Goal: Information Seeking & Learning: Learn about a topic

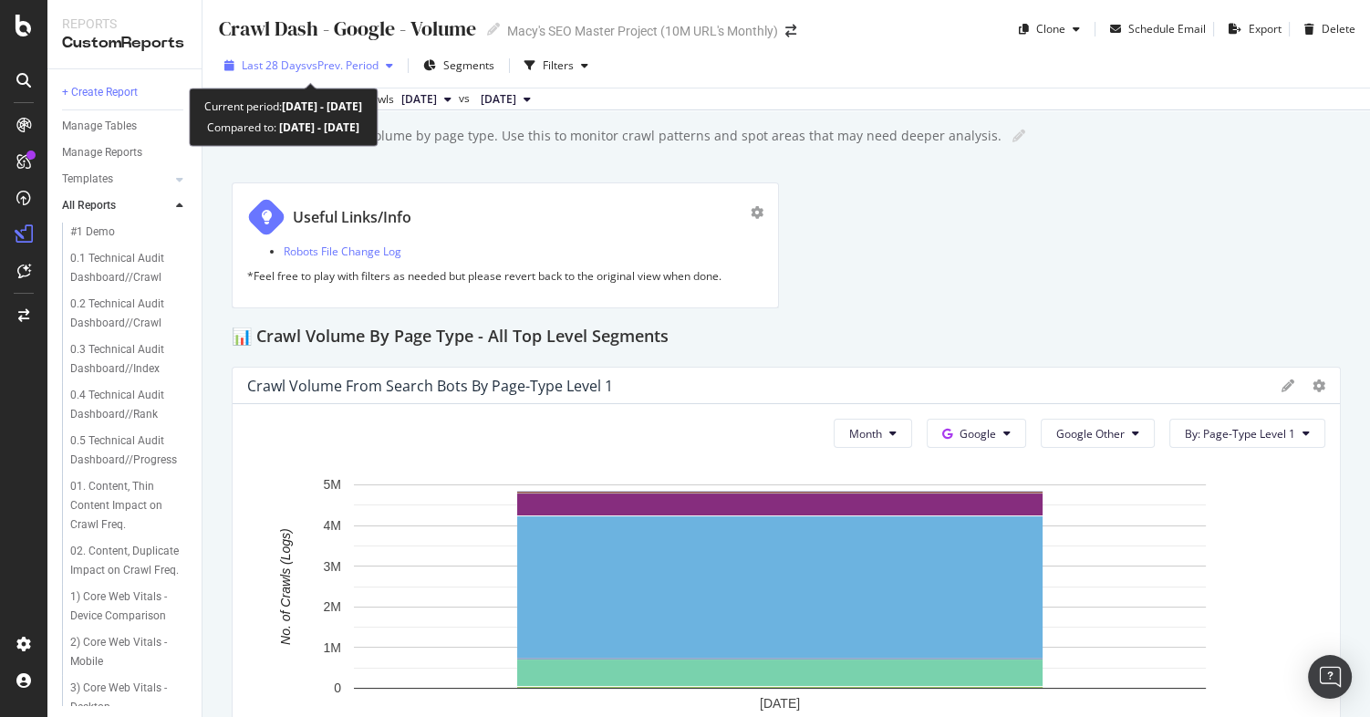
click at [365, 65] on span "vs Prev. Period" at bounding box center [343, 65] width 72 height 16
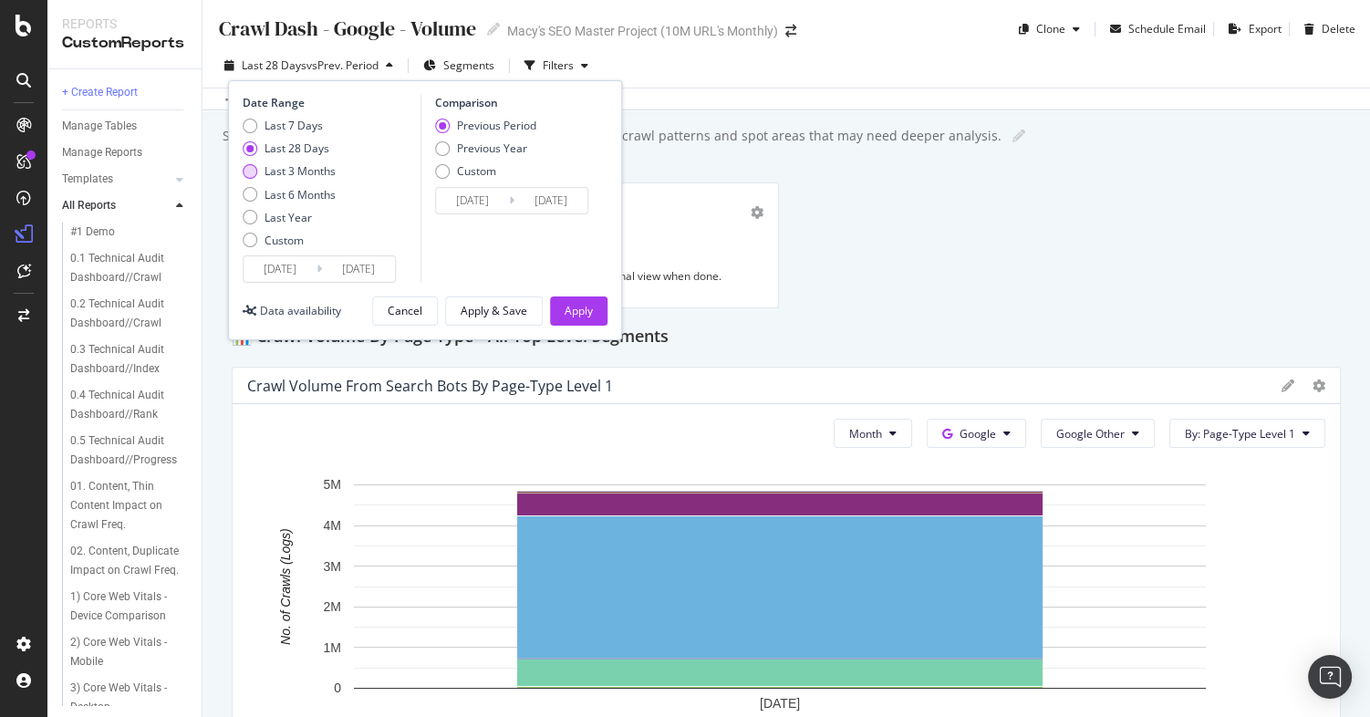
click at [246, 169] on div "Last 3 Months" at bounding box center [250, 171] width 15 height 15
type input "[DATE]"
click at [581, 312] on div "Apply" at bounding box center [579, 311] width 28 height 16
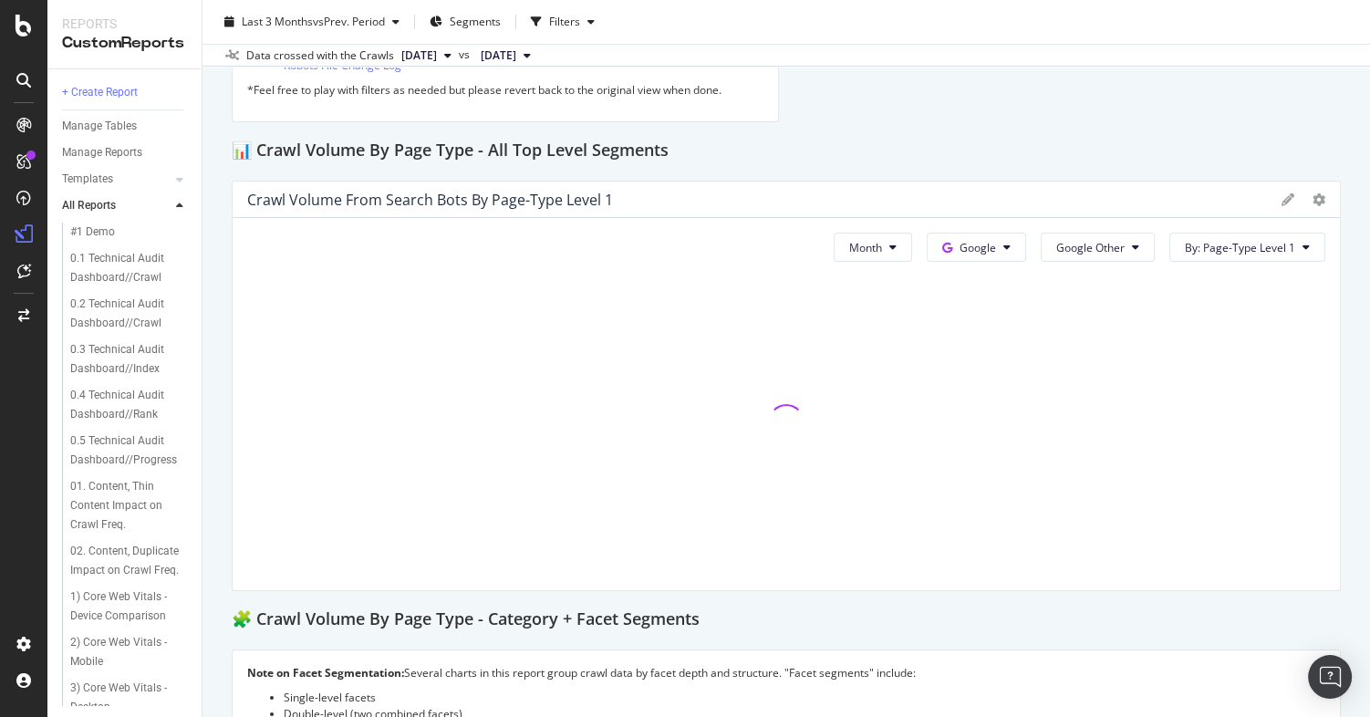
scroll to position [190, 0]
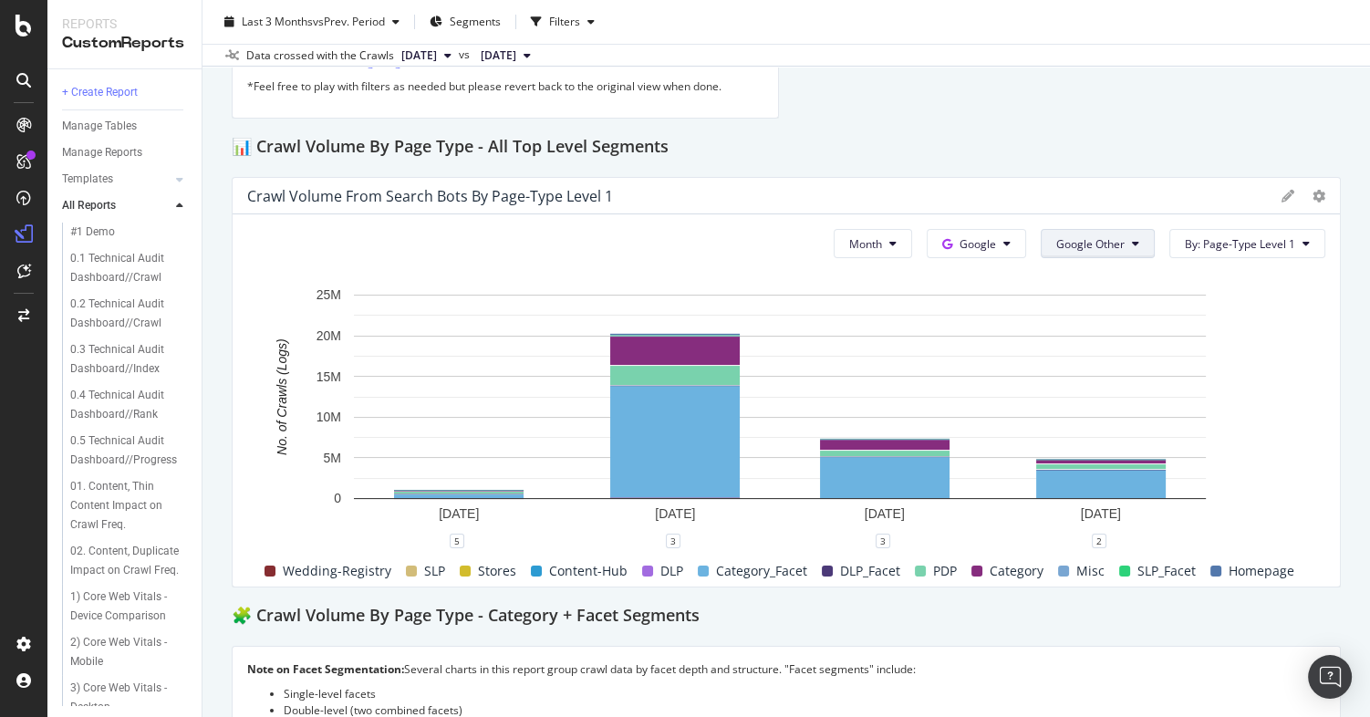
click at [1082, 245] on span "Google Other" at bounding box center [1090, 244] width 68 height 16
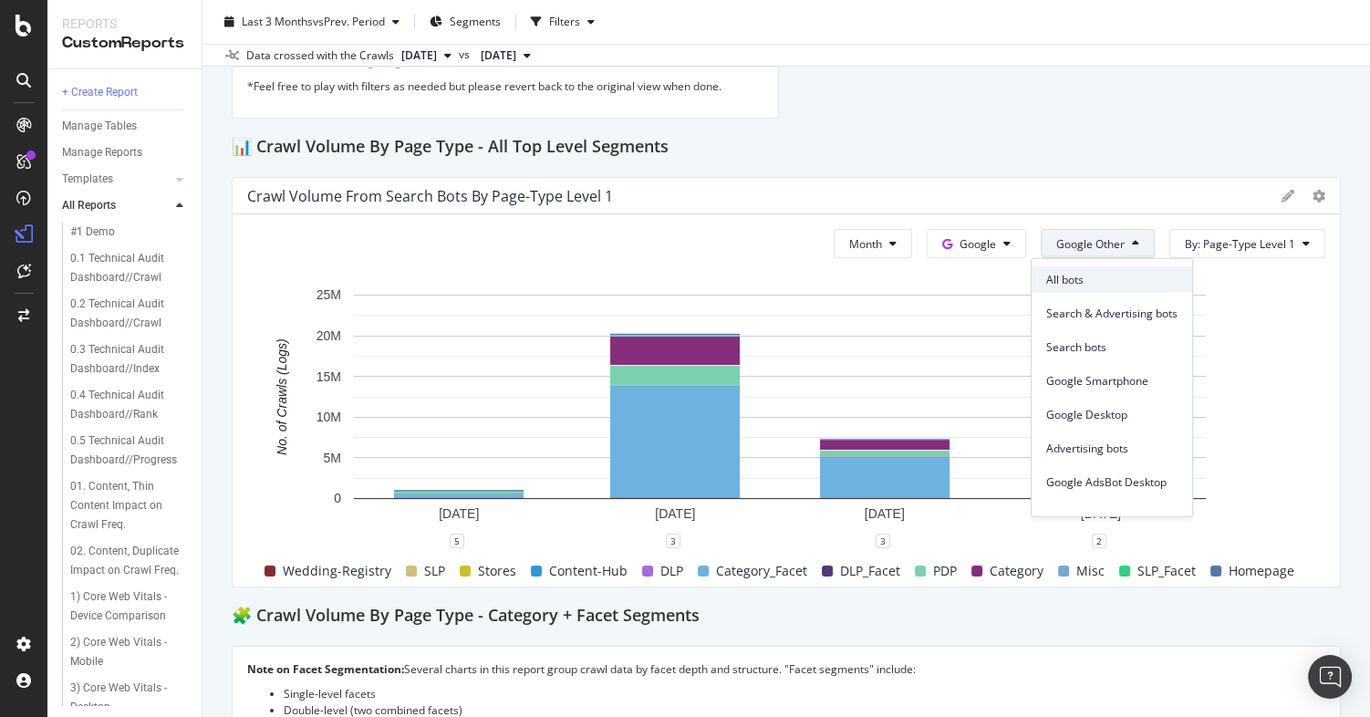
click at [1080, 282] on span "All bots" at bounding box center [1111, 279] width 131 height 16
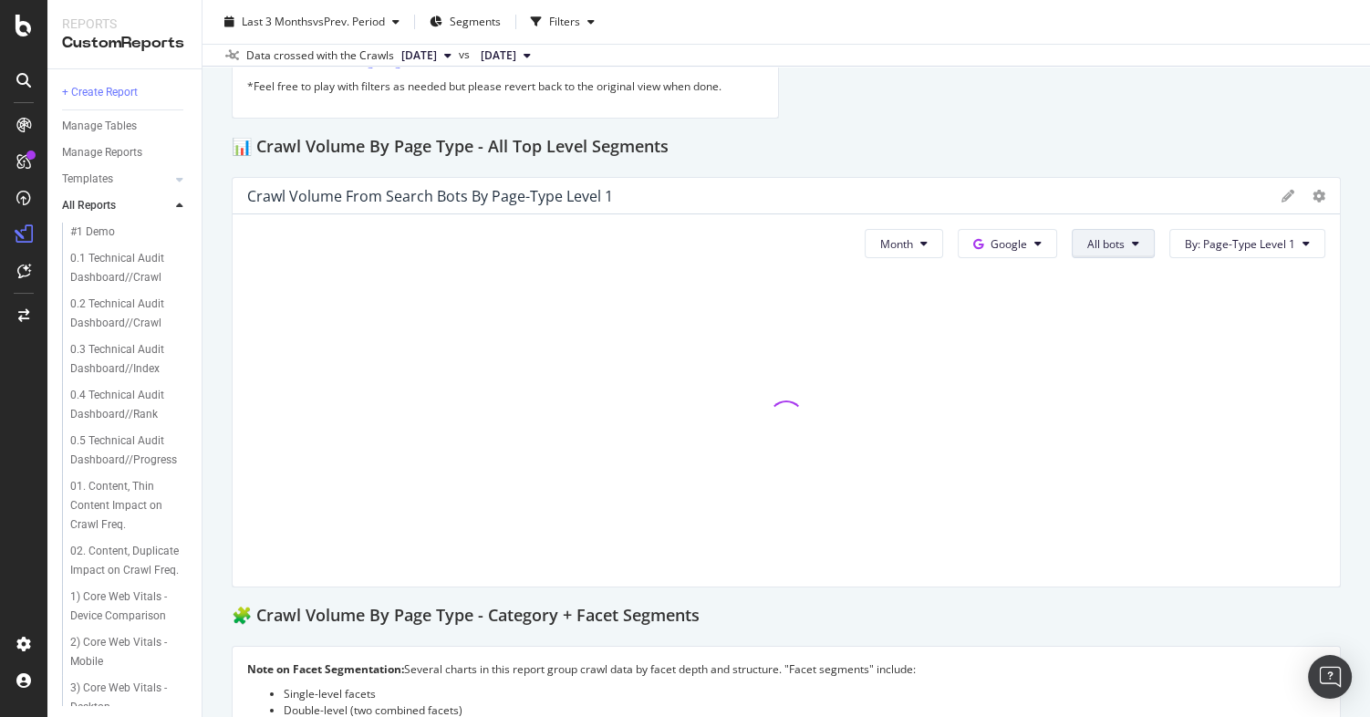
click at [1108, 243] on span "All bots" at bounding box center [1105, 244] width 37 height 16
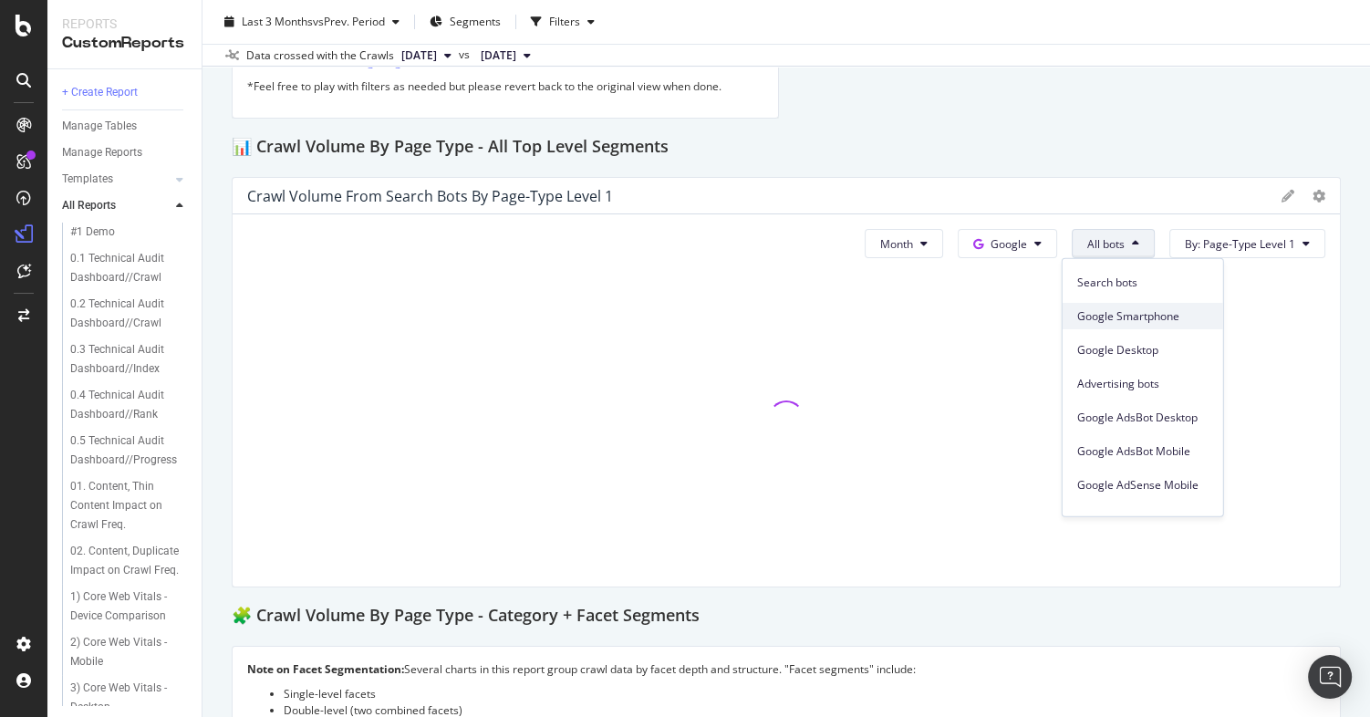
scroll to position [0, 0]
click at [1118, 343] on span "Search bots" at bounding box center [1142, 346] width 131 height 16
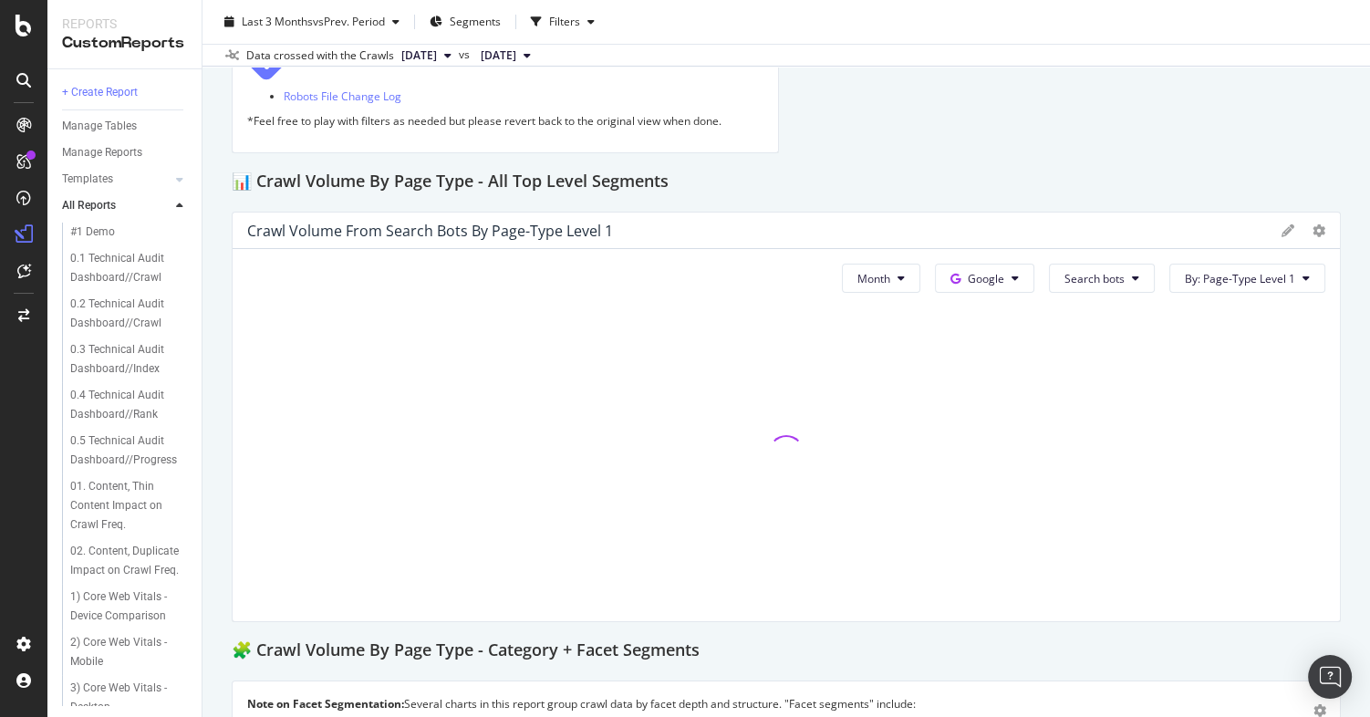
scroll to position [66, 0]
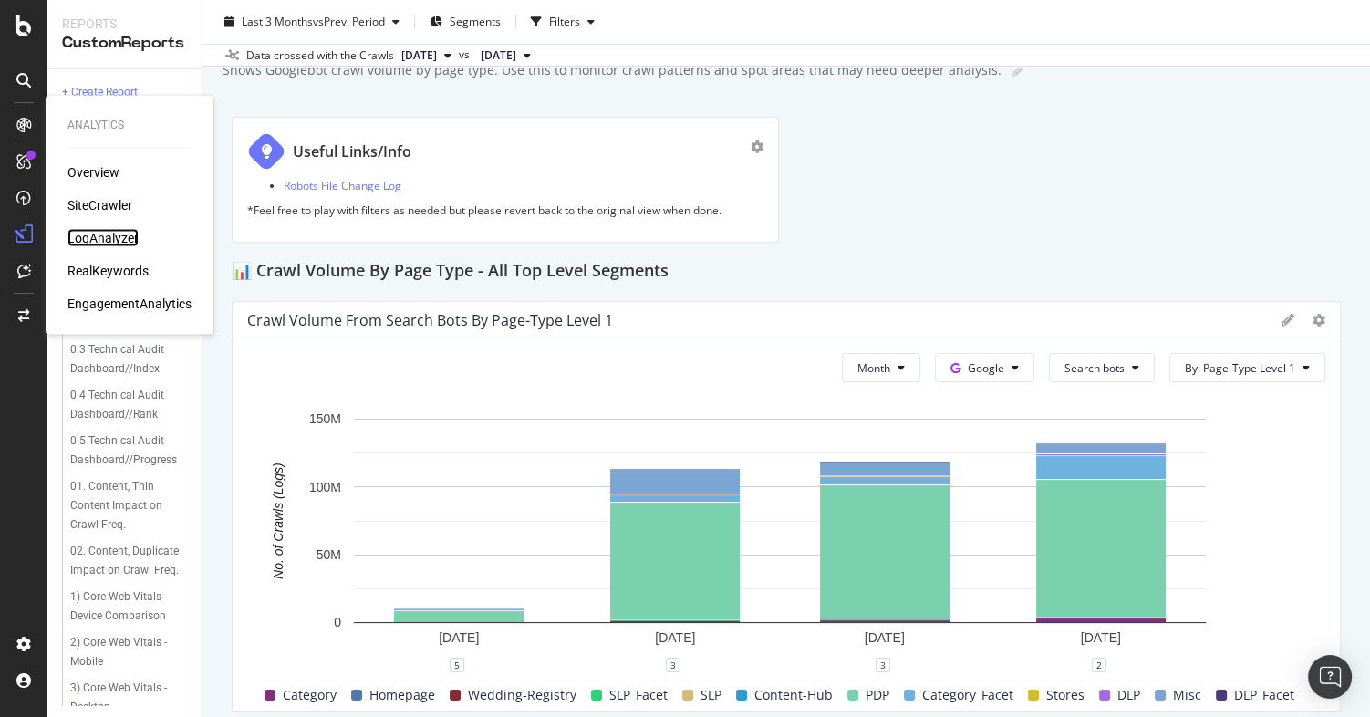
click at [96, 237] on div "LogAnalyzer" at bounding box center [103, 238] width 71 height 18
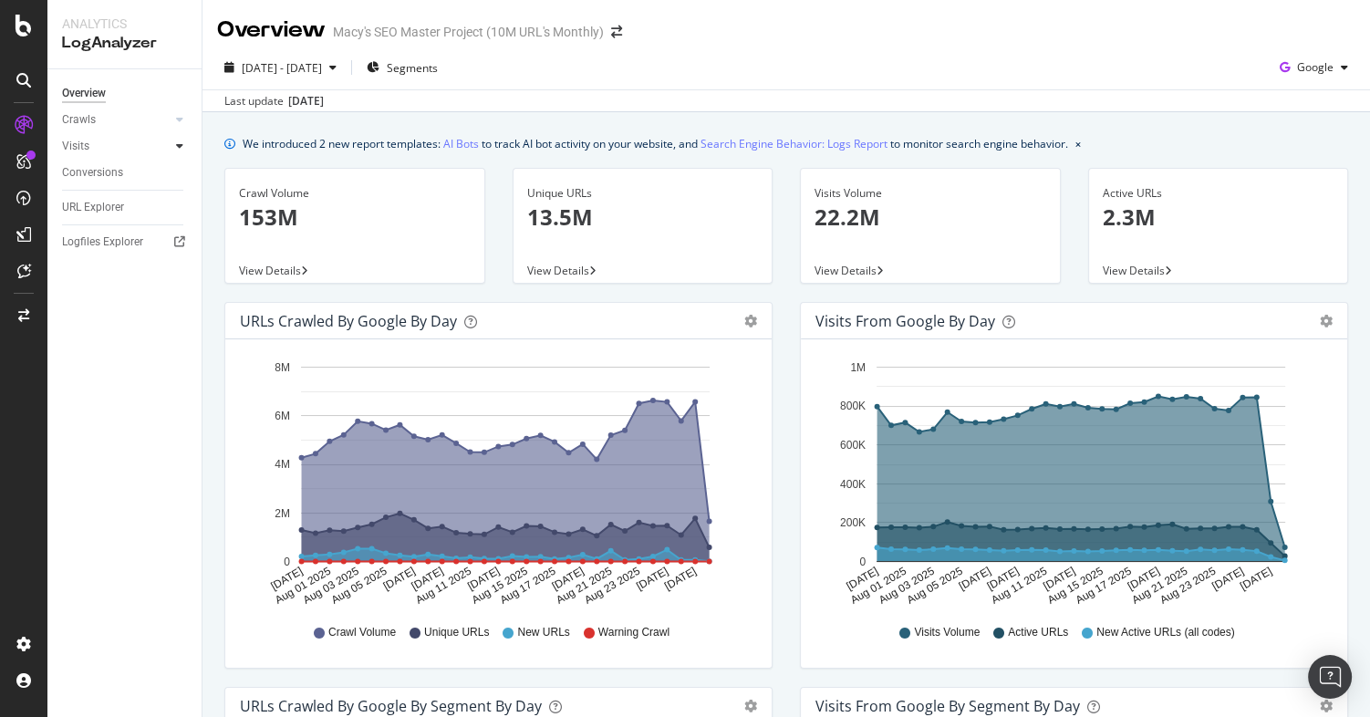
click at [181, 146] on icon at bounding box center [179, 145] width 7 height 11
click at [99, 245] on div "HTTP Codes" at bounding box center [101, 244] width 62 height 19
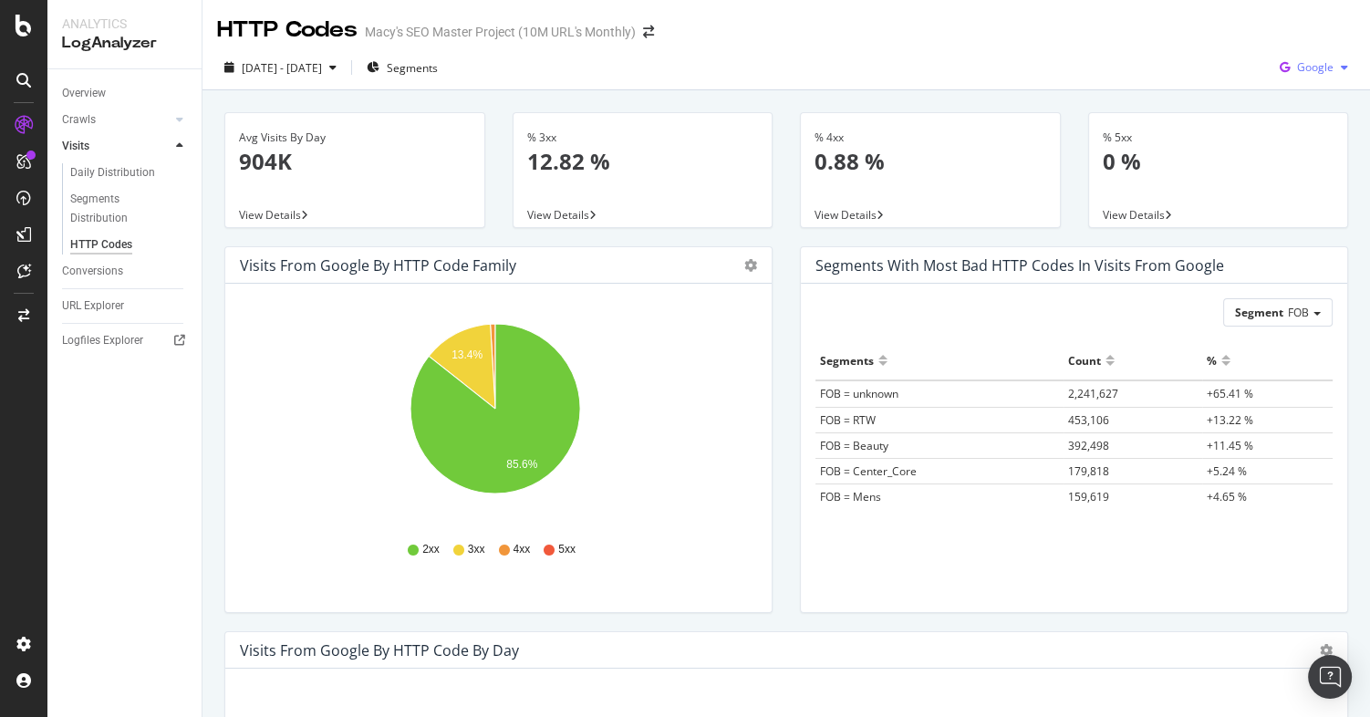
click at [1298, 66] on span "Google" at bounding box center [1315, 67] width 36 height 16
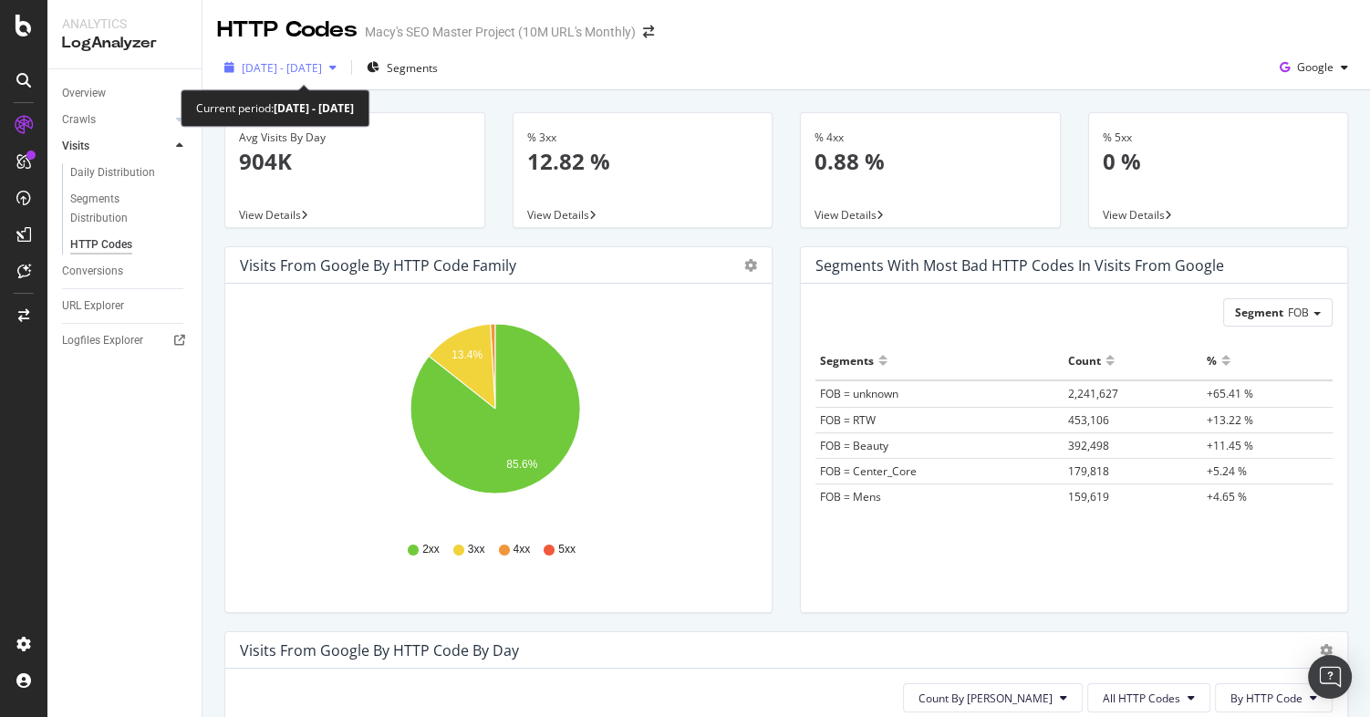
click at [322, 67] on span "[DATE] - [DATE]" at bounding box center [282, 68] width 80 height 16
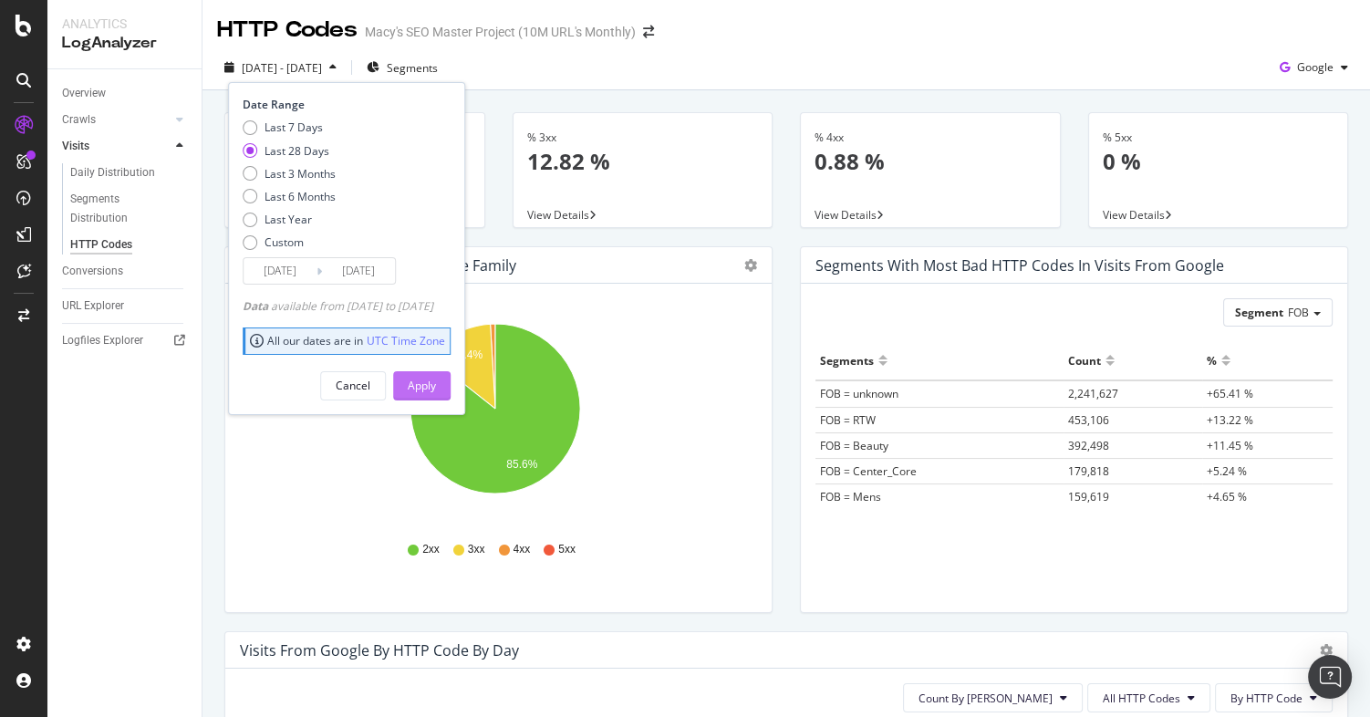
click at [436, 385] on div "Apply" at bounding box center [422, 386] width 28 height 16
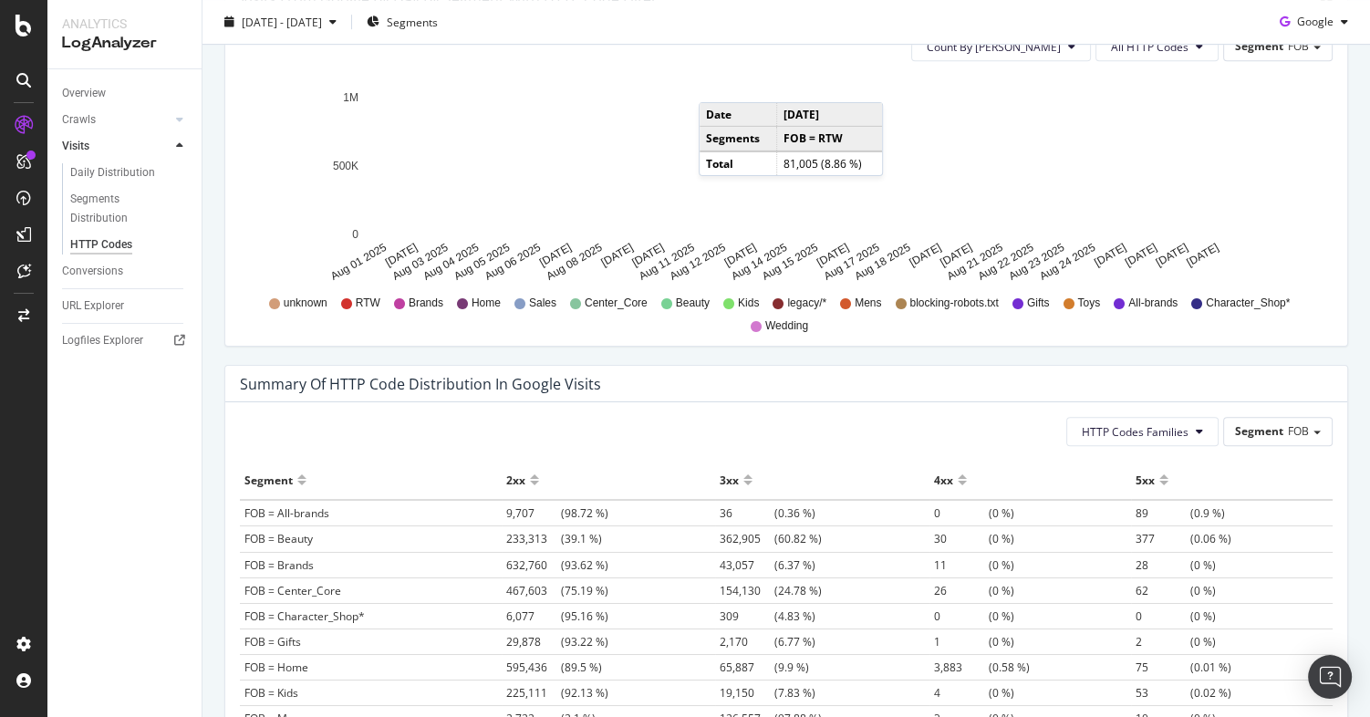
scroll to position [865, 0]
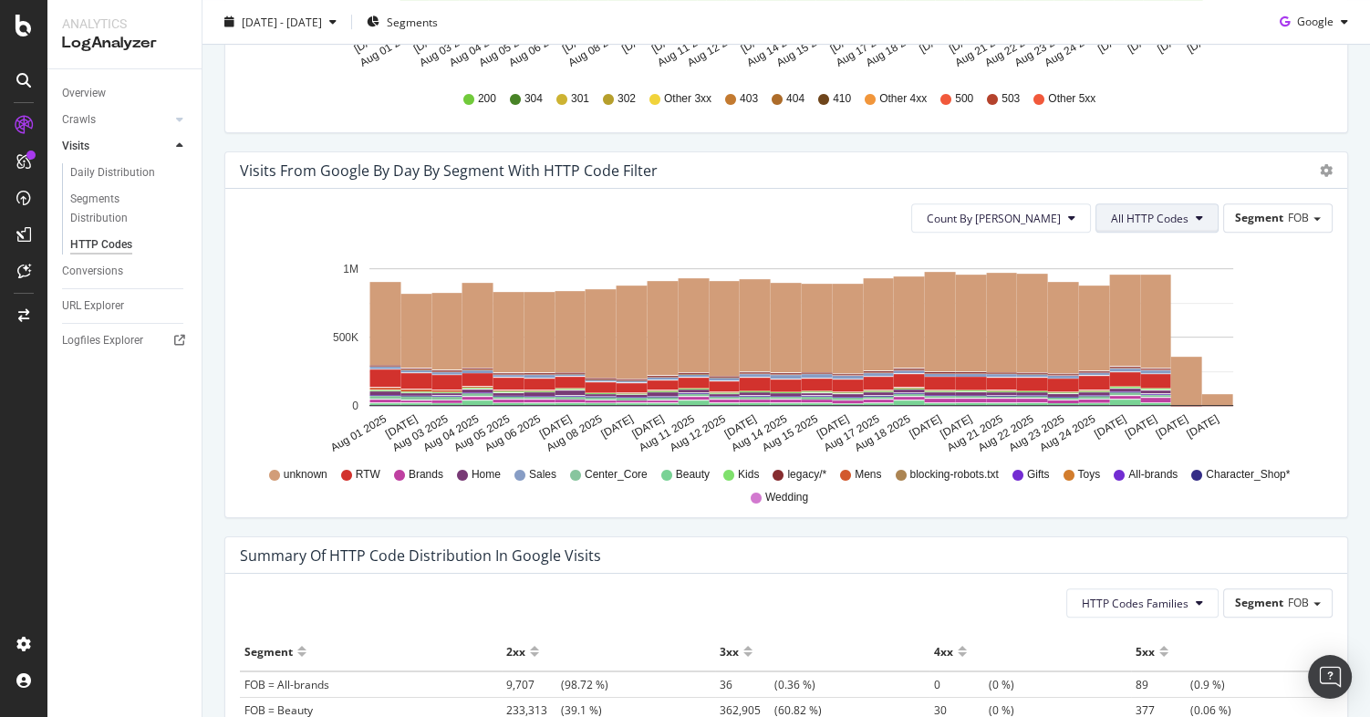
click at [1183, 211] on button "All HTTP Codes" at bounding box center [1157, 217] width 123 height 29
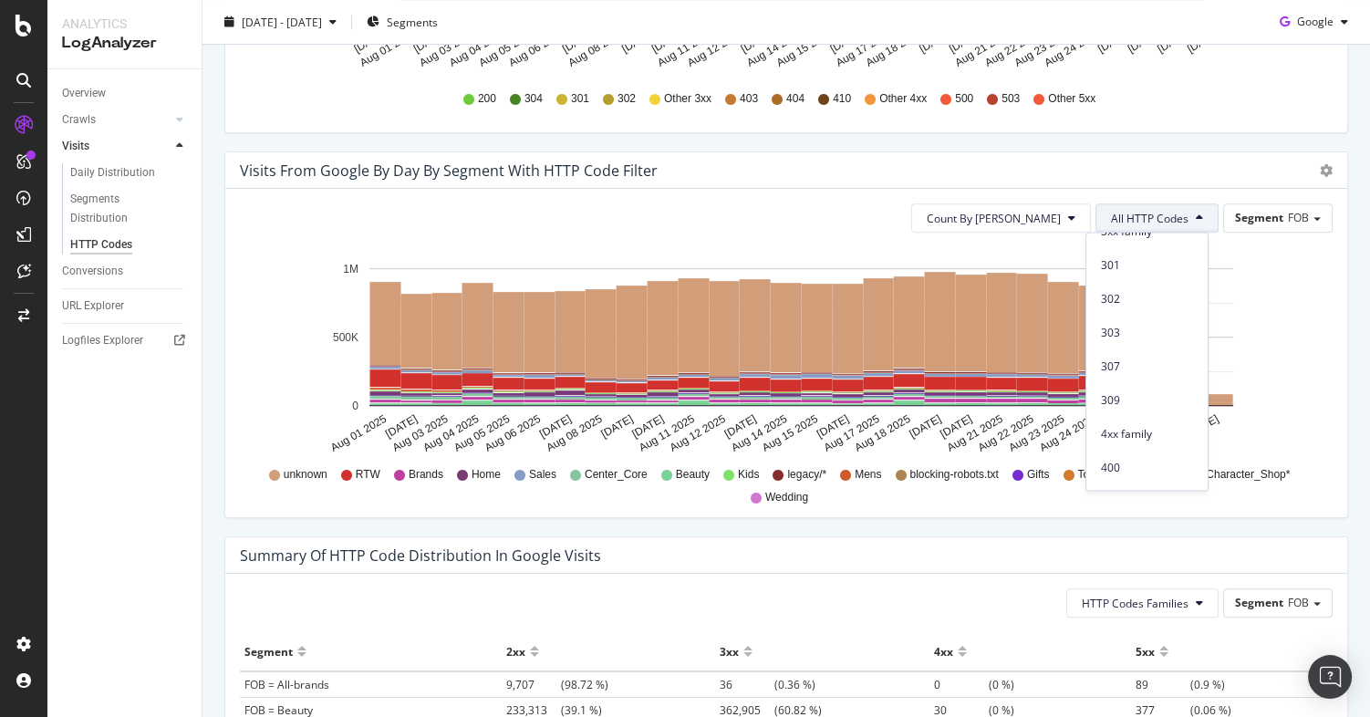
scroll to position [265, 0]
click at [1127, 362] on span "4xx family" at bounding box center [1147, 359] width 92 height 16
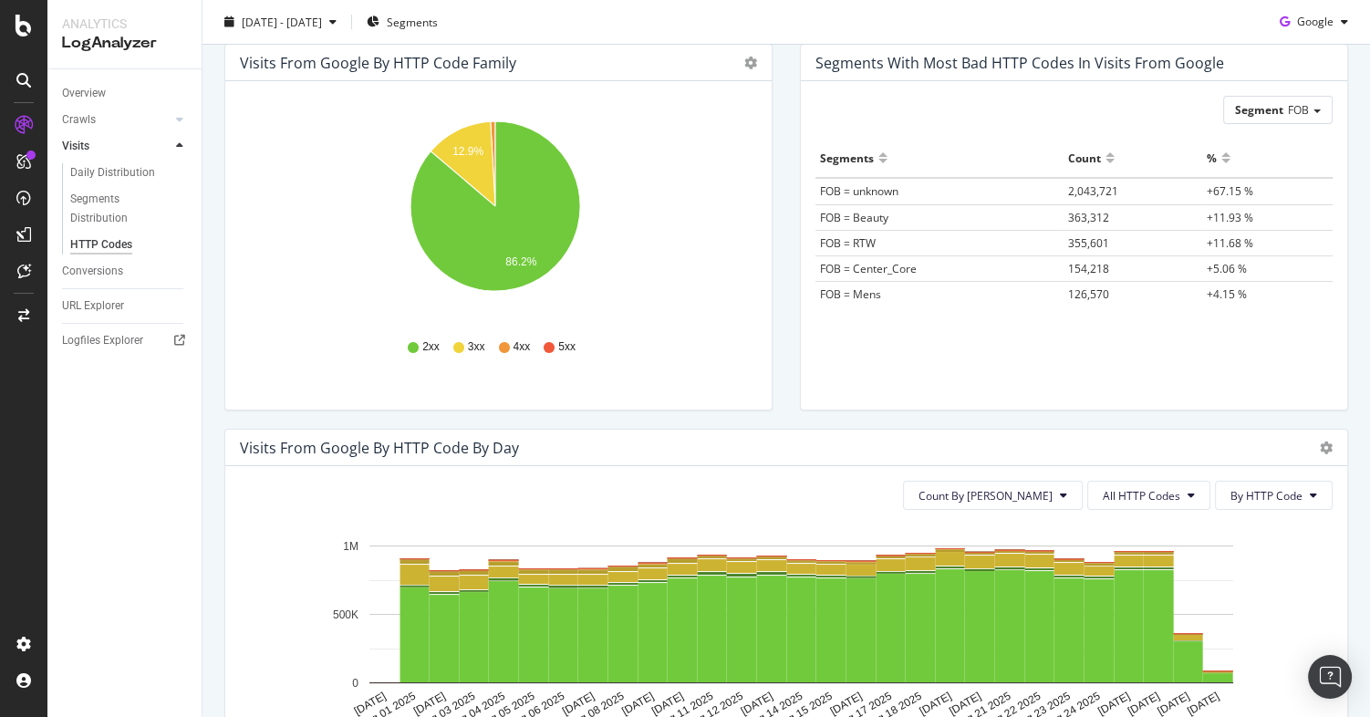
scroll to position [0, 0]
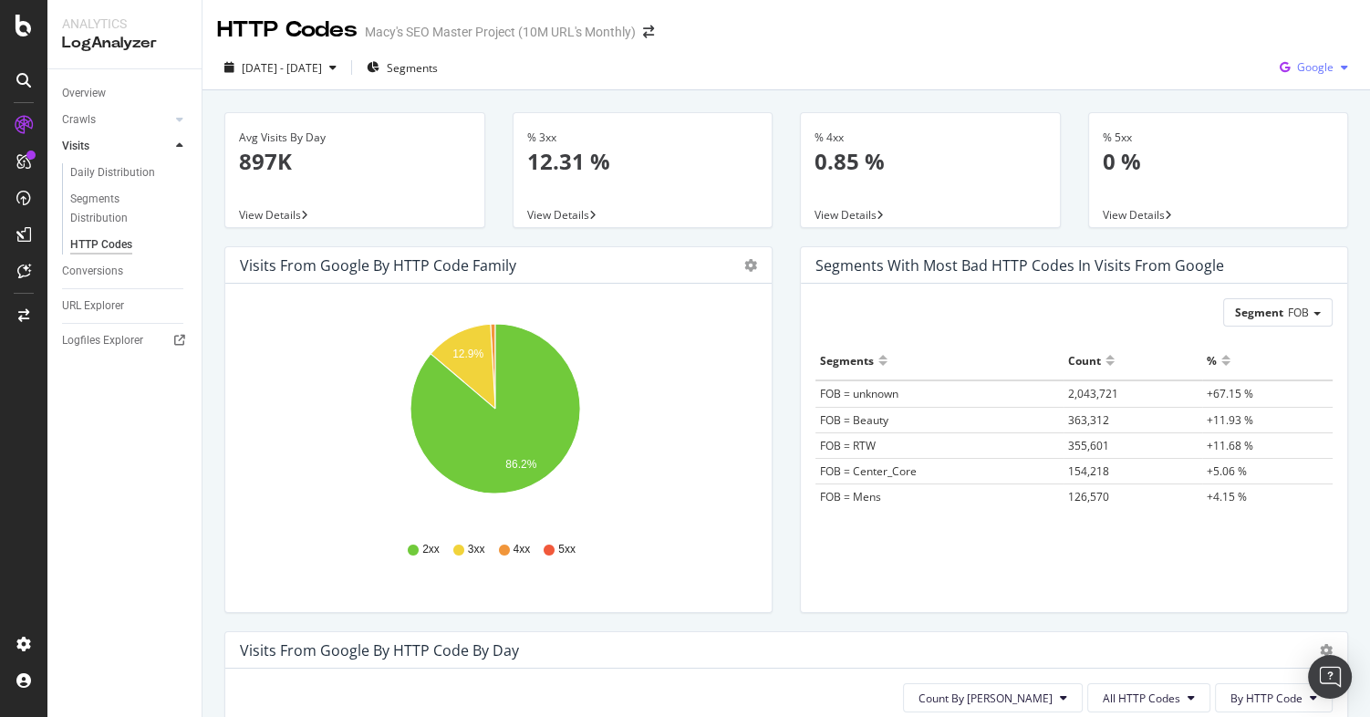
click at [1299, 72] on span "Google" at bounding box center [1315, 67] width 36 height 16
click at [1300, 140] on span "Bing" at bounding box center [1316, 138] width 68 height 16
click at [1311, 65] on span "Bing" at bounding box center [1322, 67] width 23 height 16
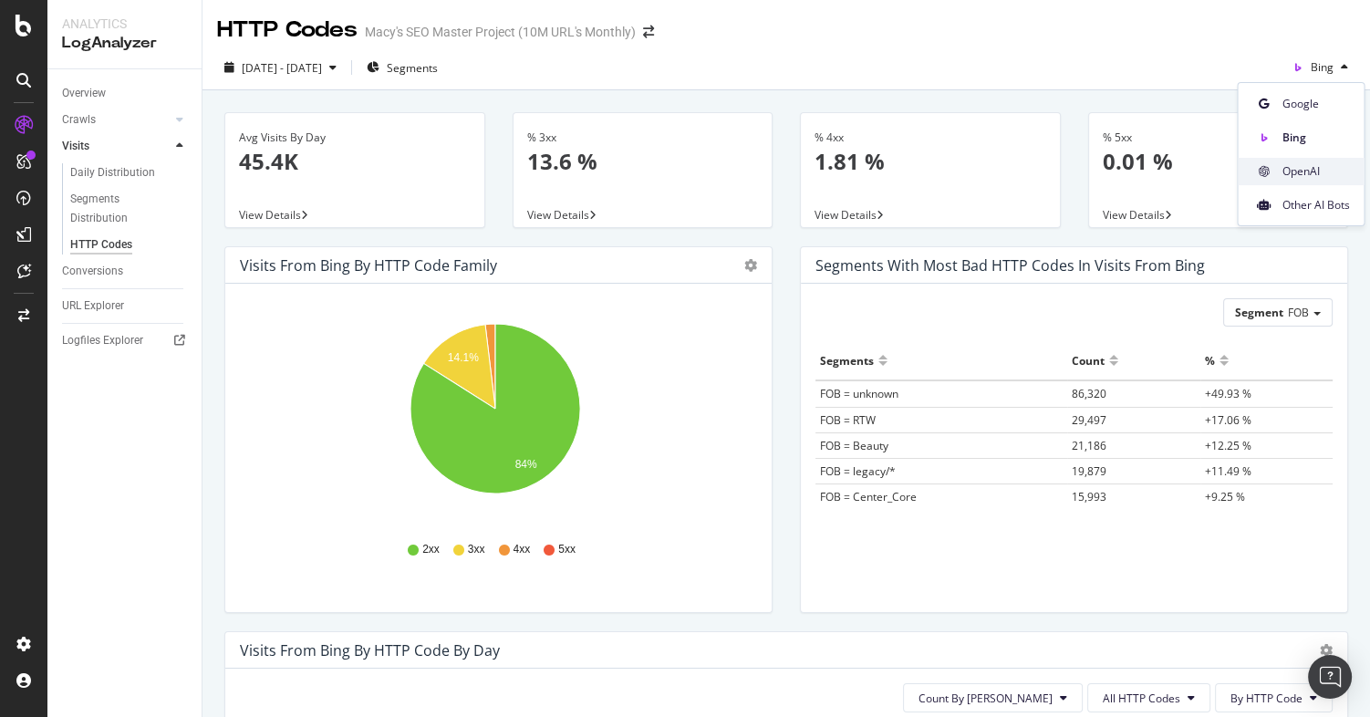
click at [1299, 172] on span "OpenAI" at bounding box center [1316, 171] width 68 height 16
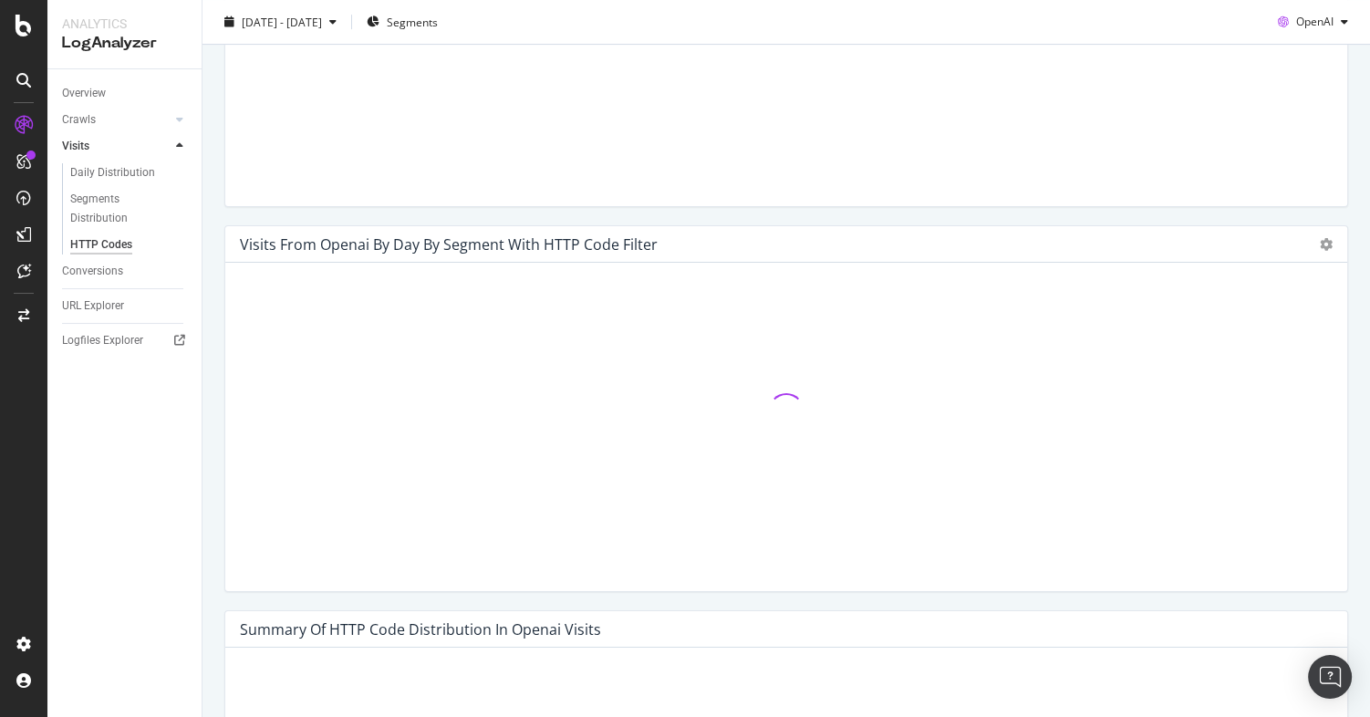
scroll to position [902, 0]
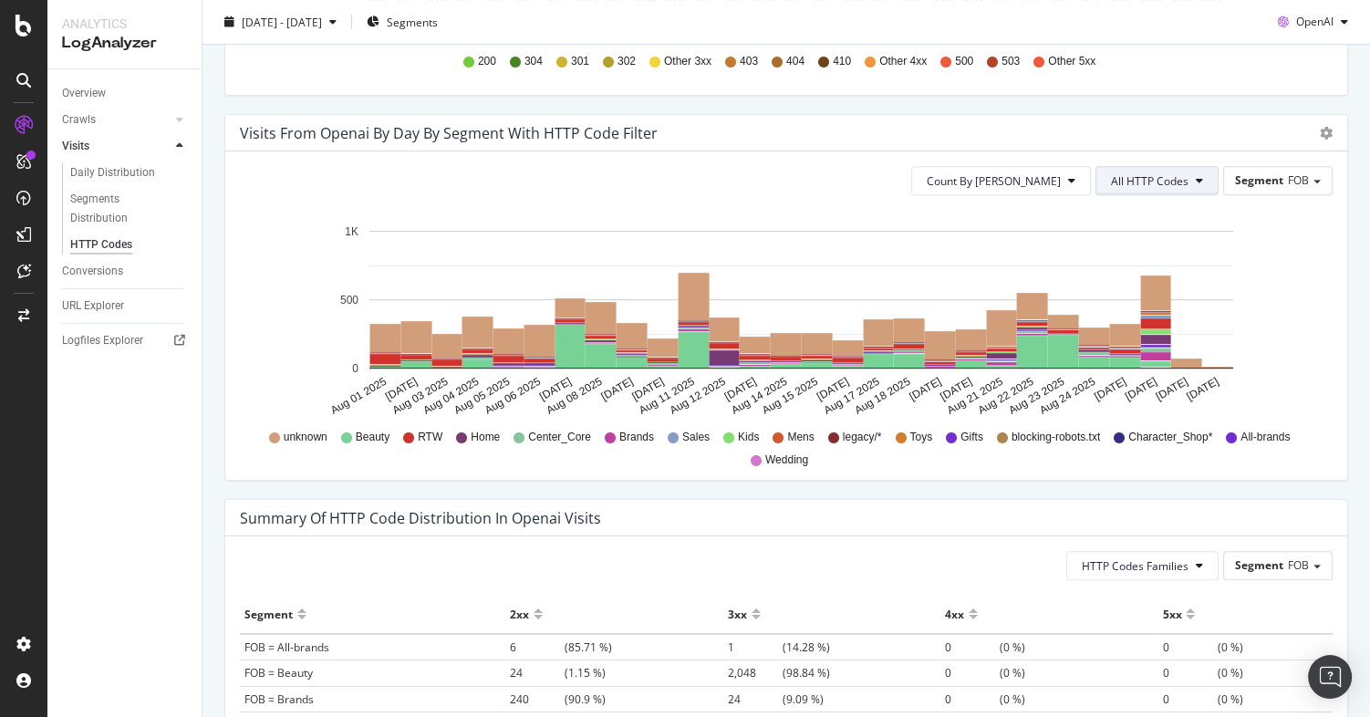
click at [1177, 178] on span "All HTTP Codes" at bounding box center [1150, 181] width 78 height 16
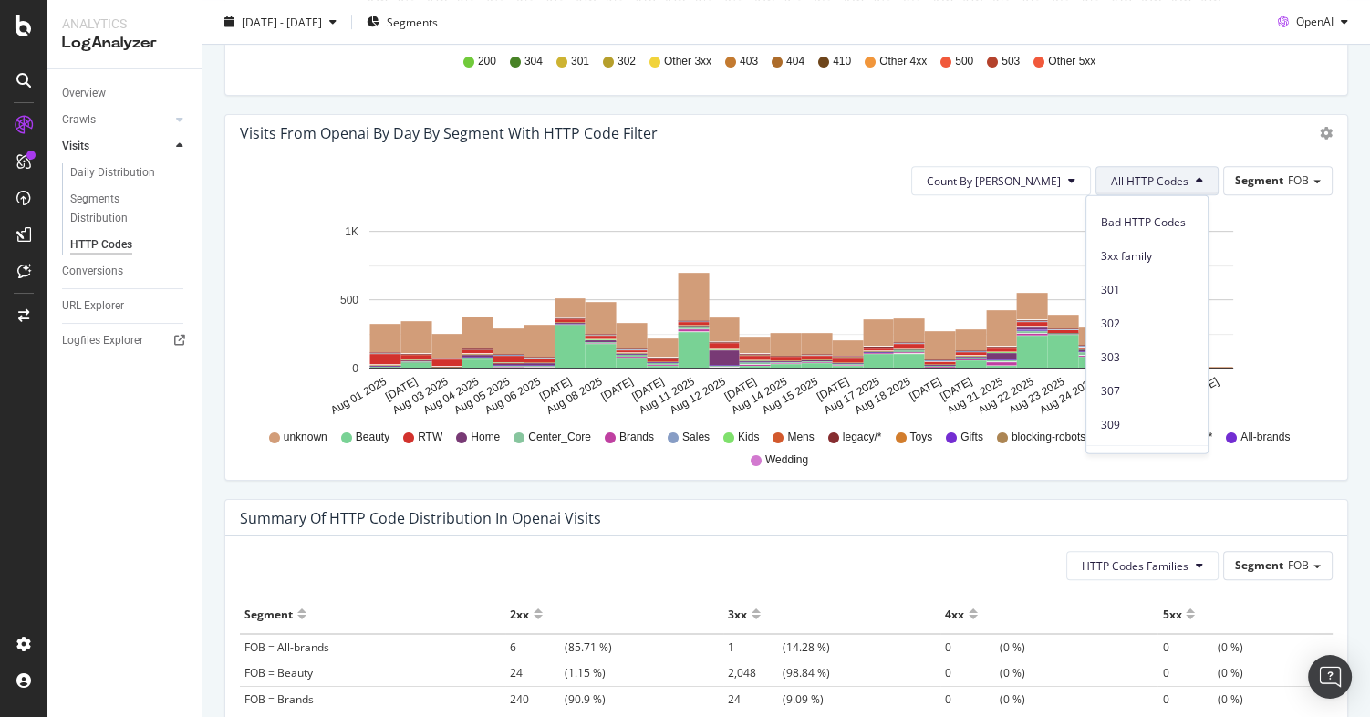
scroll to position [210, 0]
click at [1139, 373] on span "4xx family" at bounding box center [1147, 377] width 92 height 16
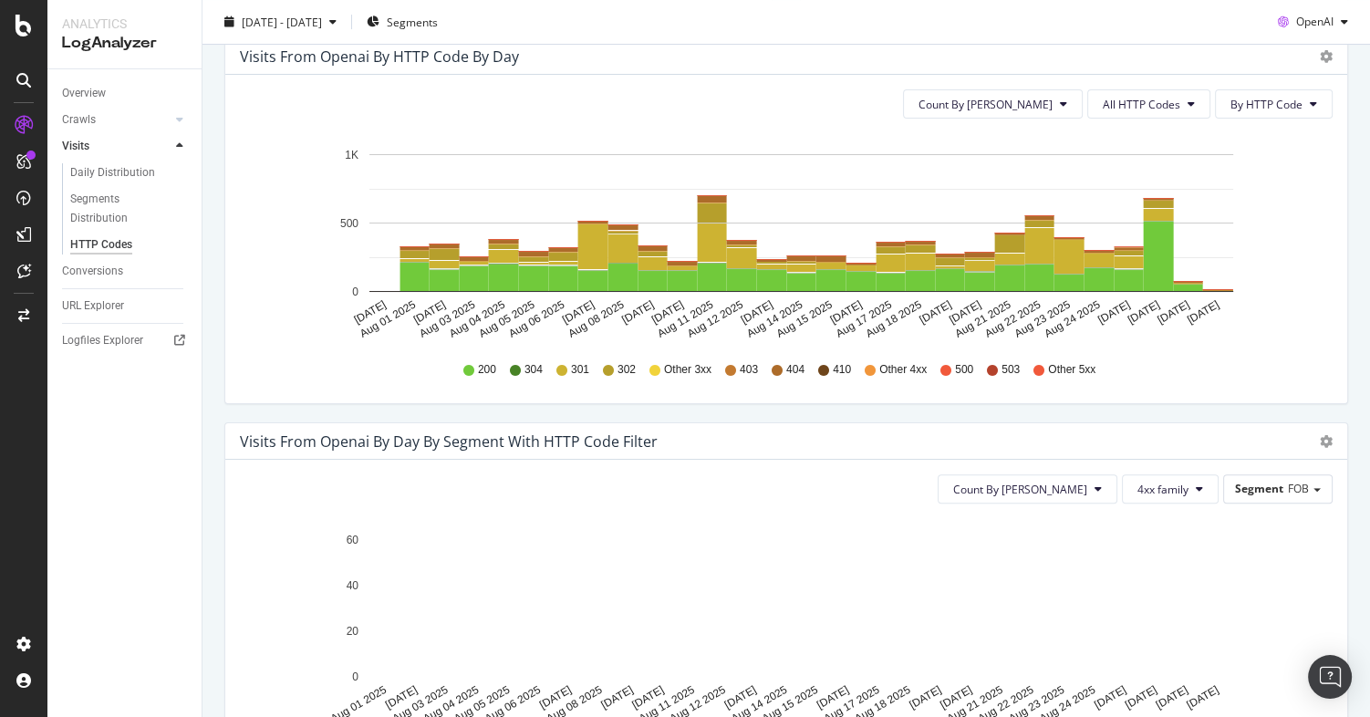
scroll to position [391, 0]
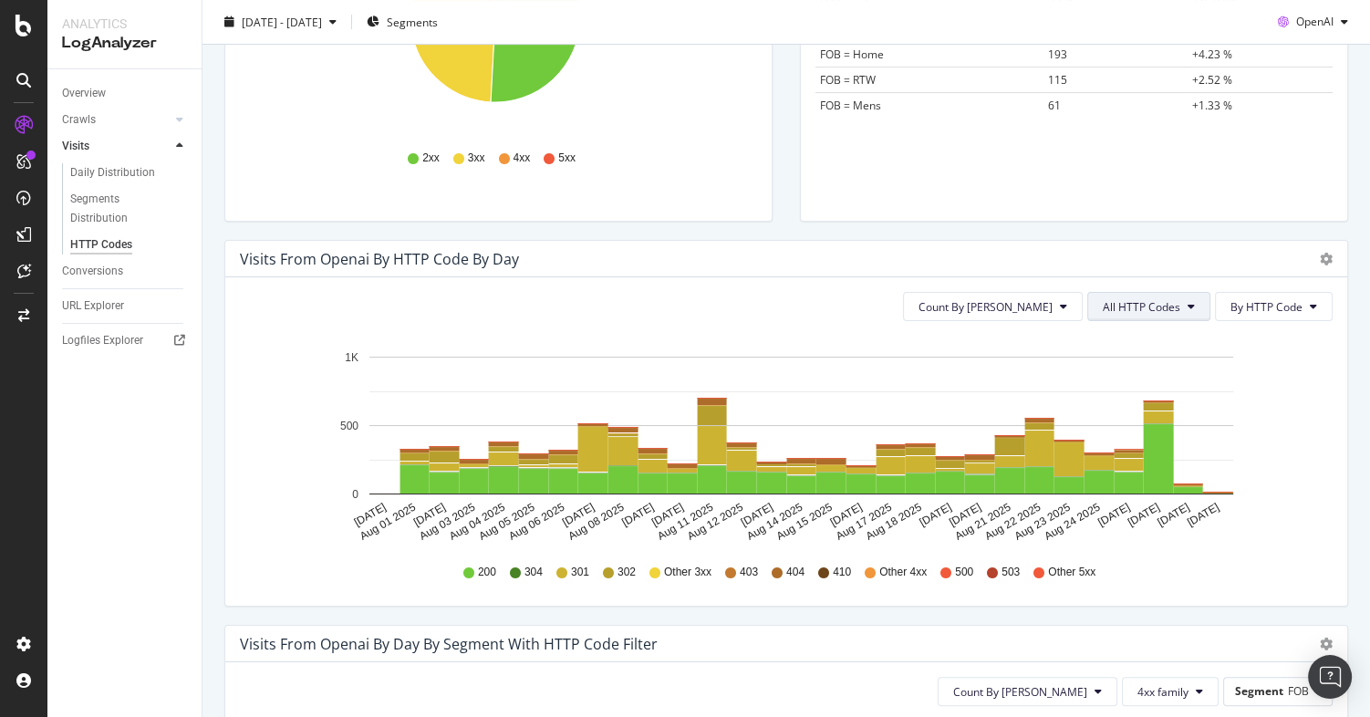
click at [1128, 300] on span "All HTTP Codes" at bounding box center [1142, 307] width 78 height 16
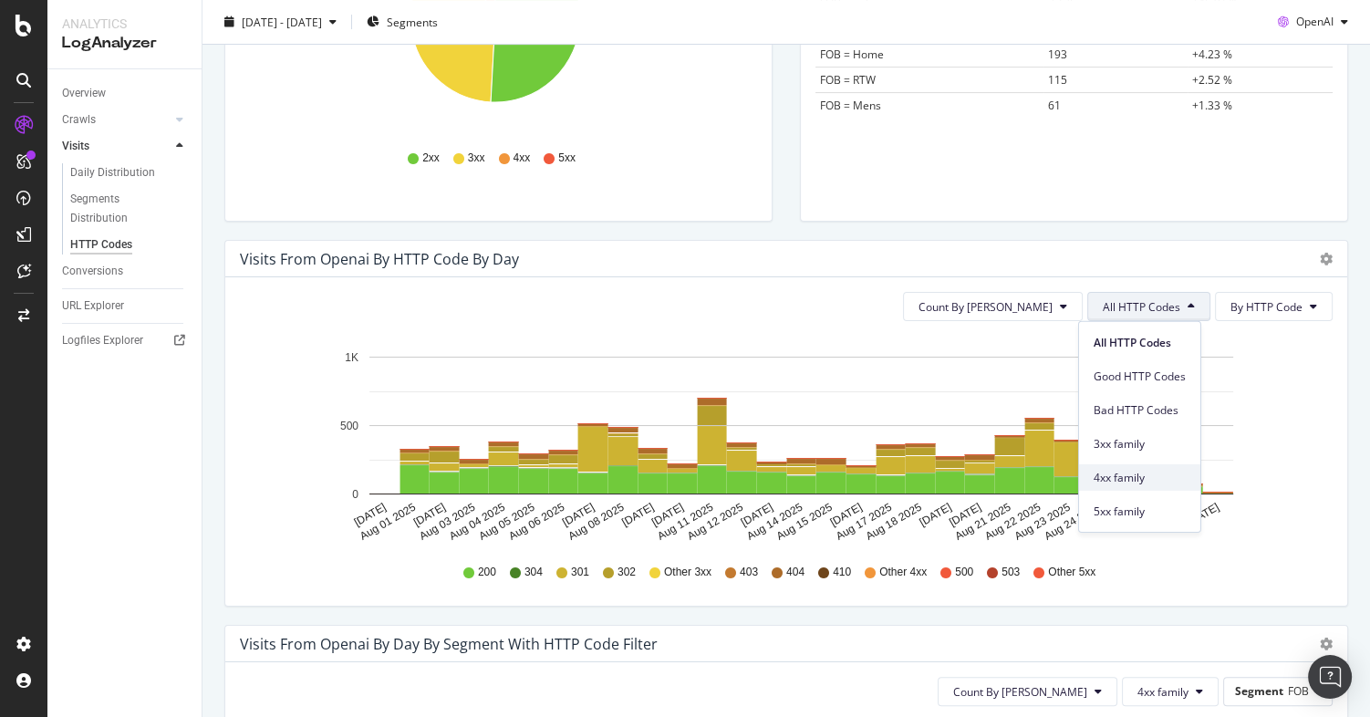
click at [1114, 478] on span "4xx family" at bounding box center [1140, 477] width 92 height 16
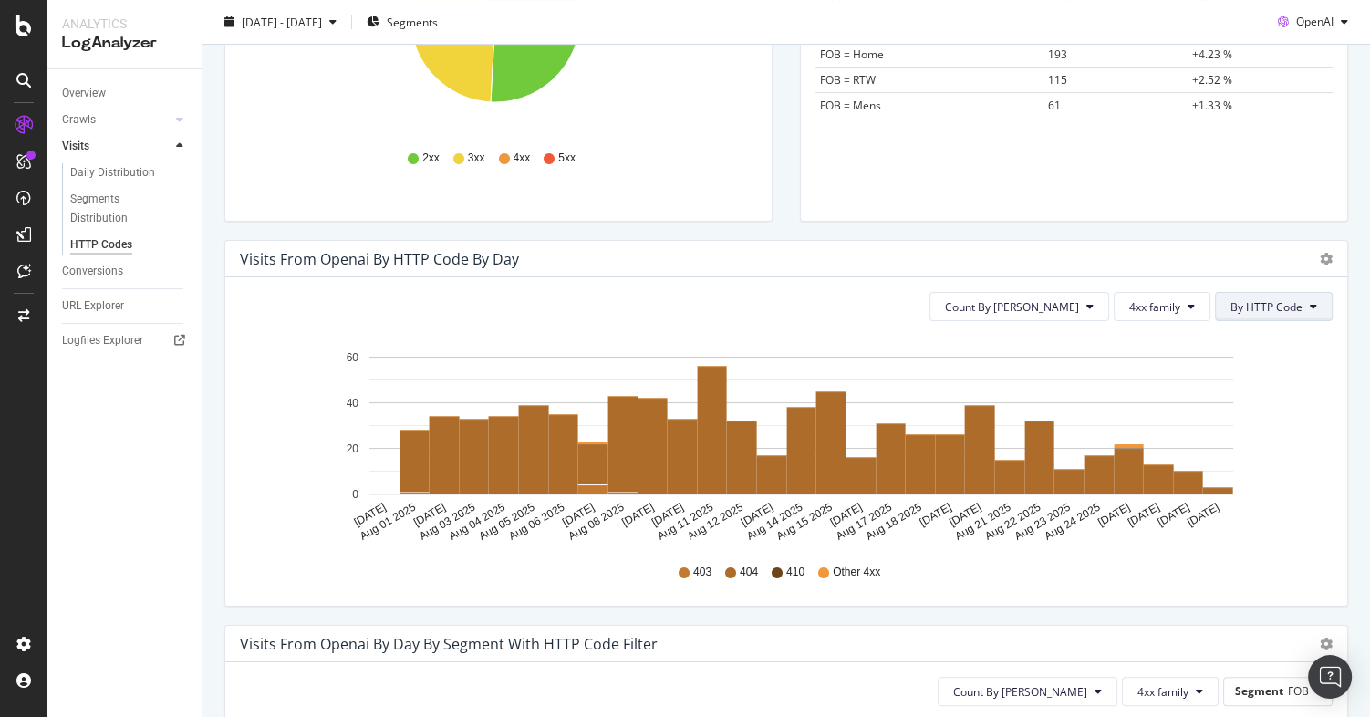
click at [1250, 303] on span "By HTTP Code" at bounding box center [1267, 307] width 72 height 16
click at [1242, 266] on div "Visits from openai by HTTP Code by Day" at bounding box center [766, 259] width 1053 height 18
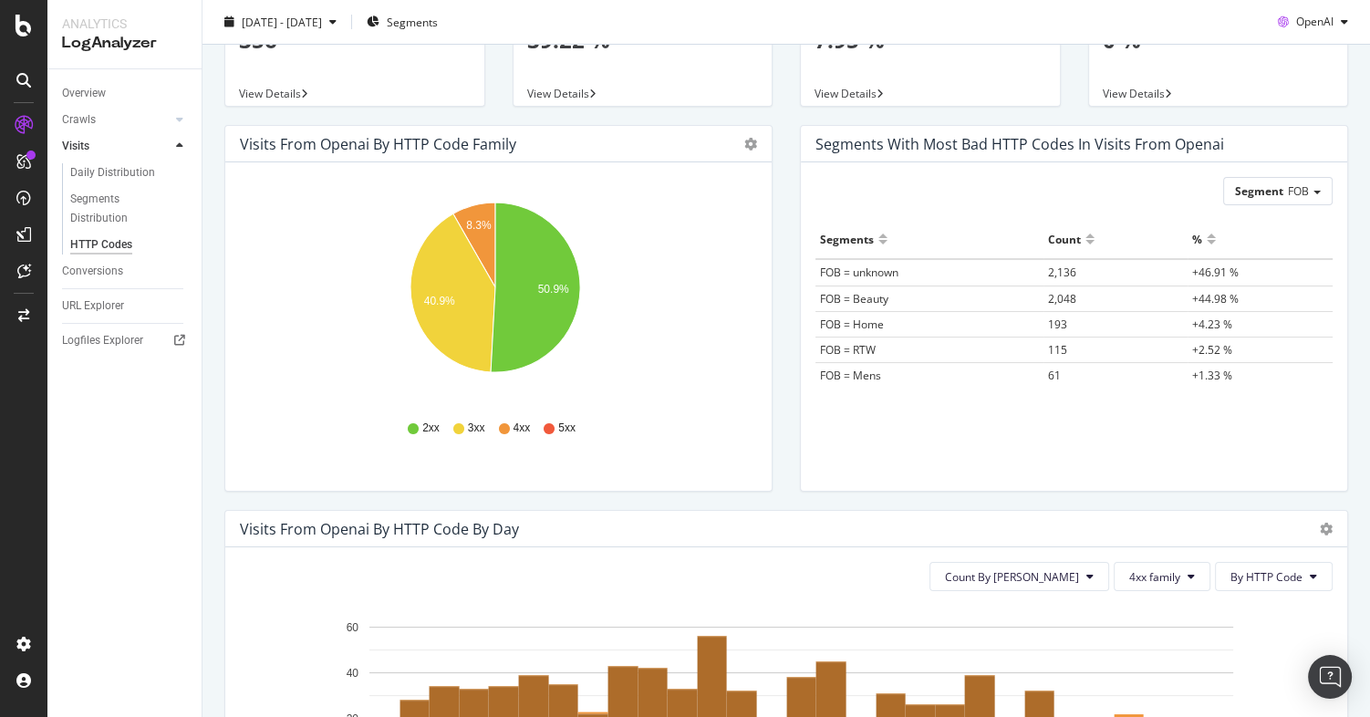
scroll to position [0, 0]
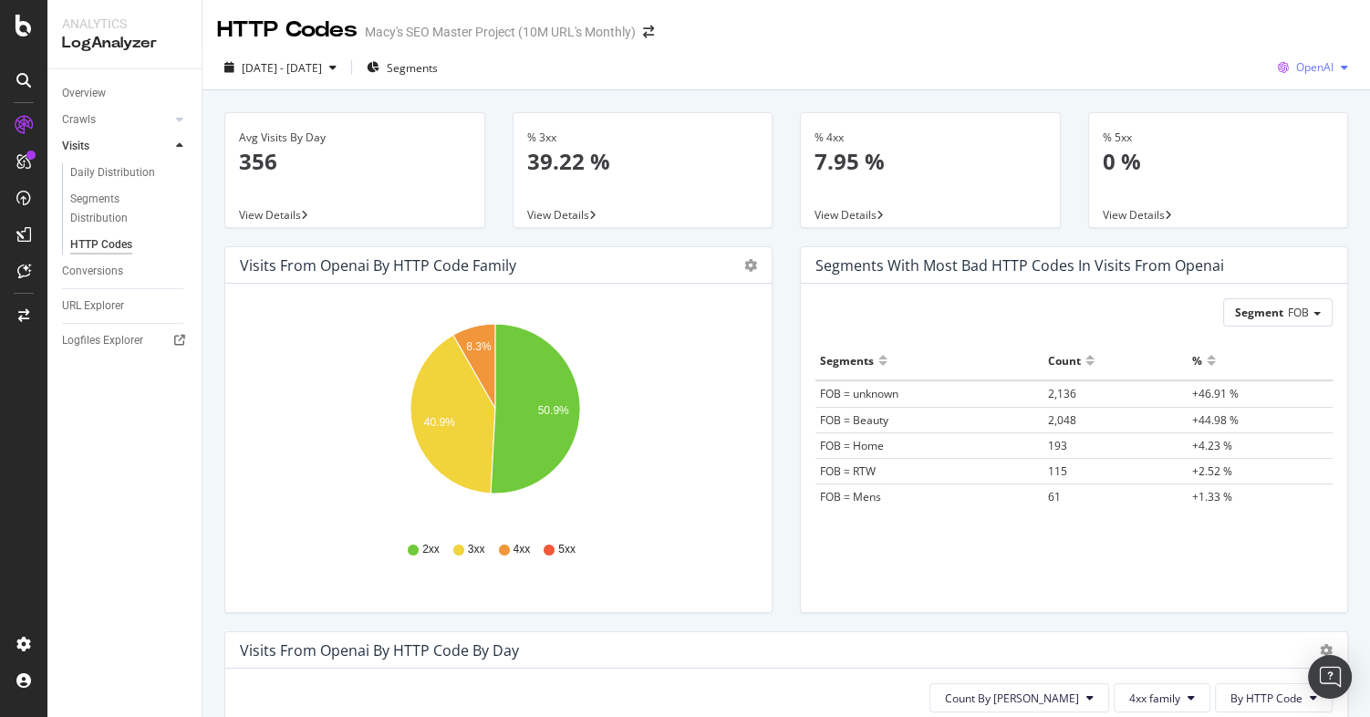
click at [1296, 64] on span "OpenAI" at bounding box center [1314, 67] width 37 height 16
click at [1313, 202] on span "Other AI Bots" at bounding box center [1315, 205] width 68 height 16
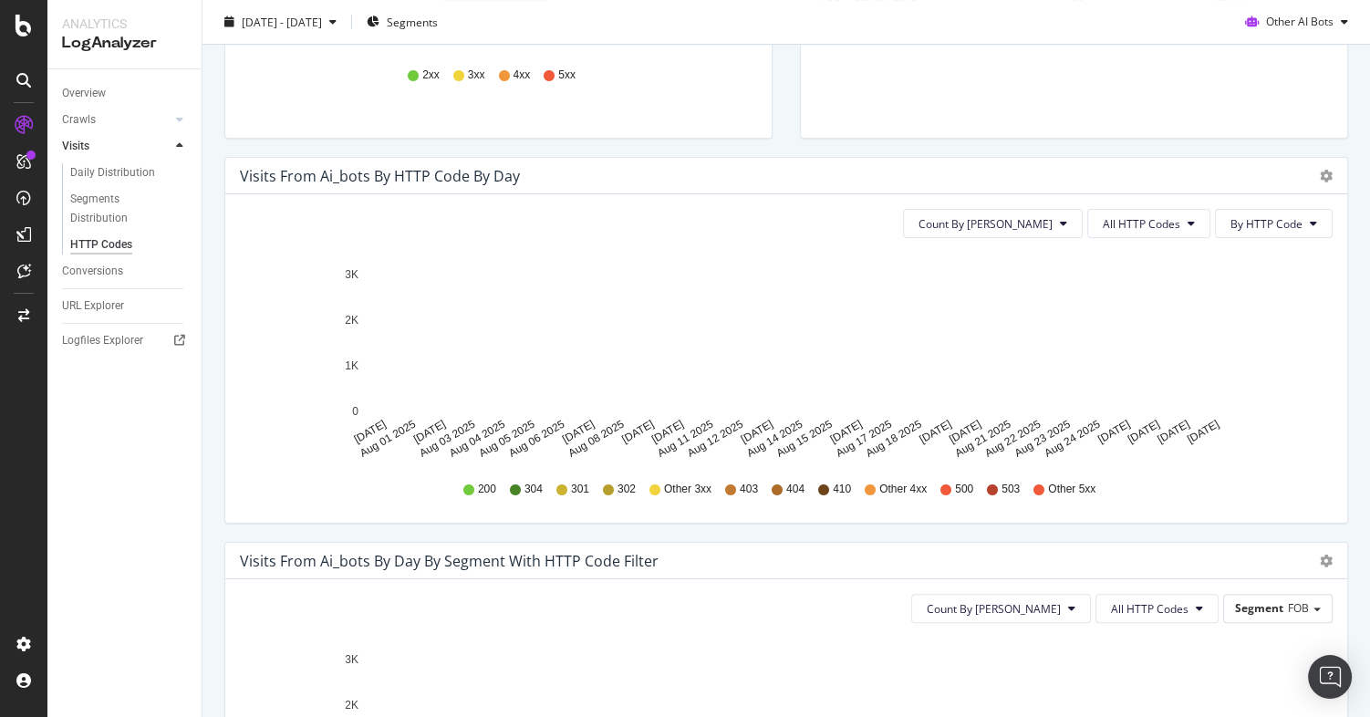
scroll to position [460, 0]
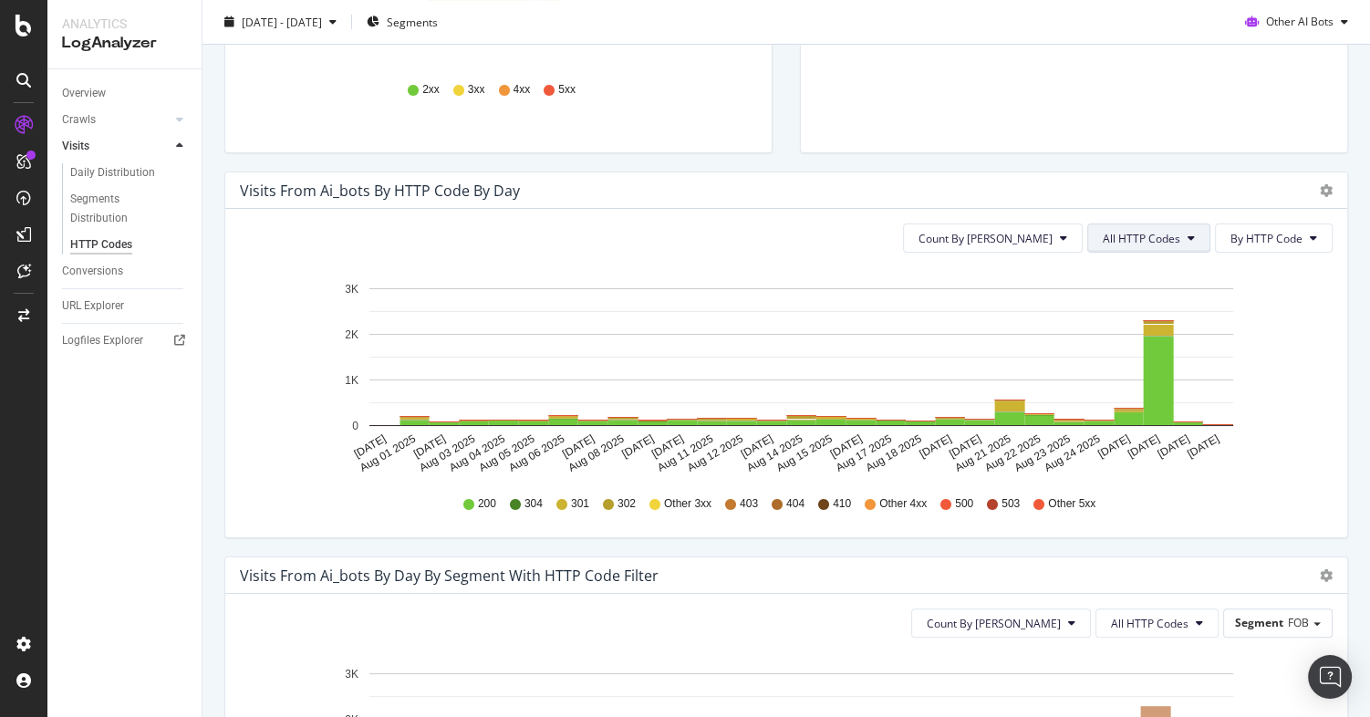
click at [1136, 242] on span "All HTTP Codes" at bounding box center [1142, 239] width 78 height 16
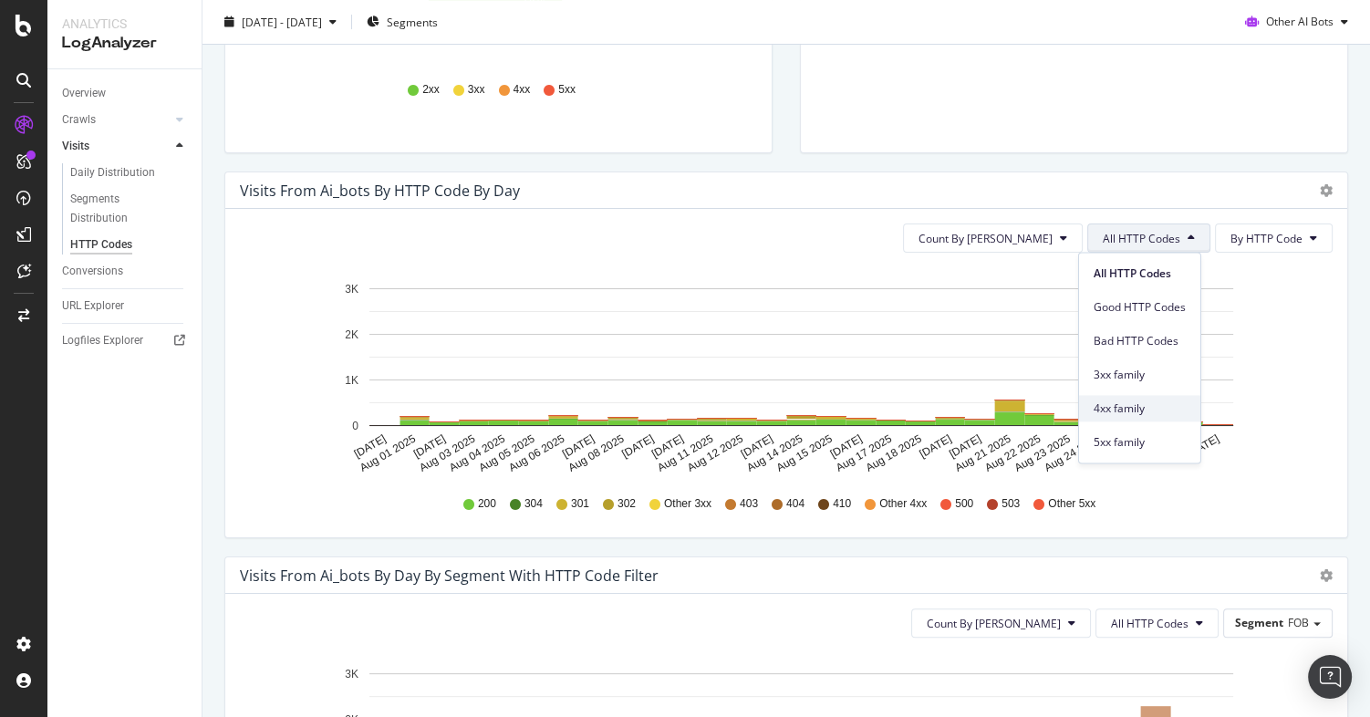
click at [1119, 407] on span "4xx family" at bounding box center [1140, 408] width 92 height 16
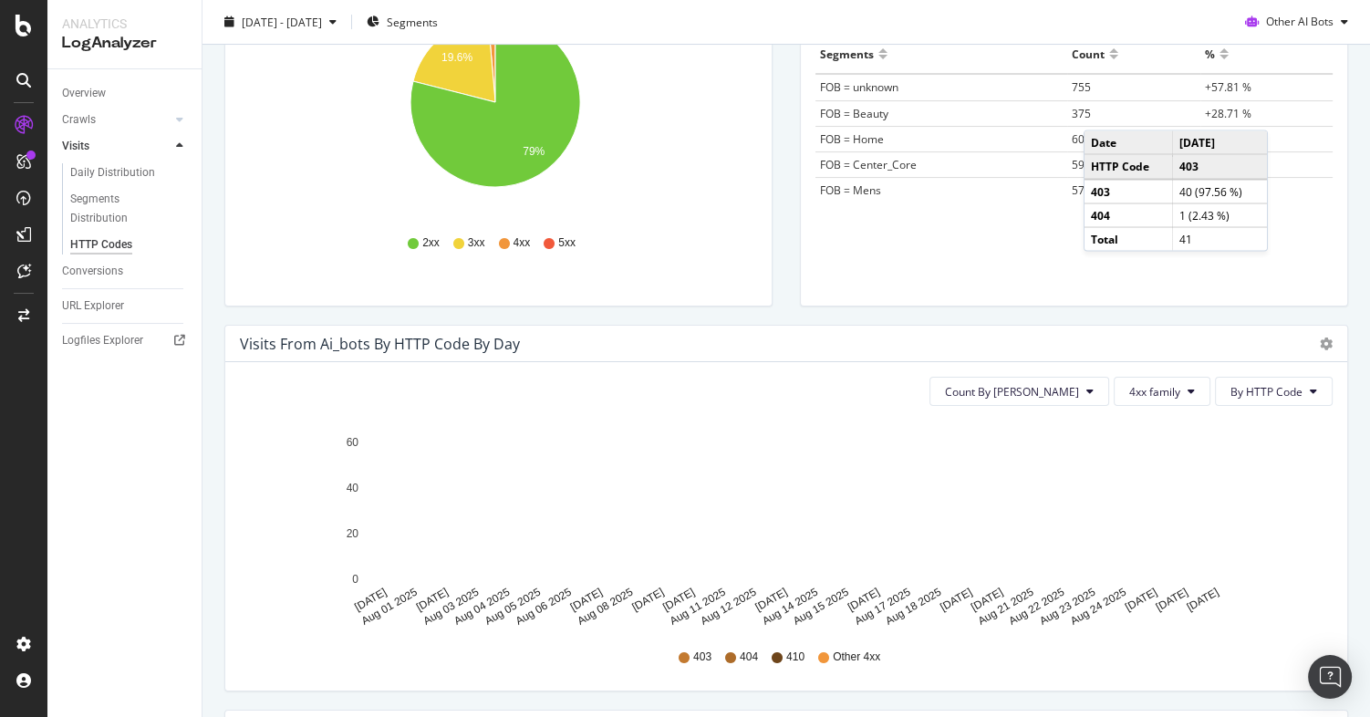
scroll to position [0, 0]
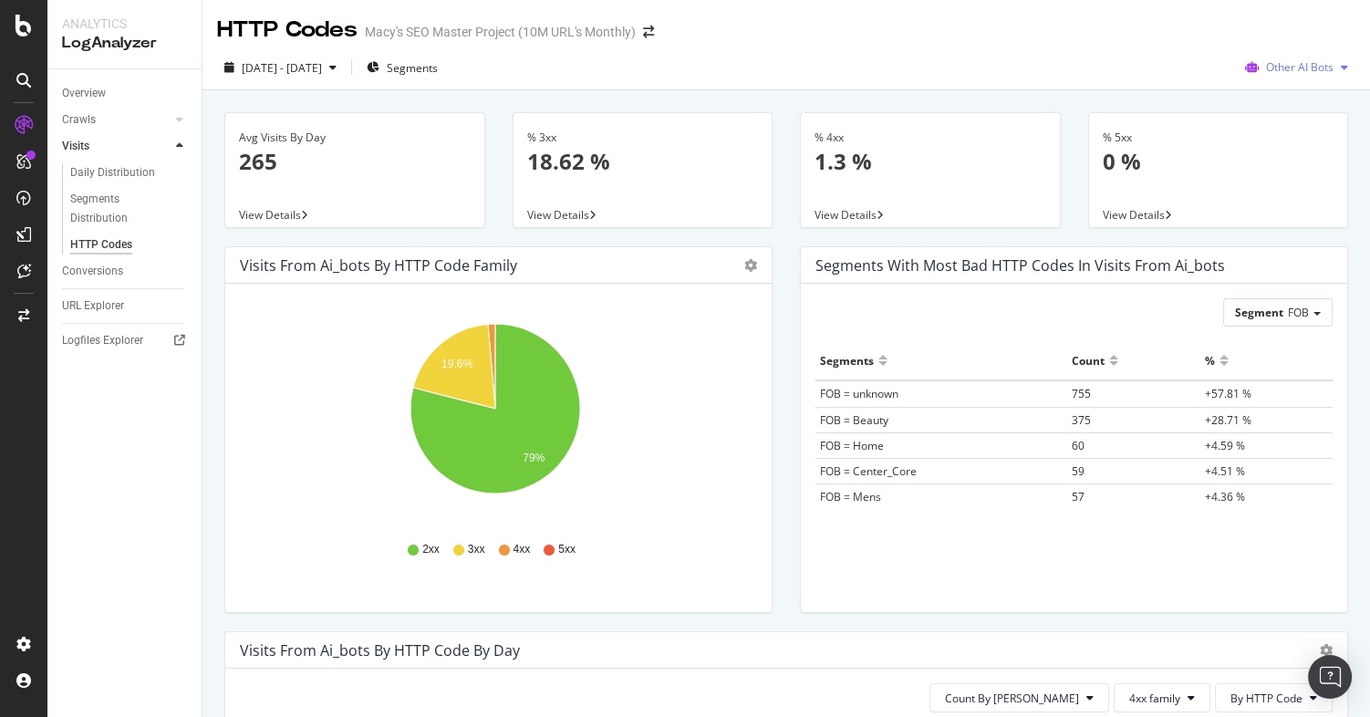
click at [1287, 60] on span "Other AI Bots" at bounding box center [1300, 67] width 68 height 16
click at [1278, 170] on span "OpenAI" at bounding box center [1305, 171] width 71 height 16
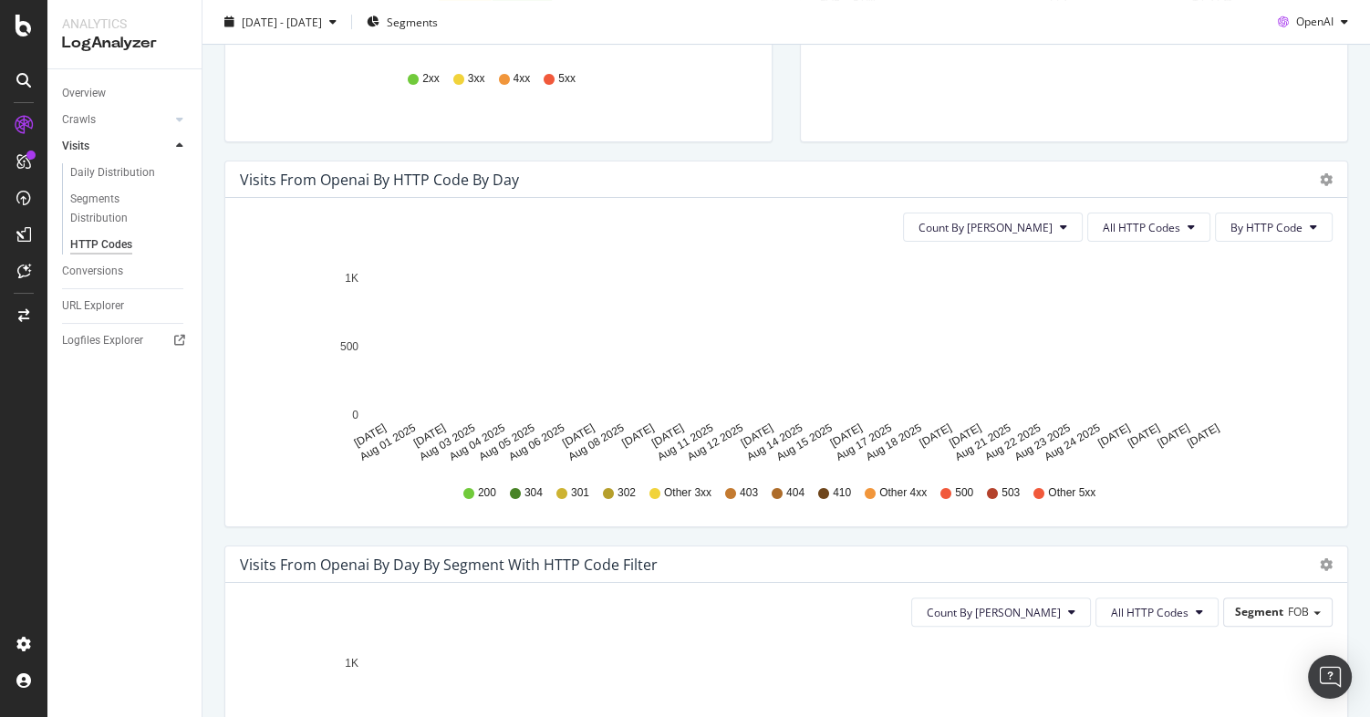
scroll to position [474, 0]
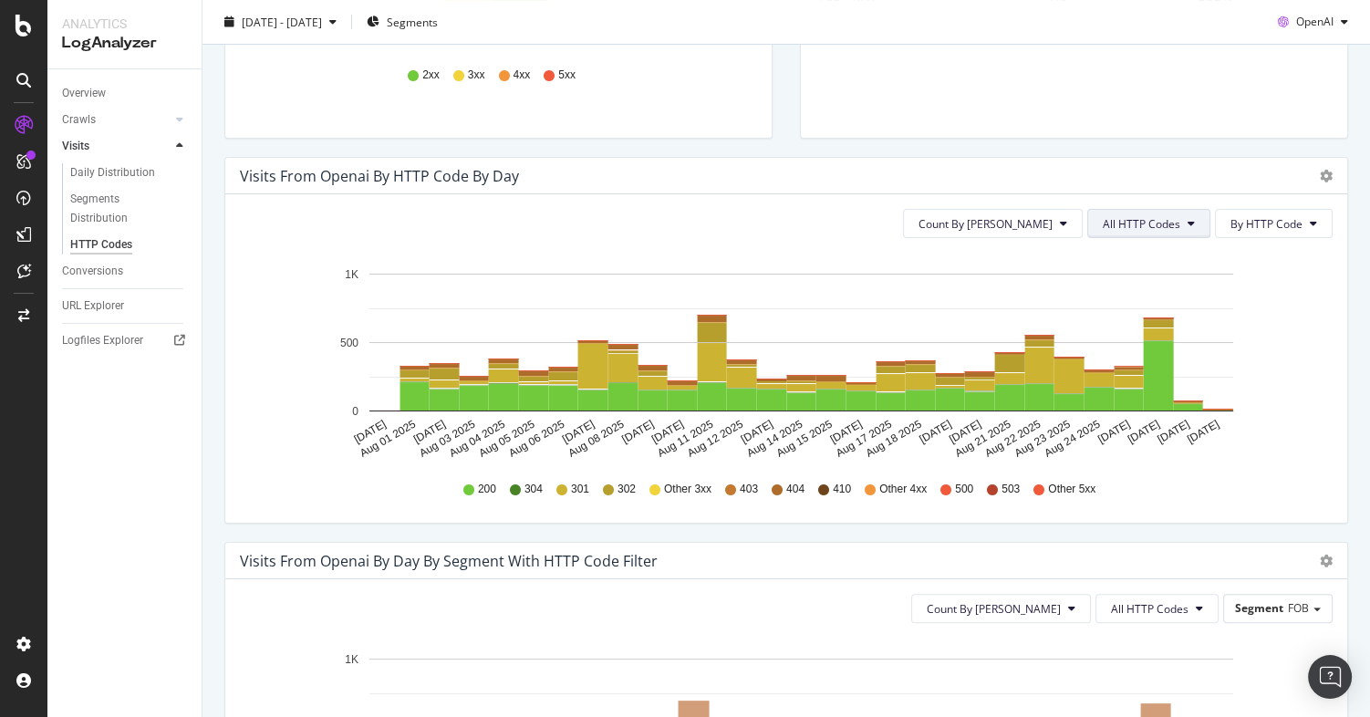
click at [1152, 221] on span "All HTTP Codes" at bounding box center [1142, 224] width 78 height 16
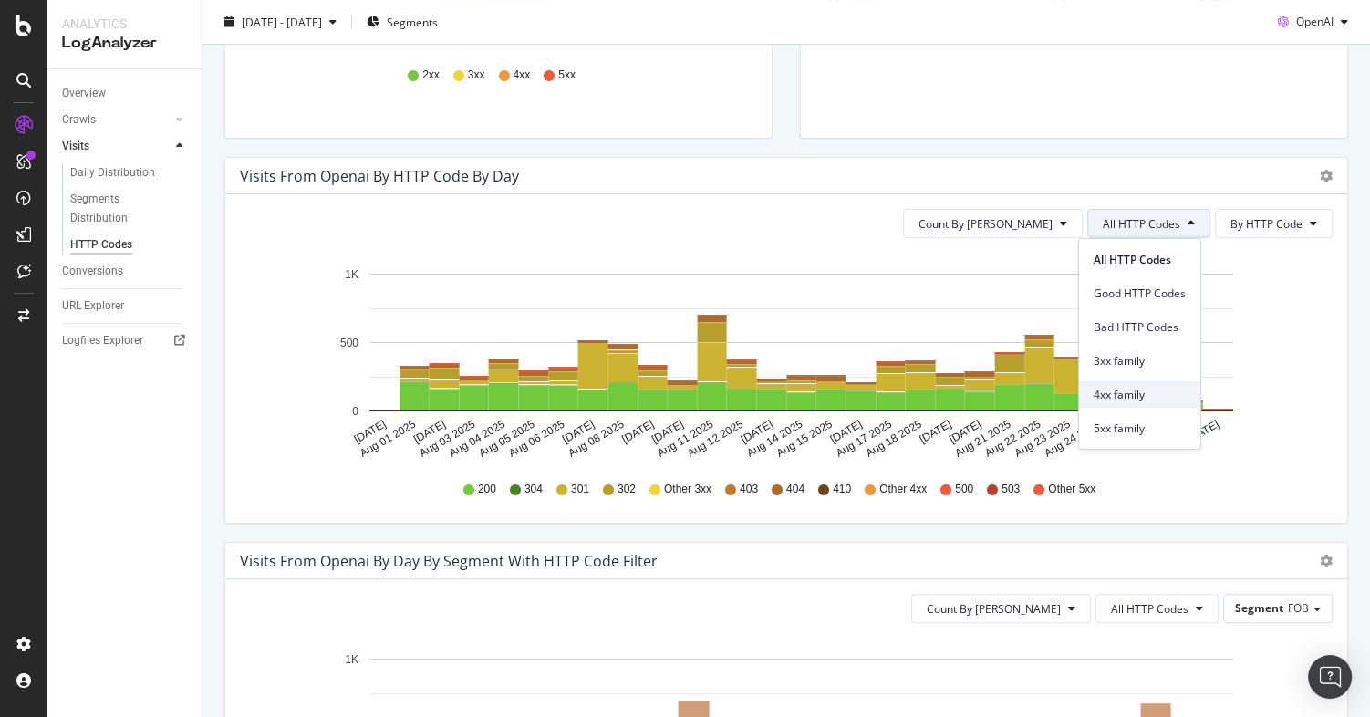
click at [1124, 392] on span "4xx family" at bounding box center [1140, 394] width 92 height 16
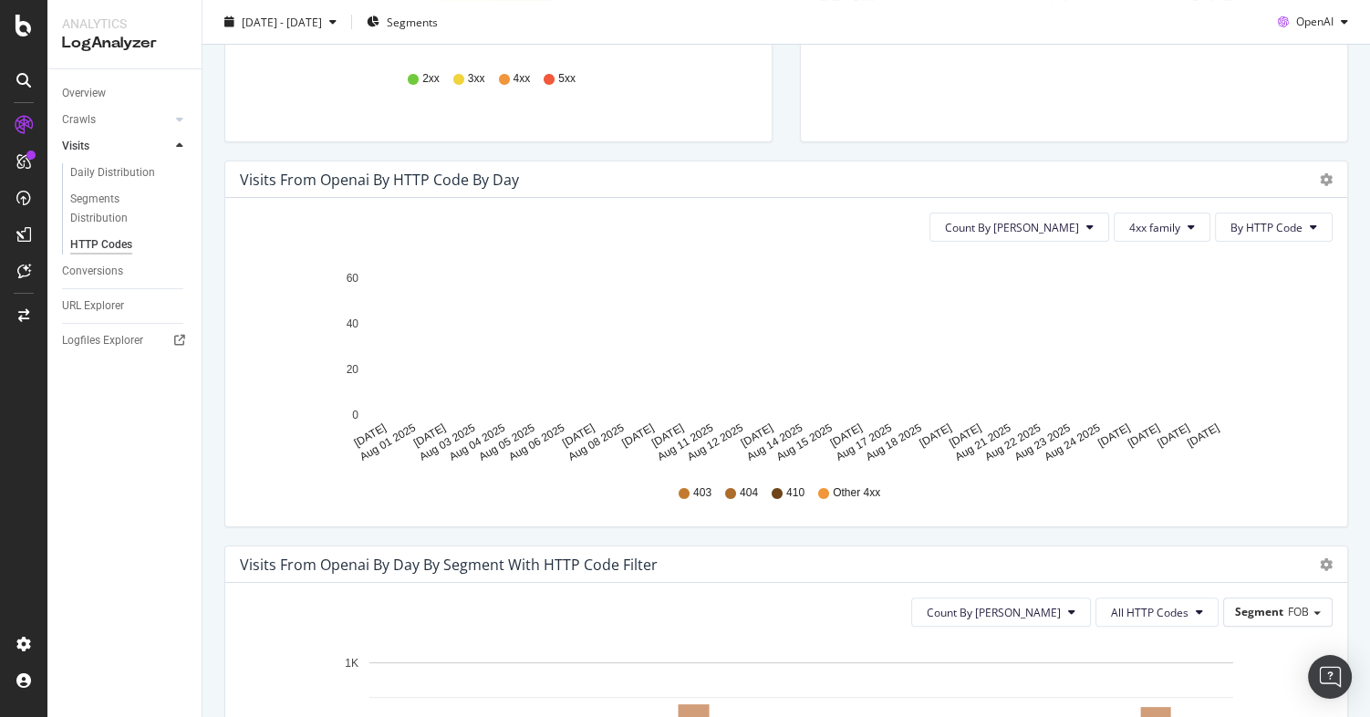
scroll to position [0, 0]
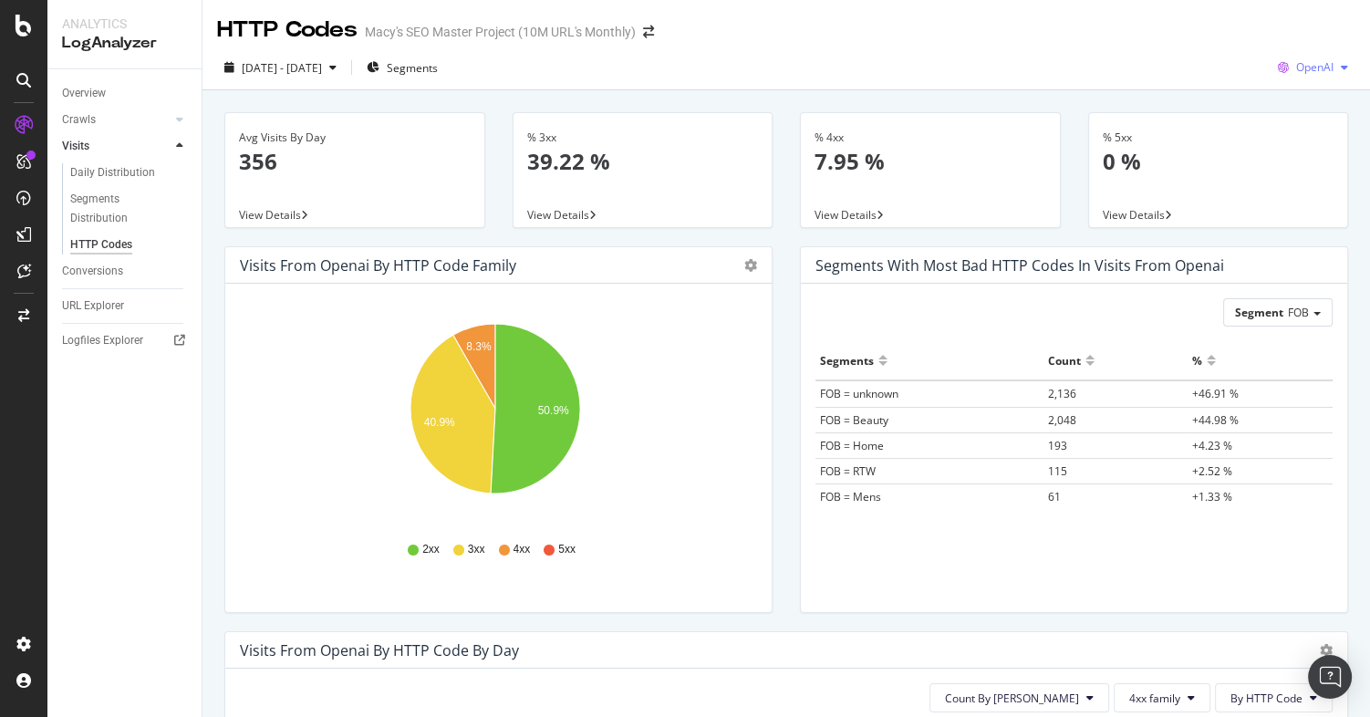
click at [1307, 70] on span "OpenAI" at bounding box center [1314, 67] width 37 height 16
click at [1293, 136] on span "Bing" at bounding box center [1315, 138] width 68 height 16
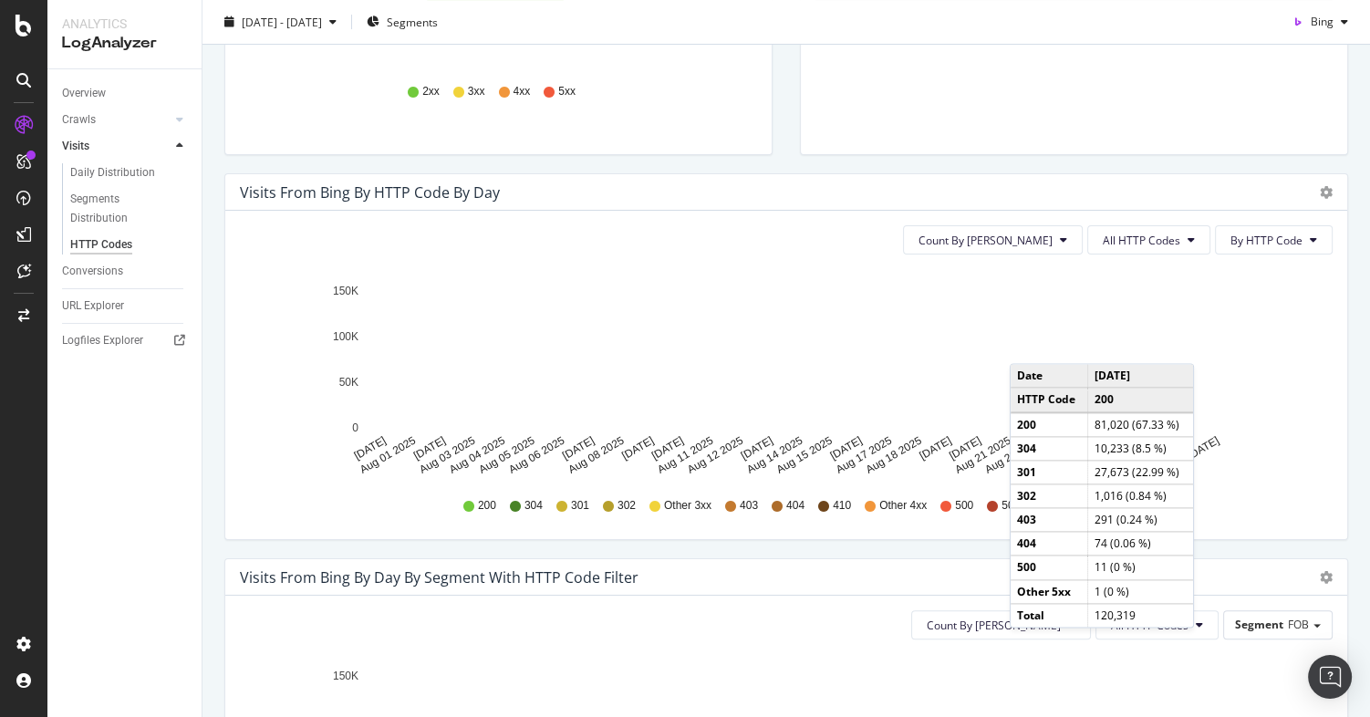
scroll to position [457, 0]
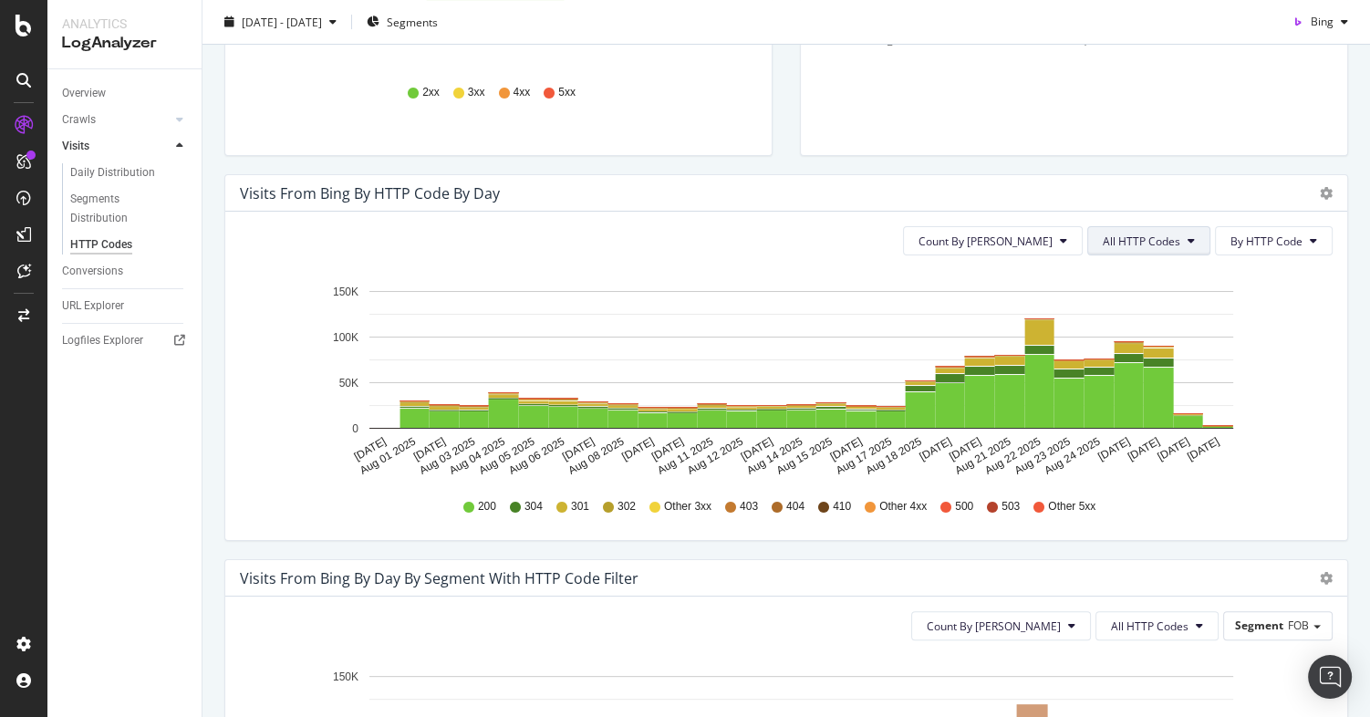
click at [1170, 240] on span "All HTTP Codes" at bounding box center [1142, 242] width 78 height 16
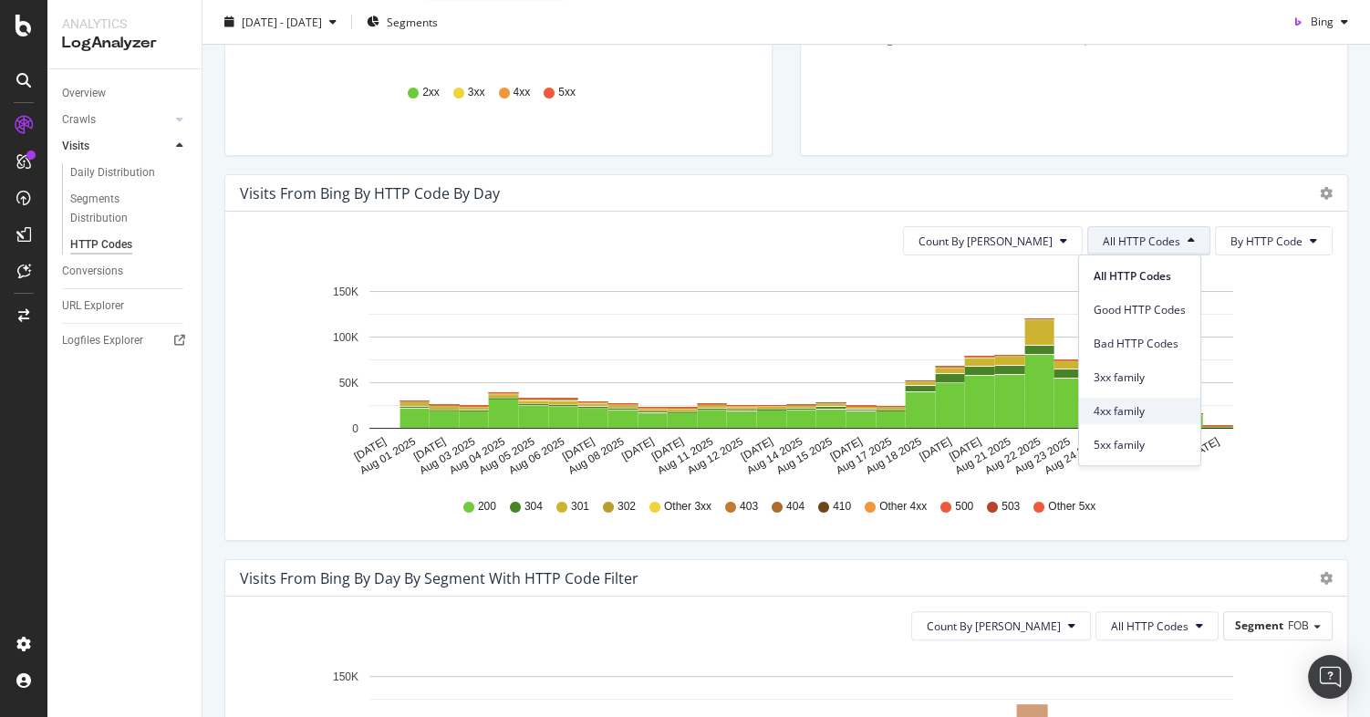
click at [1115, 408] on span "4xx family" at bounding box center [1140, 411] width 92 height 16
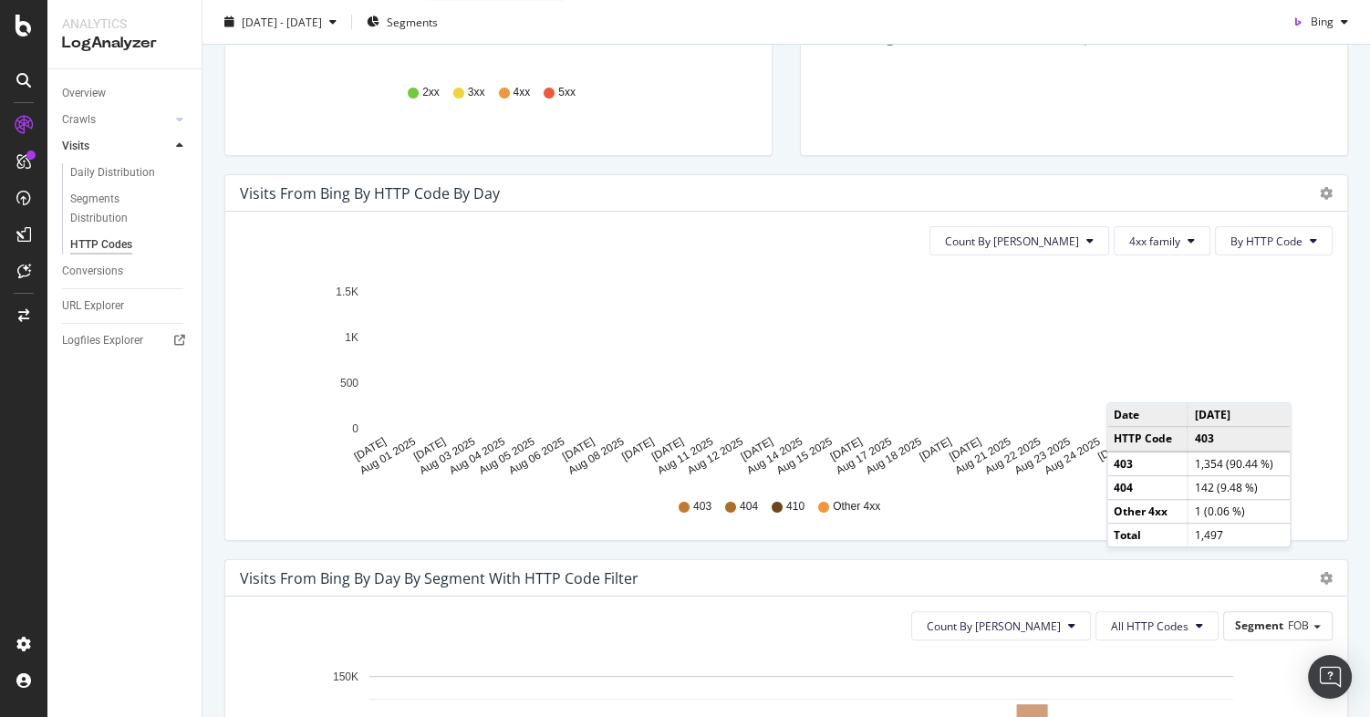
scroll to position [0, 0]
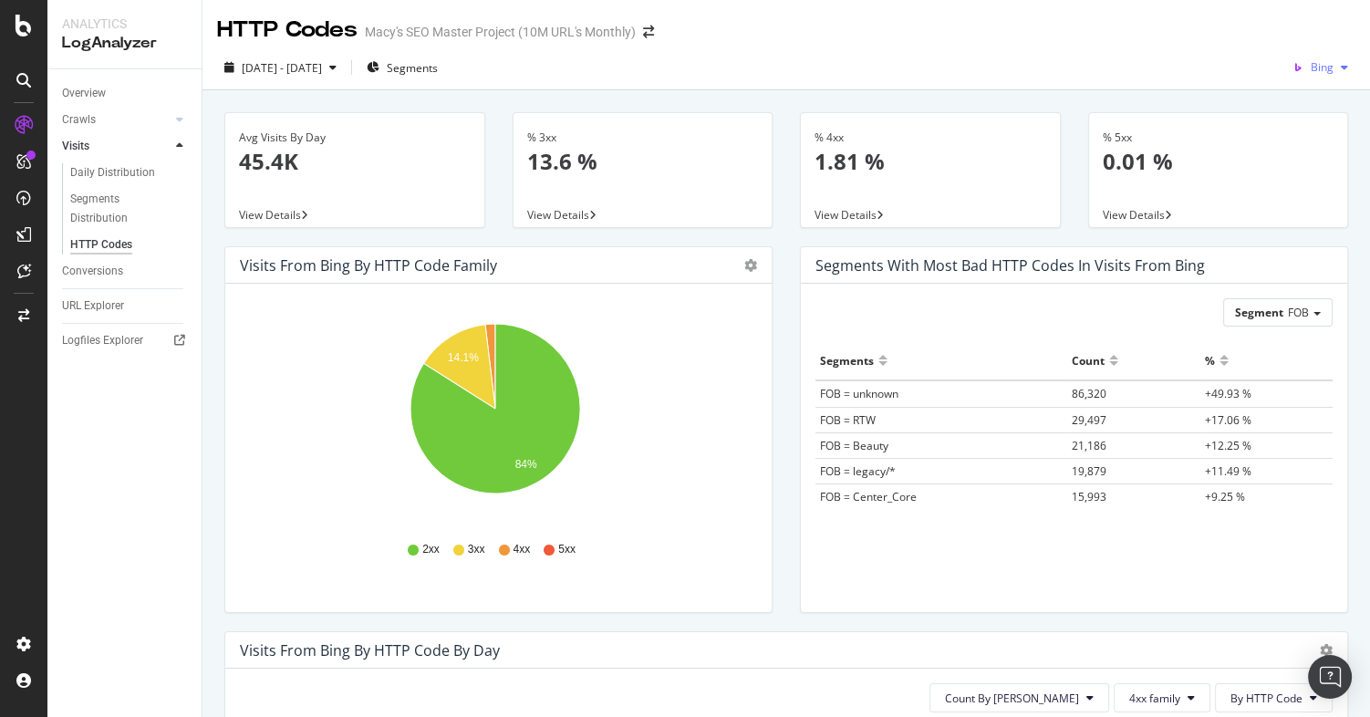
click at [1311, 67] on span "Bing" at bounding box center [1322, 67] width 23 height 16
click at [1303, 104] on span "Google" at bounding box center [1316, 104] width 68 height 16
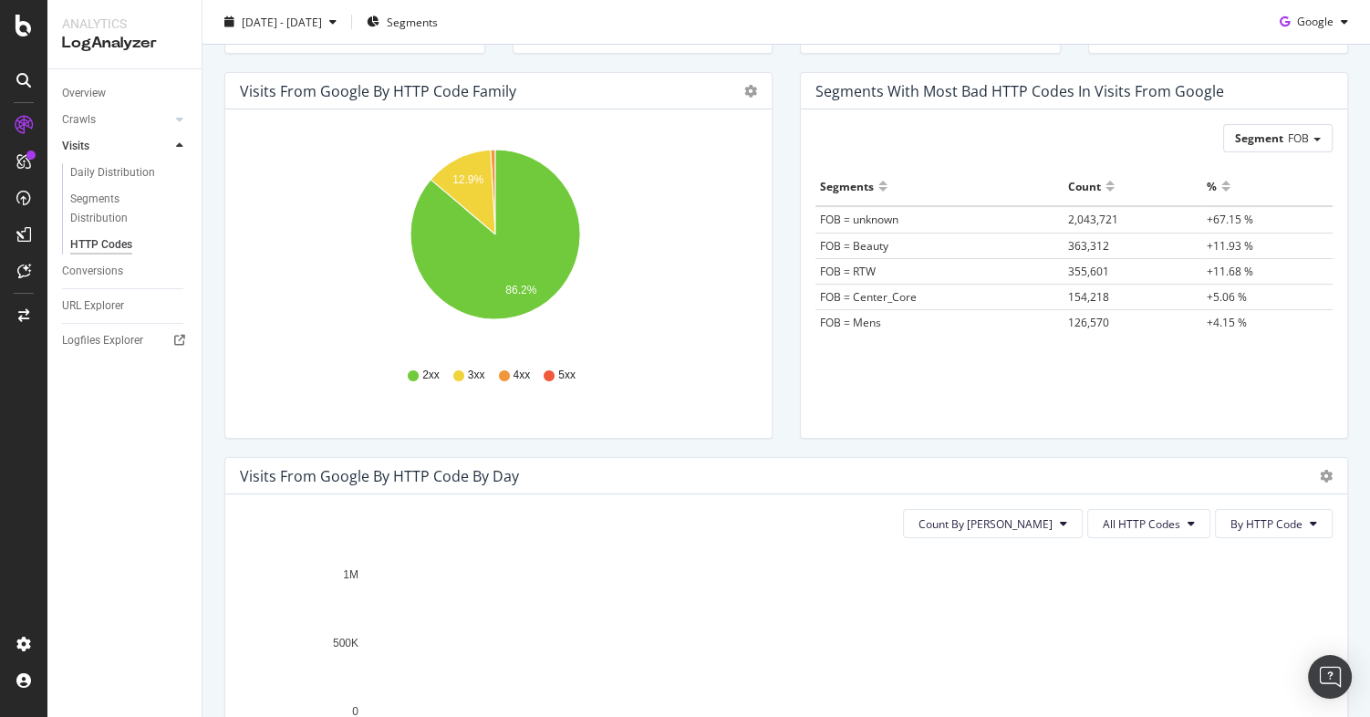
scroll to position [439, 0]
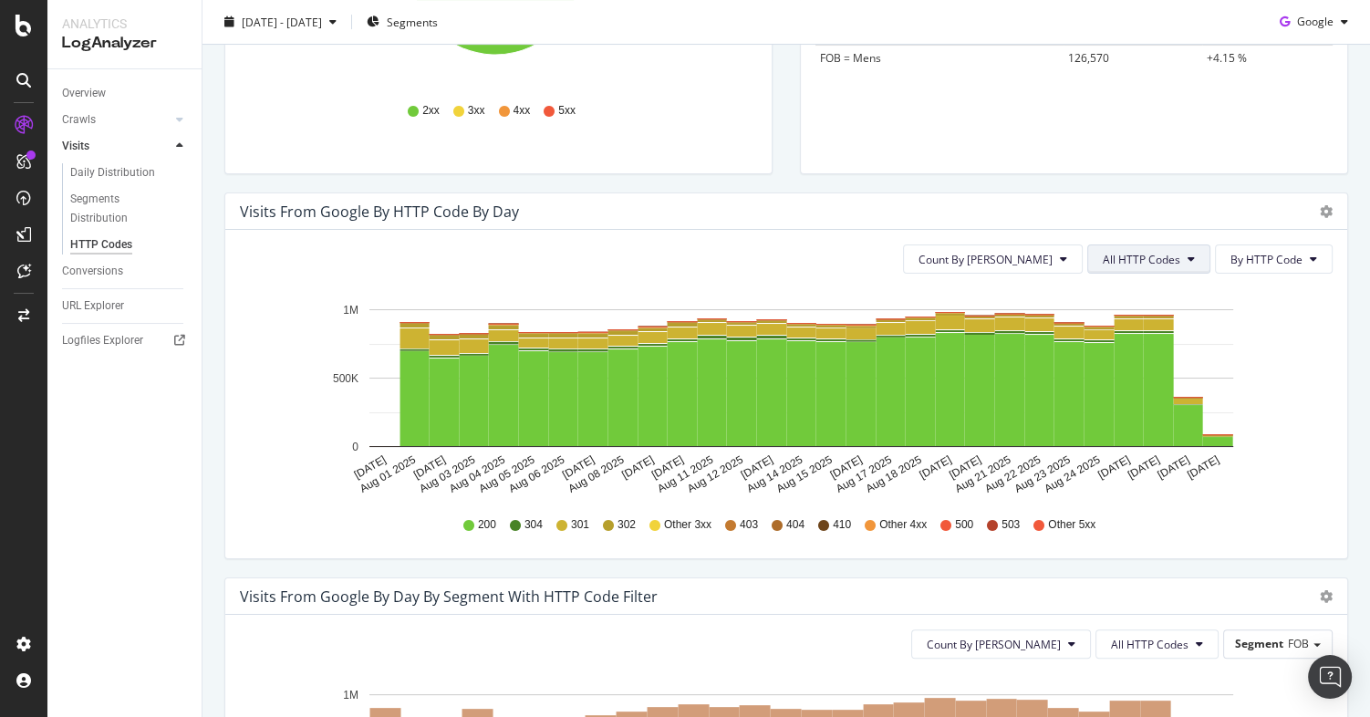
click at [1156, 260] on span "All HTTP Codes" at bounding box center [1142, 260] width 78 height 16
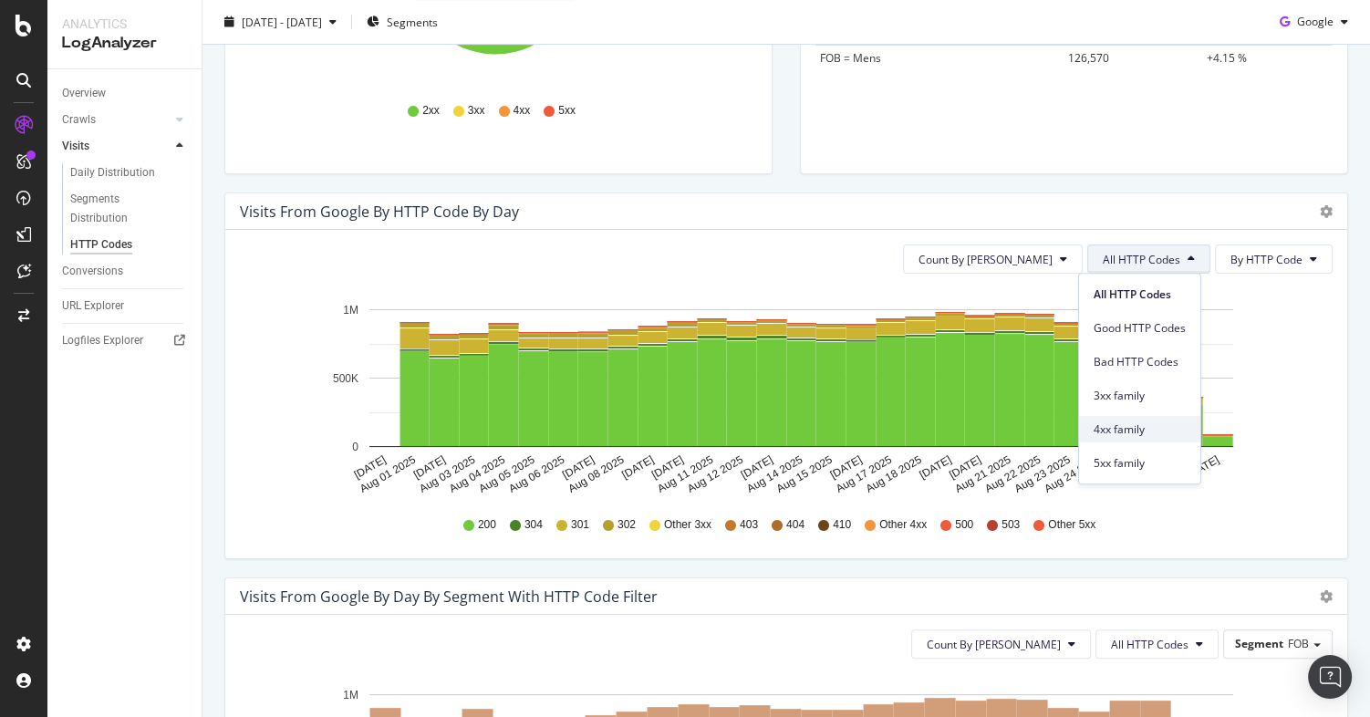
click at [1111, 431] on span "4xx family" at bounding box center [1140, 429] width 92 height 16
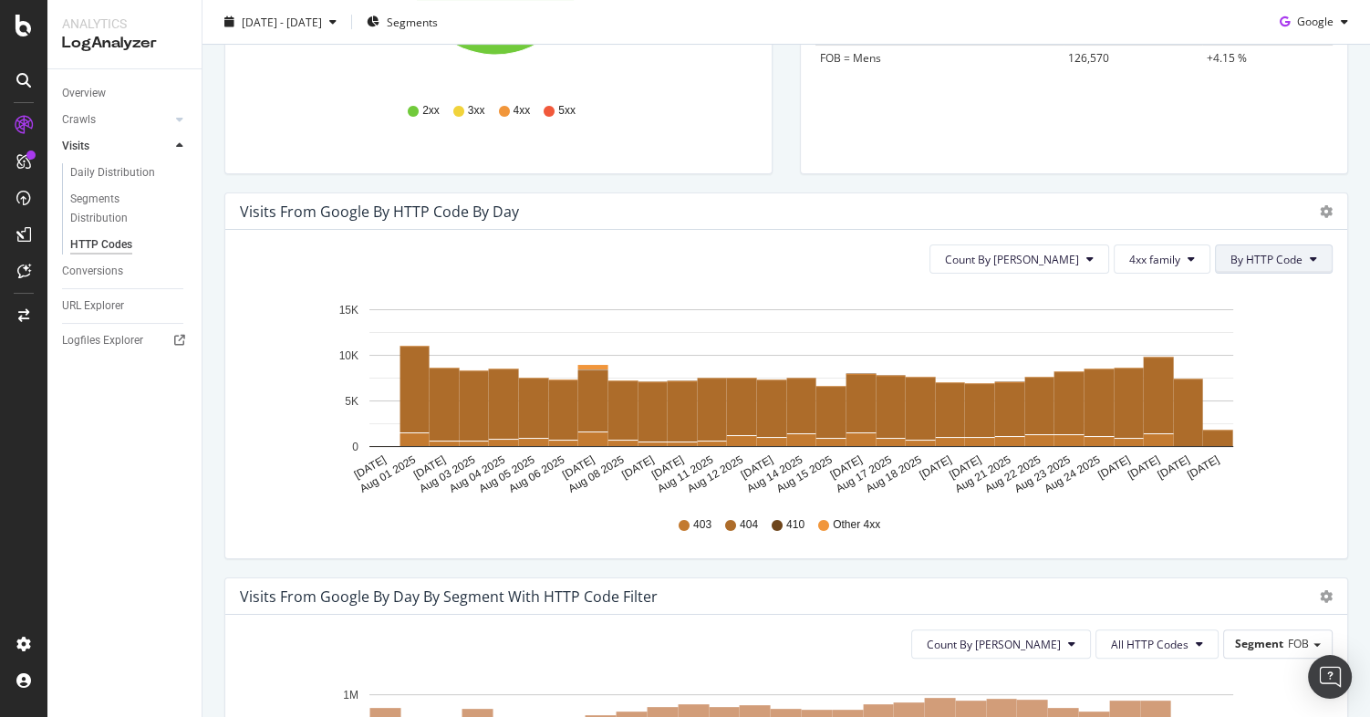
click at [1270, 257] on span "By HTTP Code" at bounding box center [1267, 260] width 72 height 16
click at [1225, 217] on div "Visits from google by HTTP Code by Day" at bounding box center [766, 212] width 1053 height 18
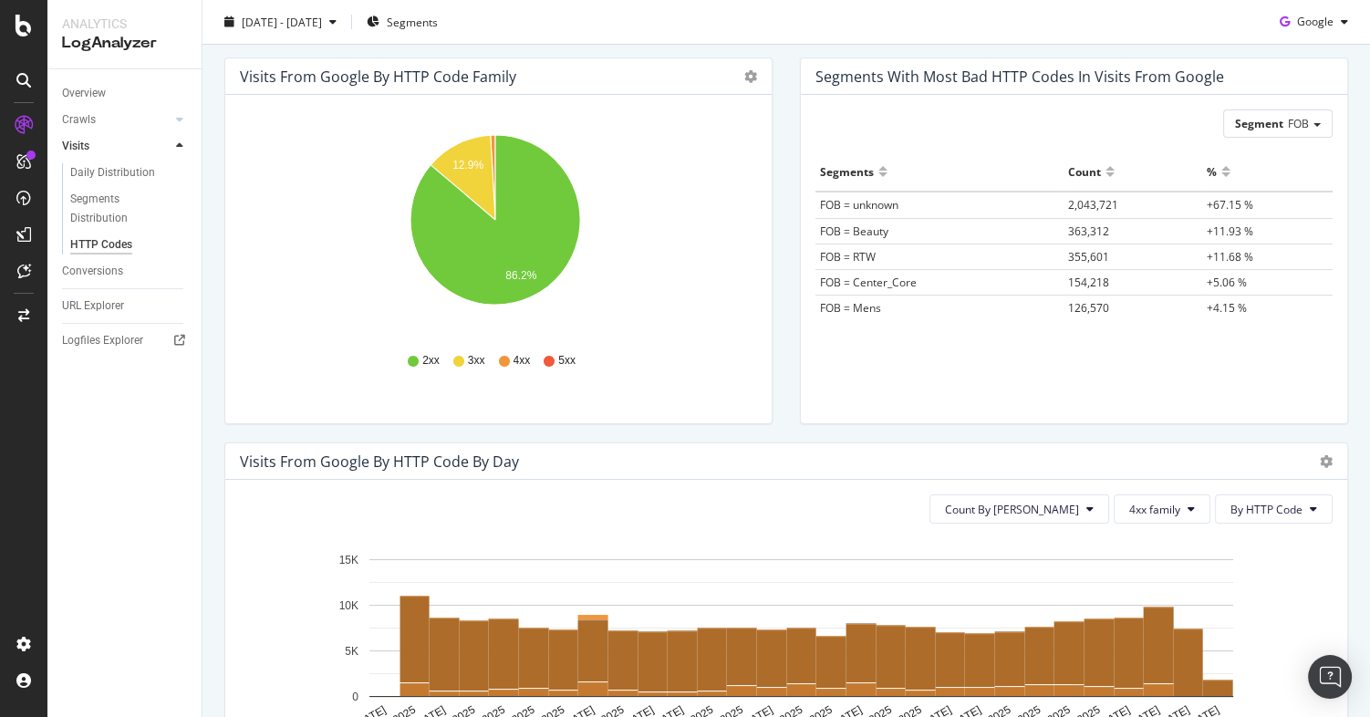
scroll to position [0, 0]
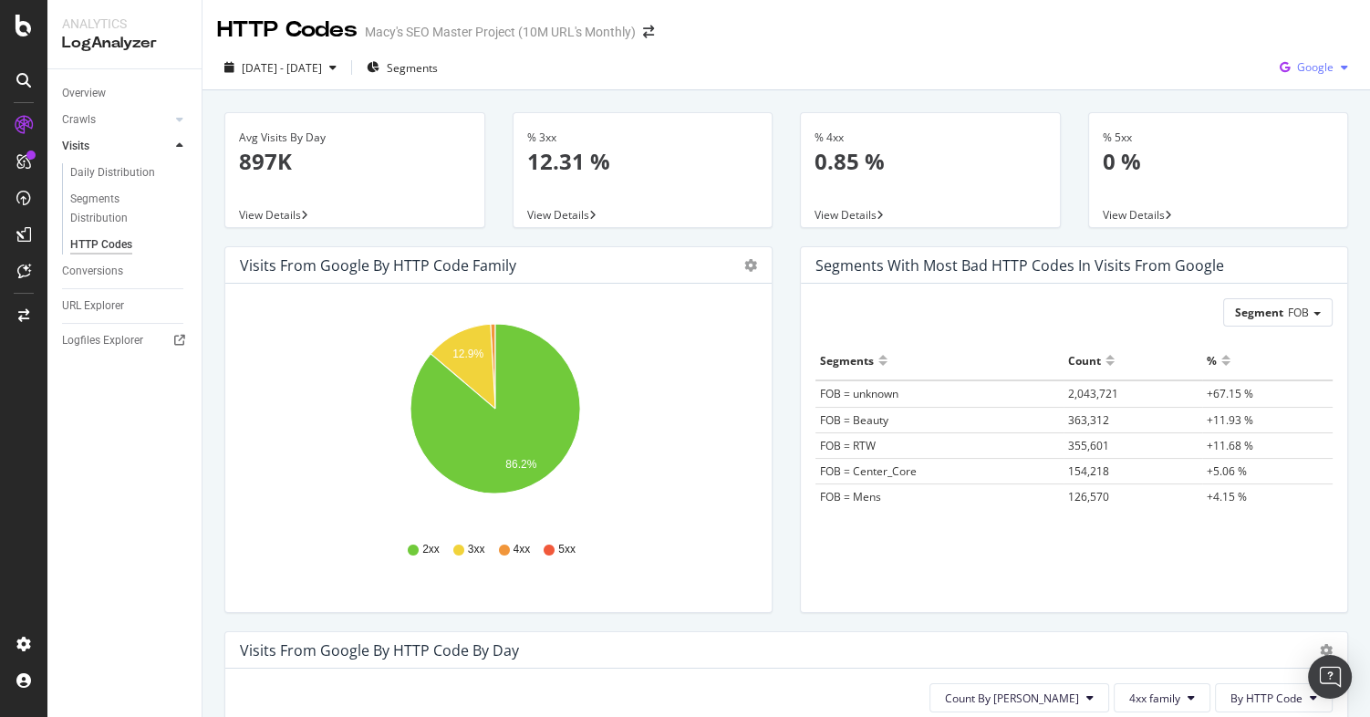
click at [1313, 68] on span "Google" at bounding box center [1315, 67] width 36 height 16
click at [1289, 131] on span "Bing" at bounding box center [1316, 138] width 68 height 16
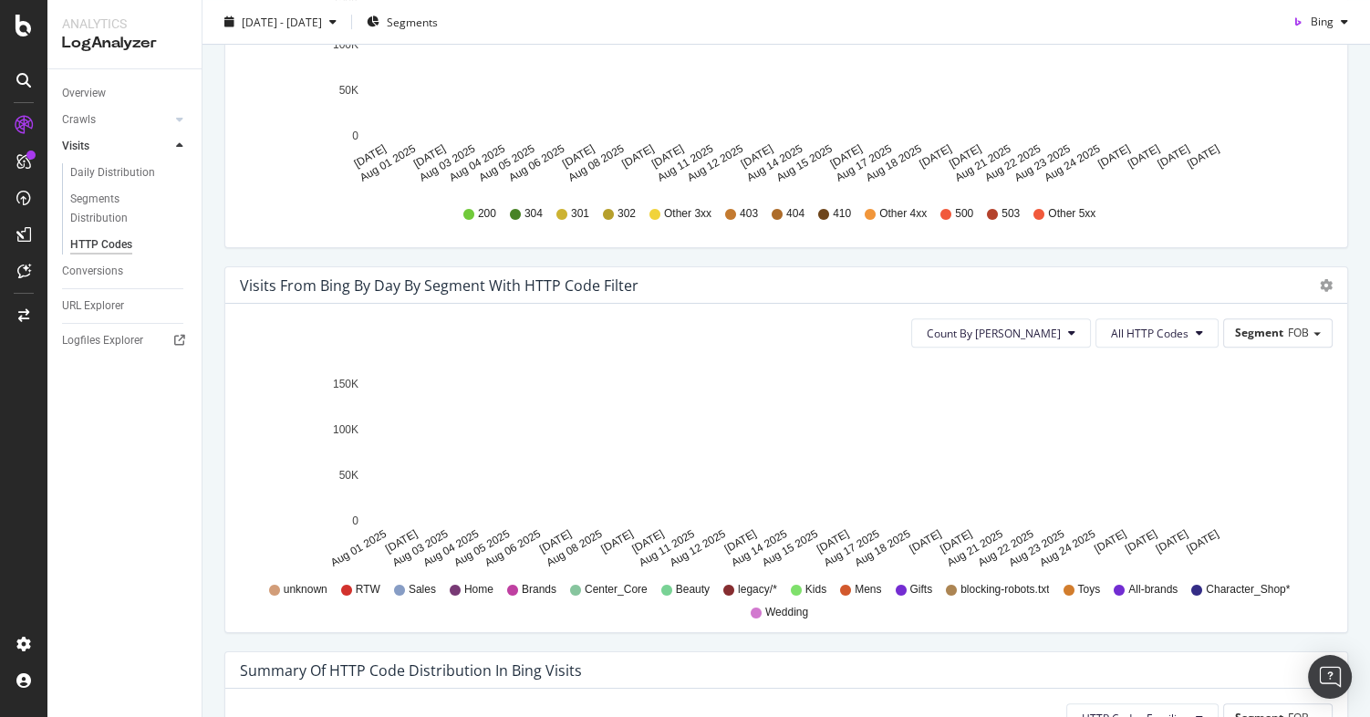
scroll to position [766, 0]
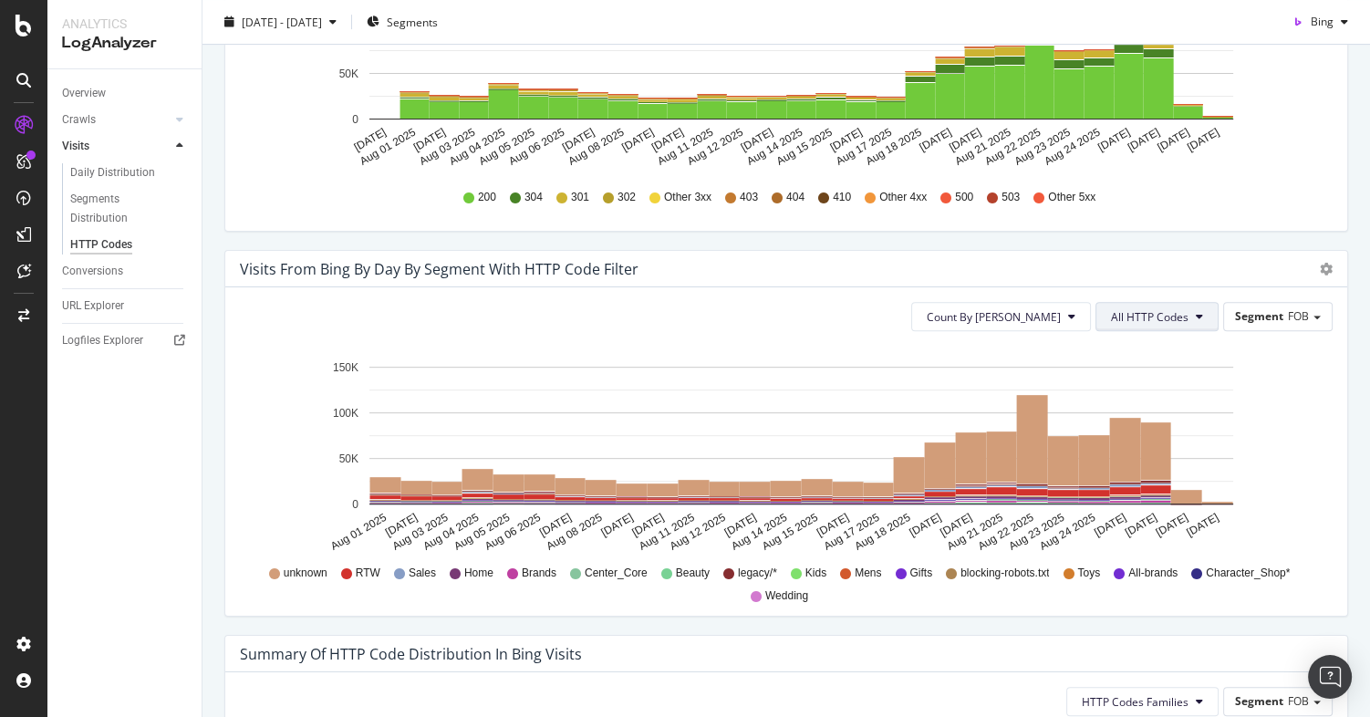
click at [1151, 316] on span "All HTTP Codes" at bounding box center [1150, 317] width 78 height 16
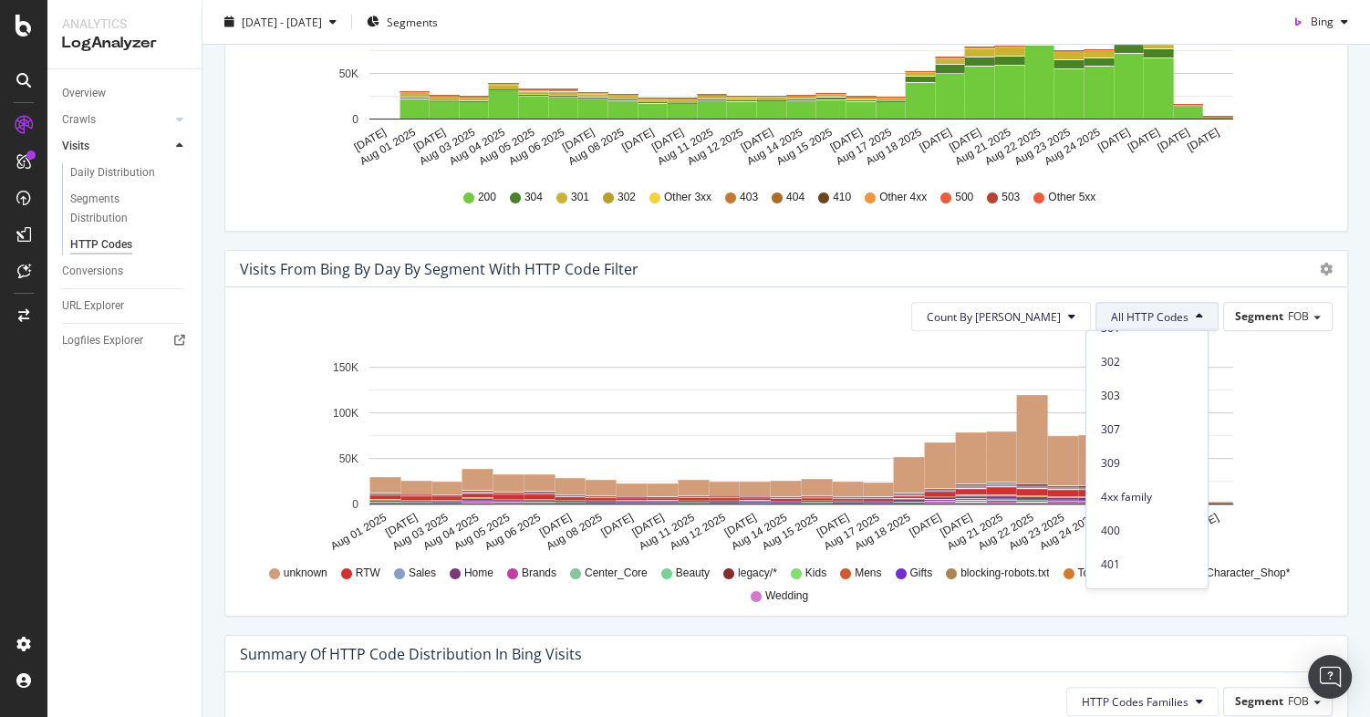
scroll to position [308, 0]
click at [1129, 412] on span "4xx family" at bounding box center [1147, 414] width 92 height 16
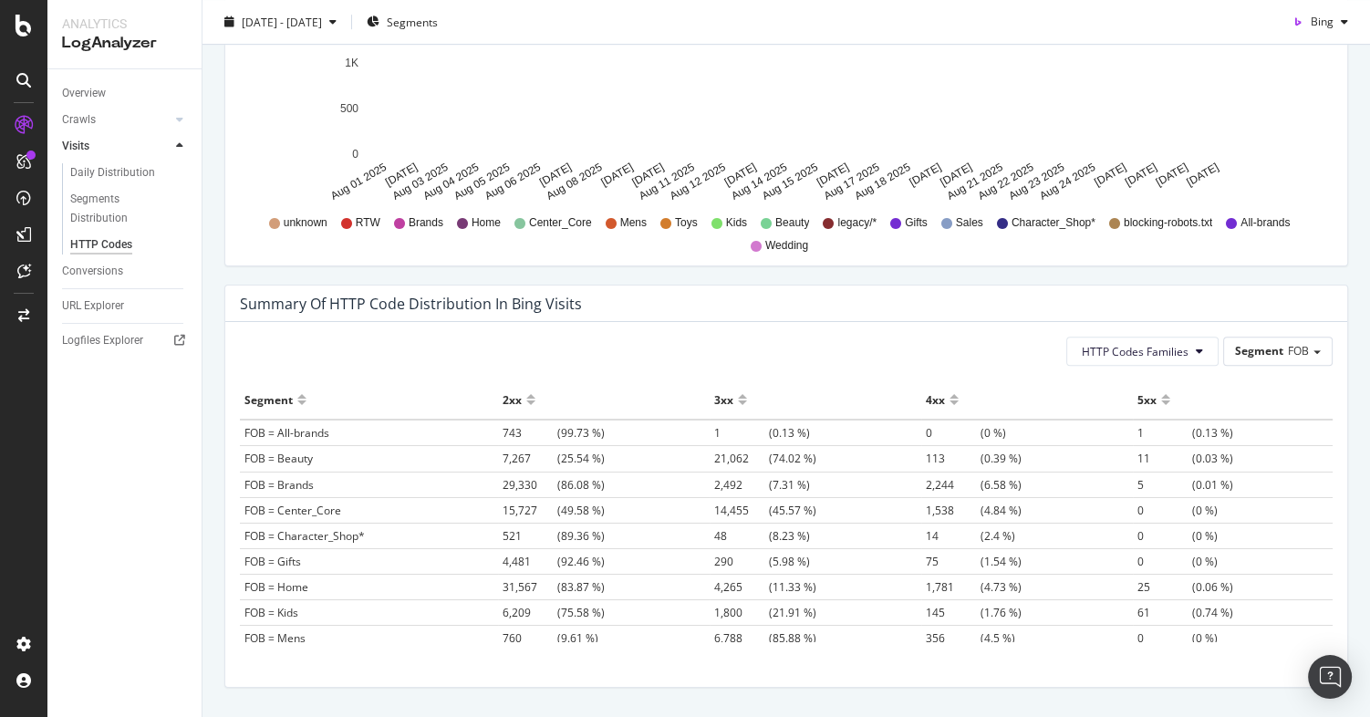
scroll to position [1118, 0]
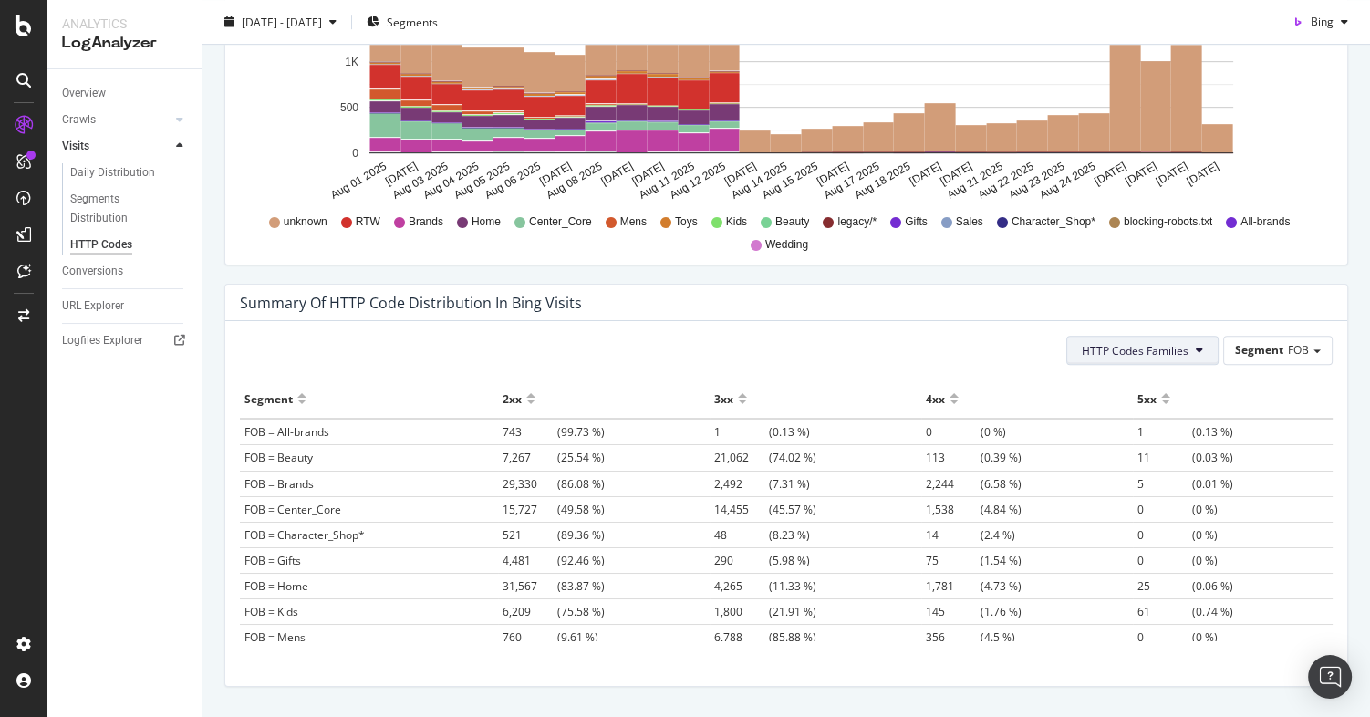
click at [1158, 354] on span "HTTP Codes Families" at bounding box center [1135, 351] width 107 height 16
click at [1099, 491] on span "4xx Family" at bounding box center [1125, 487] width 107 height 16
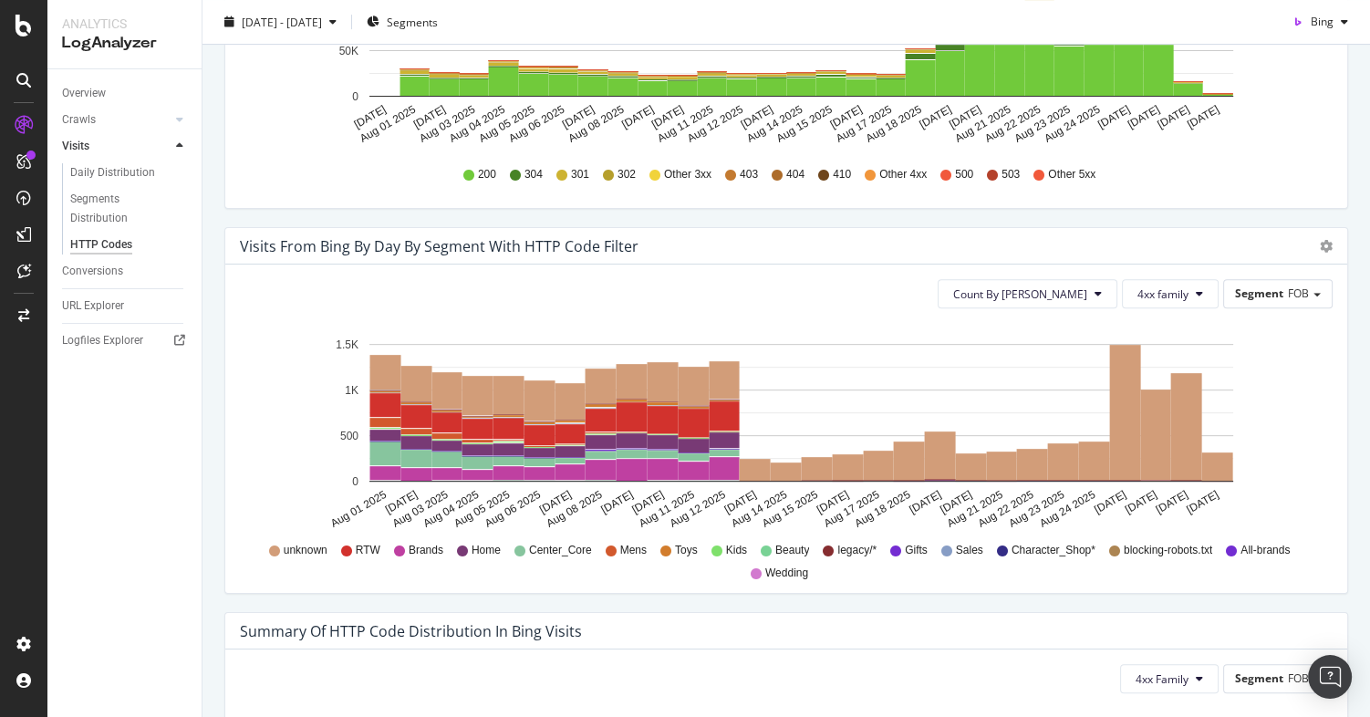
scroll to position [778, 0]
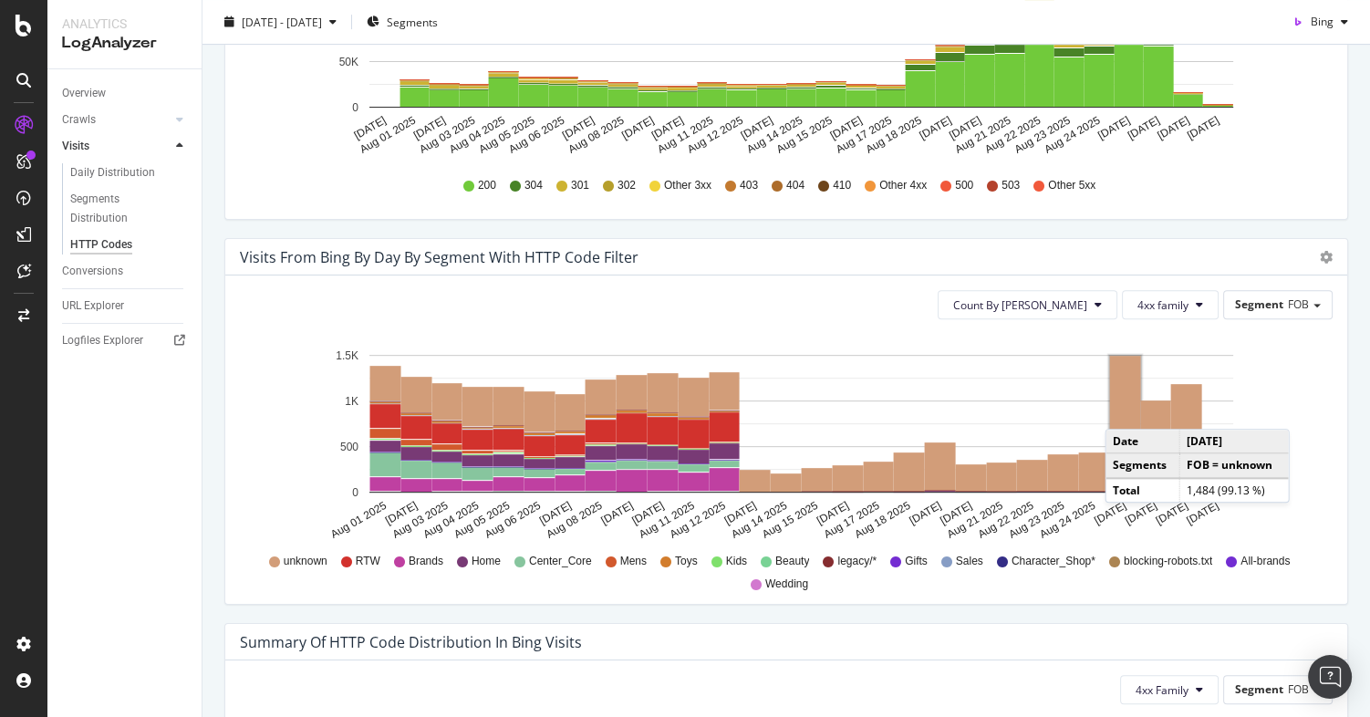
click at [1123, 410] on rect "A chart." at bounding box center [1125, 423] width 31 height 135
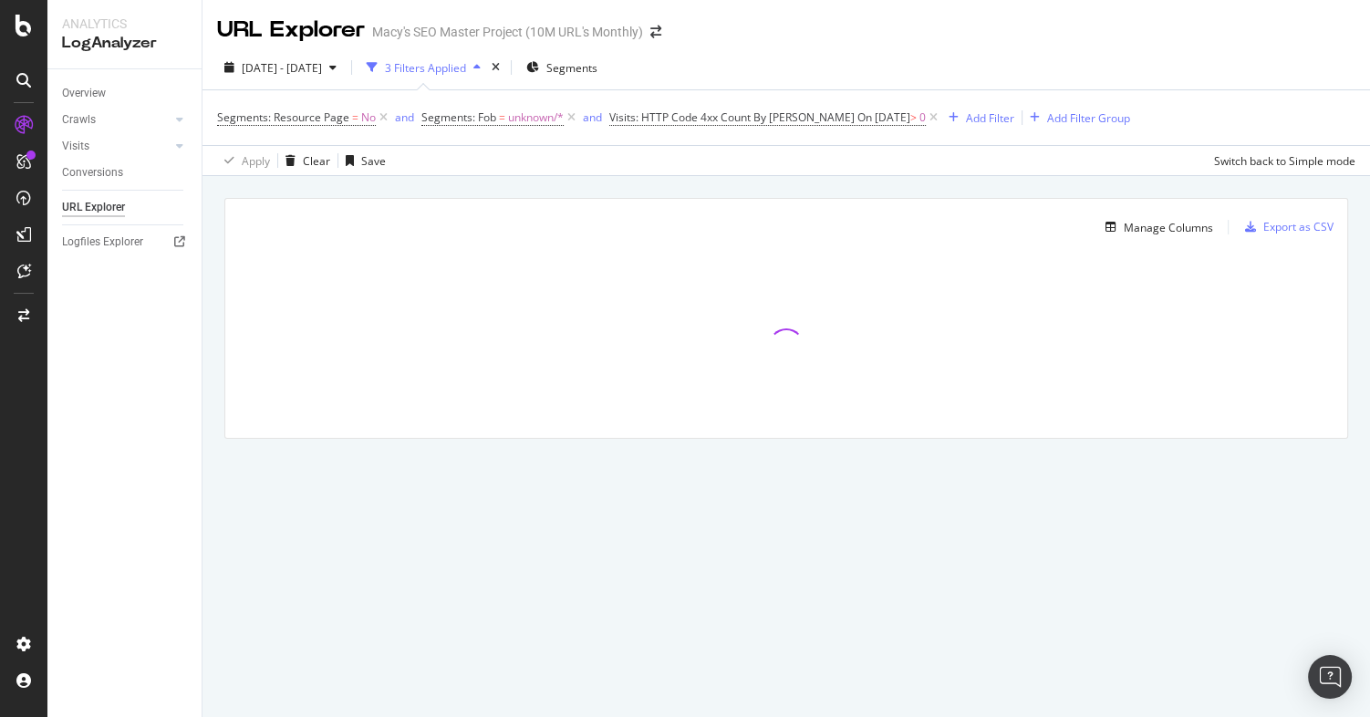
click at [854, 47] on div "[DATE] - [DATE] 3 Filters Applied Segments Segments: Resource Page = No and Seg…" at bounding box center [787, 111] width 1168 height 130
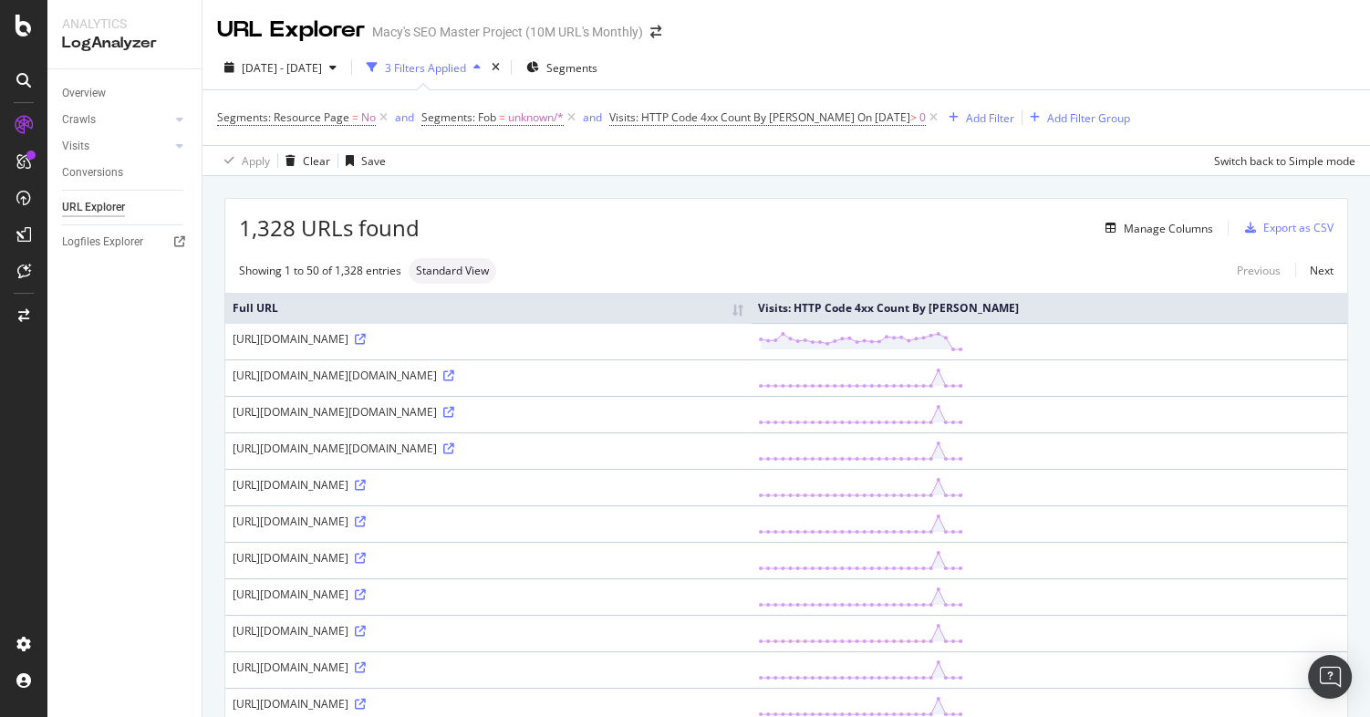
drag, startPoint x: 365, startPoint y: 379, endPoint x: 267, endPoint y: 406, distance: 101.4
click at [267, 383] on div "[URL][DOMAIN_NAME][DOMAIN_NAME]" at bounding box center [488, 376] width 511 height 16
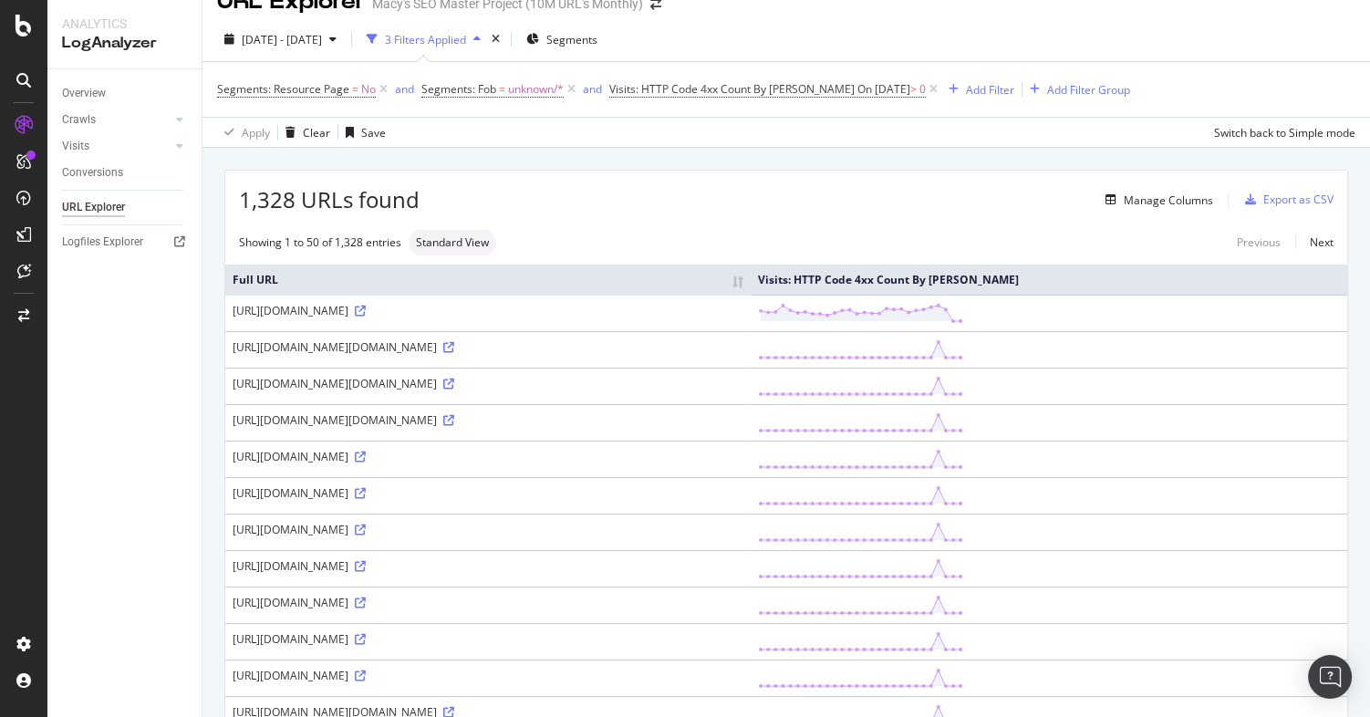
scroll to position [30, 0]
drag, startPoint x: 311, startPoint y: 413, endPoint x: 277, endPoint y: 435, distance: 40.2
click at [277, 390] on div "[URL][DOMAIN_NAME][DOMAIN_NAME]" at bounding box center [488, 382] width 511 height 16
drag, startPoint x: 232, startPoint y: 405, endPoint x: 283, endPoint y: 436, distance: 59.8
click at [283, 390] on div "[URL][DOMAIN_NAME][DOMAIN_NAME]" at bounding box center [488, 382] width 511 height 16
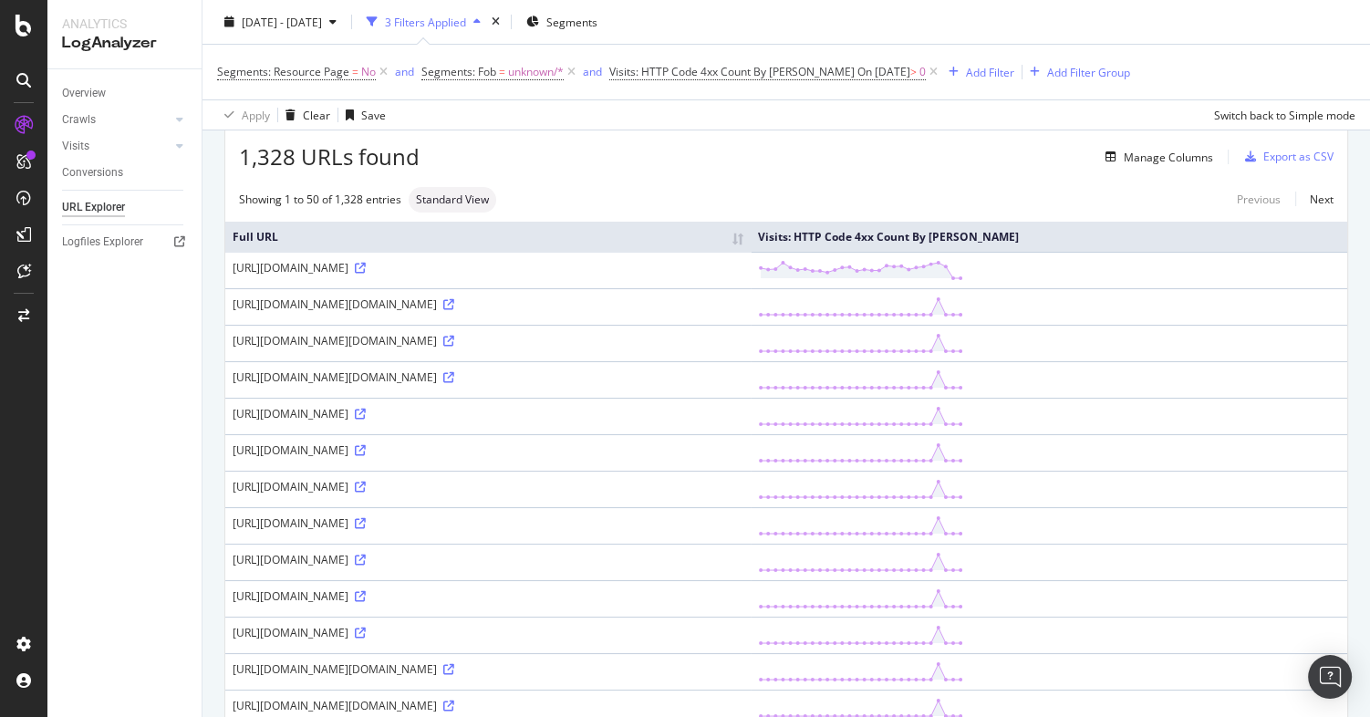
scroll to position [74, 0]
drag, startPoint x: 239, startPoint y: 425, endPoint x: 276, endPoint y: 454, distance: 46.7
click at [276, 382] on div "[URL][DOMAIN_NAME][DOMAIN_NAME]" at bounding box center [488, 375] width 511 height 16
drag, startPoint x: 283, startPoint y: 456, endPoint x: 241, endPoint y: 426, distance: 51.6
click at [241, 382] on div "[URL][DOMAIN_NAME][DOMAIN_NAME]" at bounding box center [488, 375] width 511 height 16
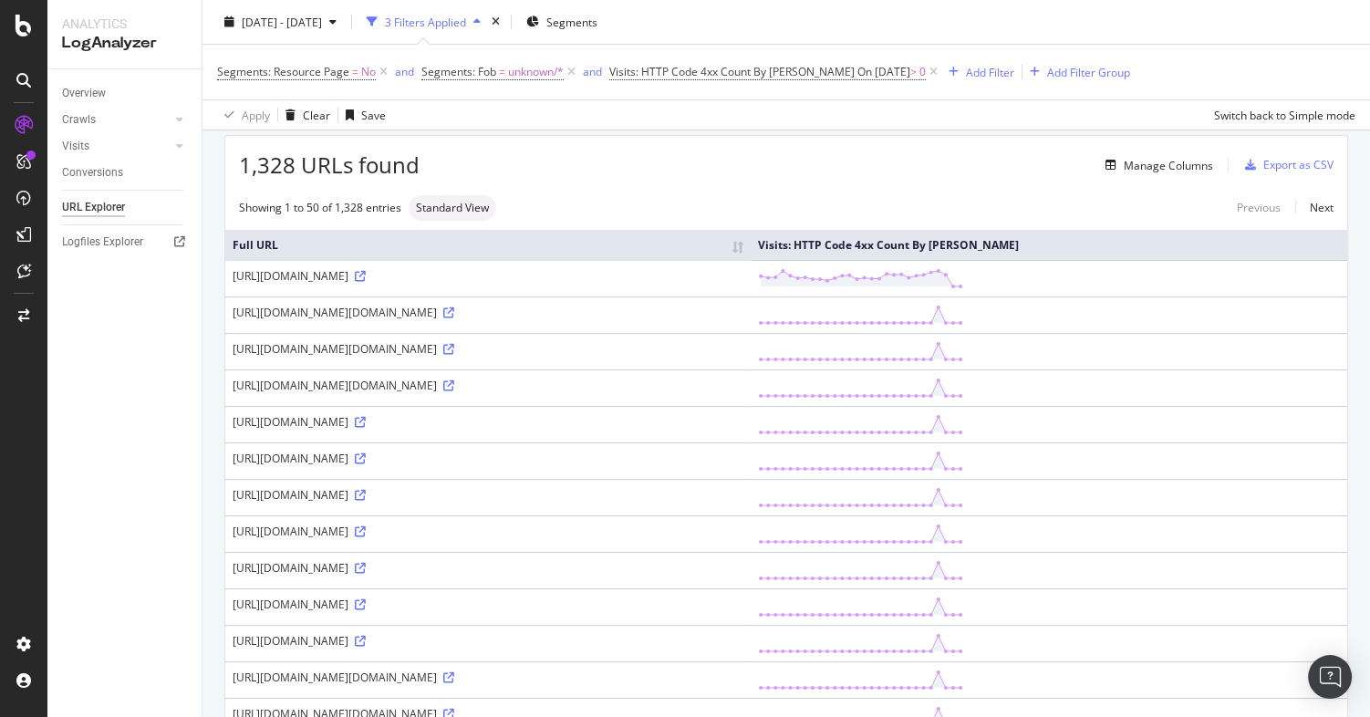
scroll to position [0, 0]
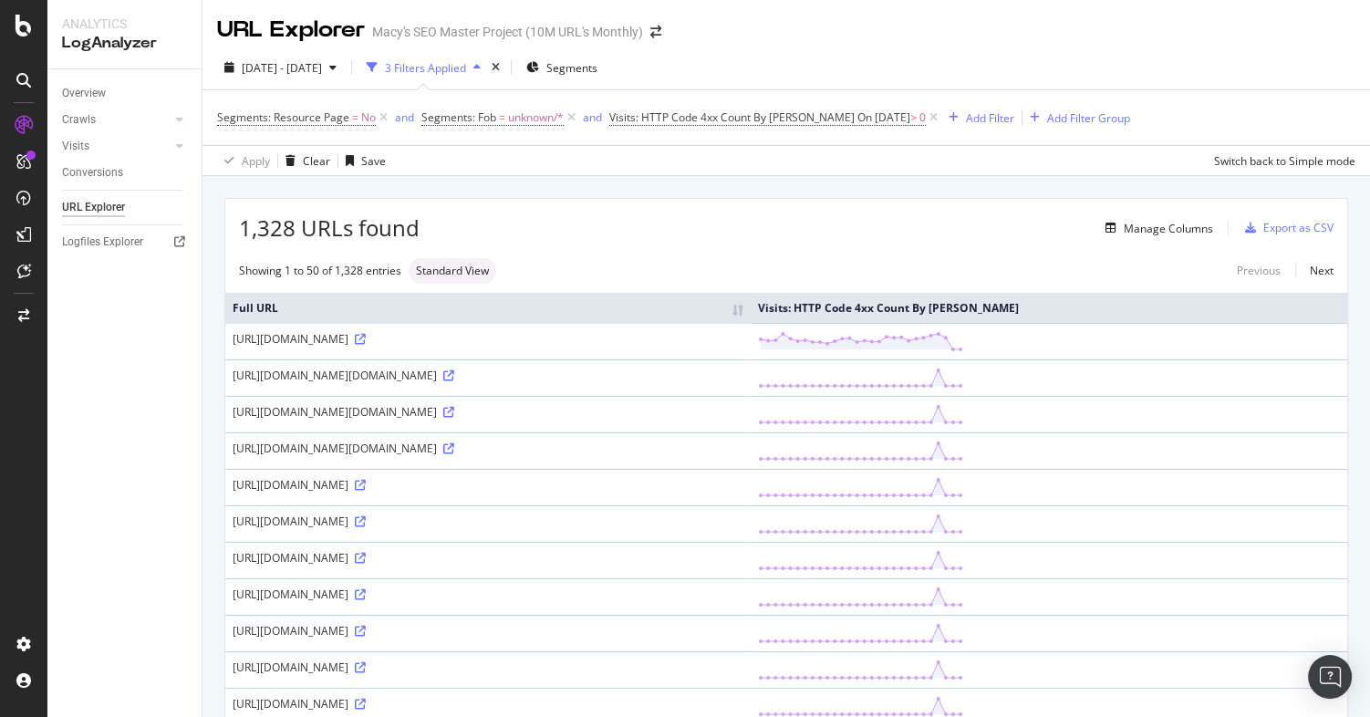
click at [1288, 309] on th "Visits: HTTP Code 4xx Count By [PERSON_NAME]" at bounding box center [1049, 308] width 597 height 30
click at [24, 28] on icon at bounding box center [24, 26] width 16 height 22
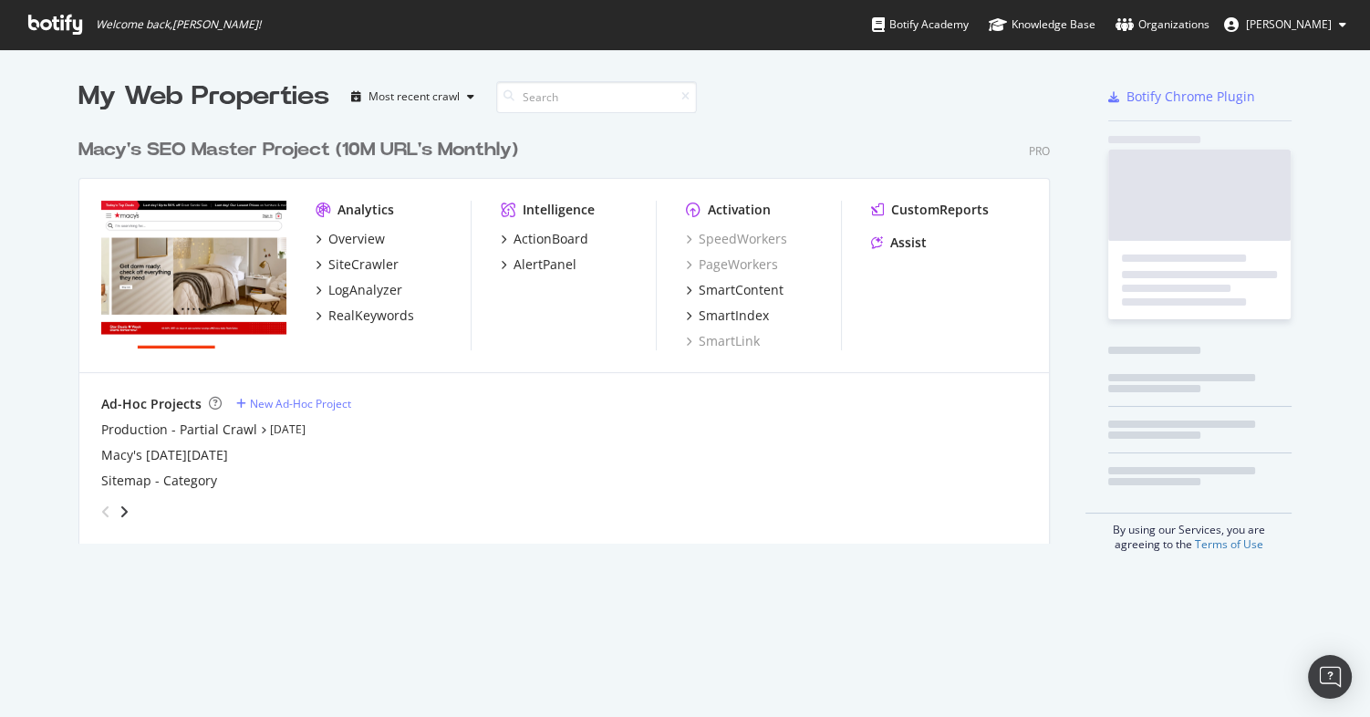
scroll to position [704, 1345]
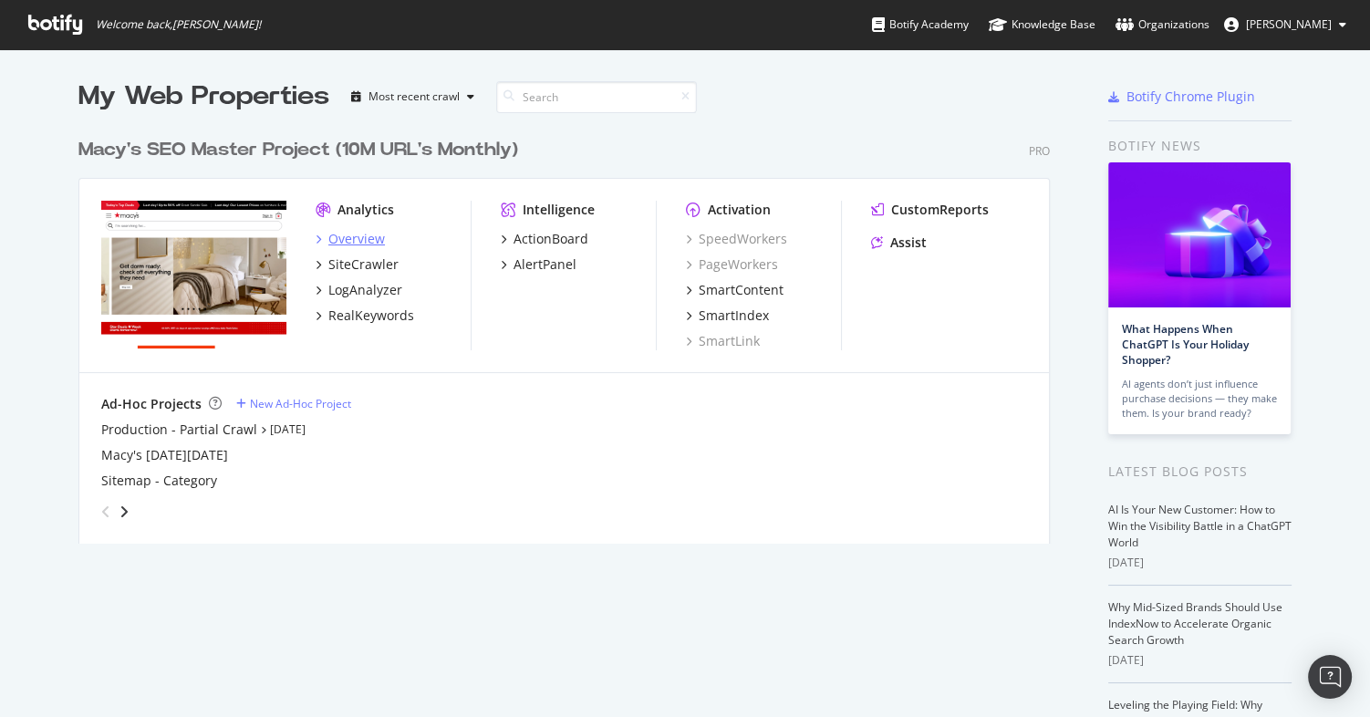
click at [352, 242] on div "Overview" at bounding box center [356, 239] width 57 height 18
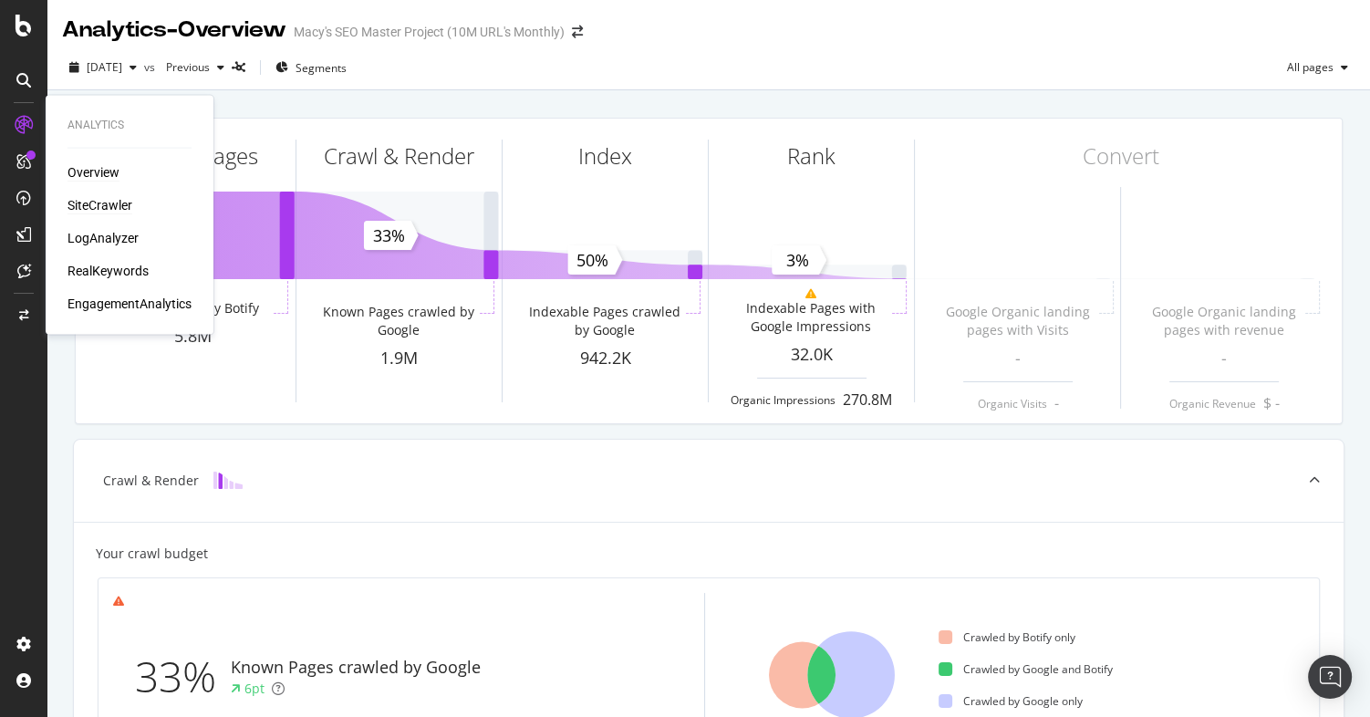
click at [89, 200] on div "SiteCrawler" at bounding box center [100, 205] width 65 height 18
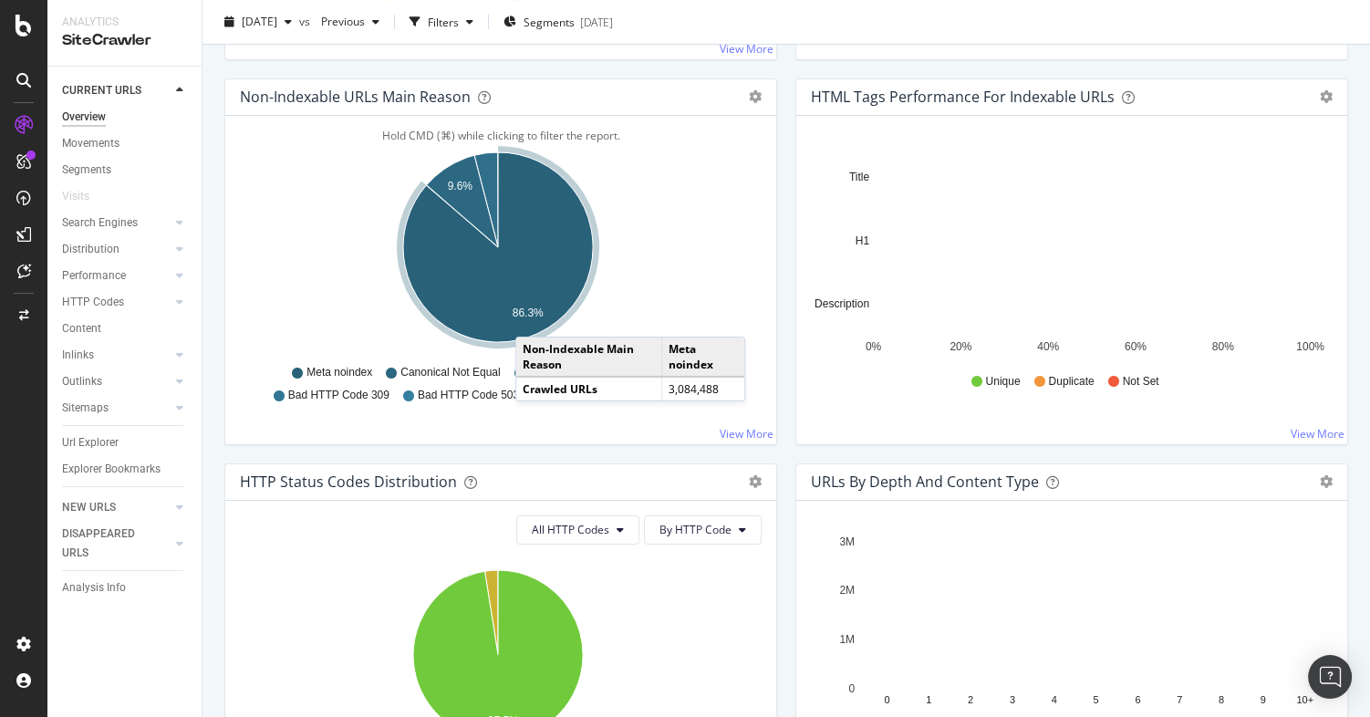
scroll to position [581, 0]
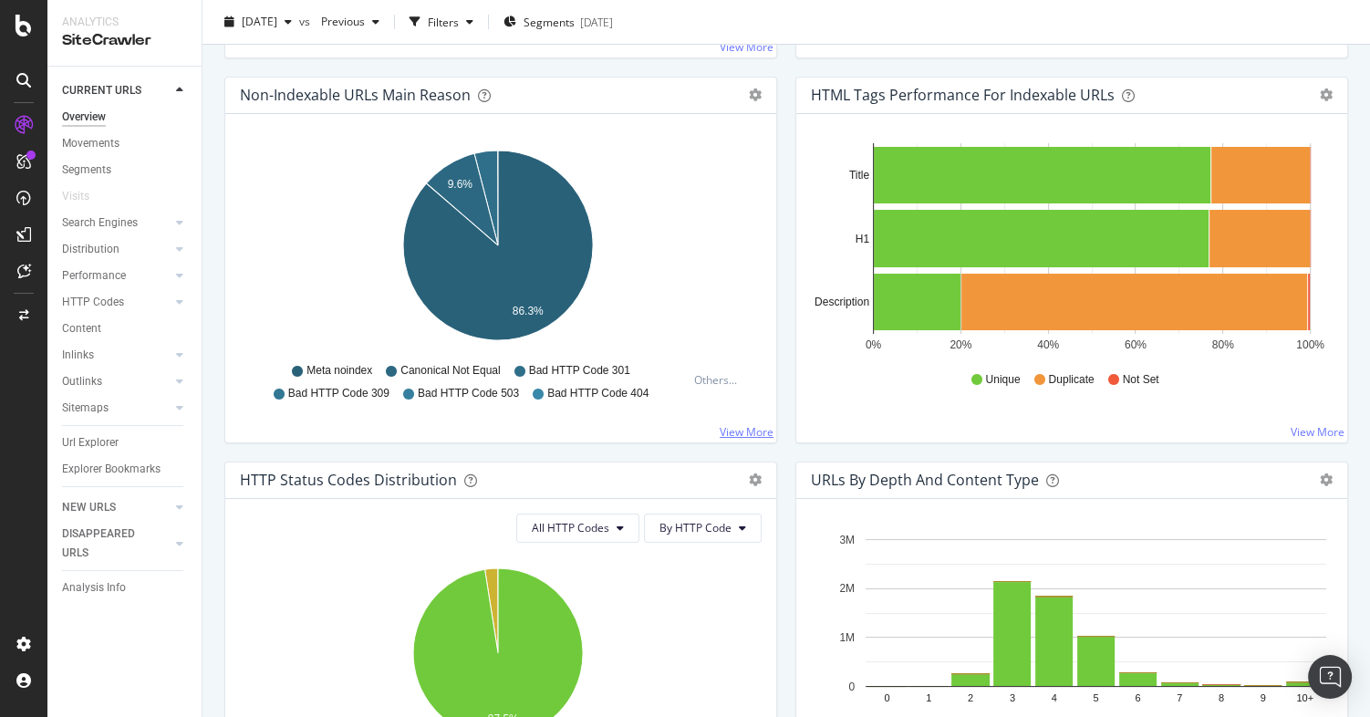
click at [742, 430] on link "View More" at bounding box center [747, 432] width 54 height 16
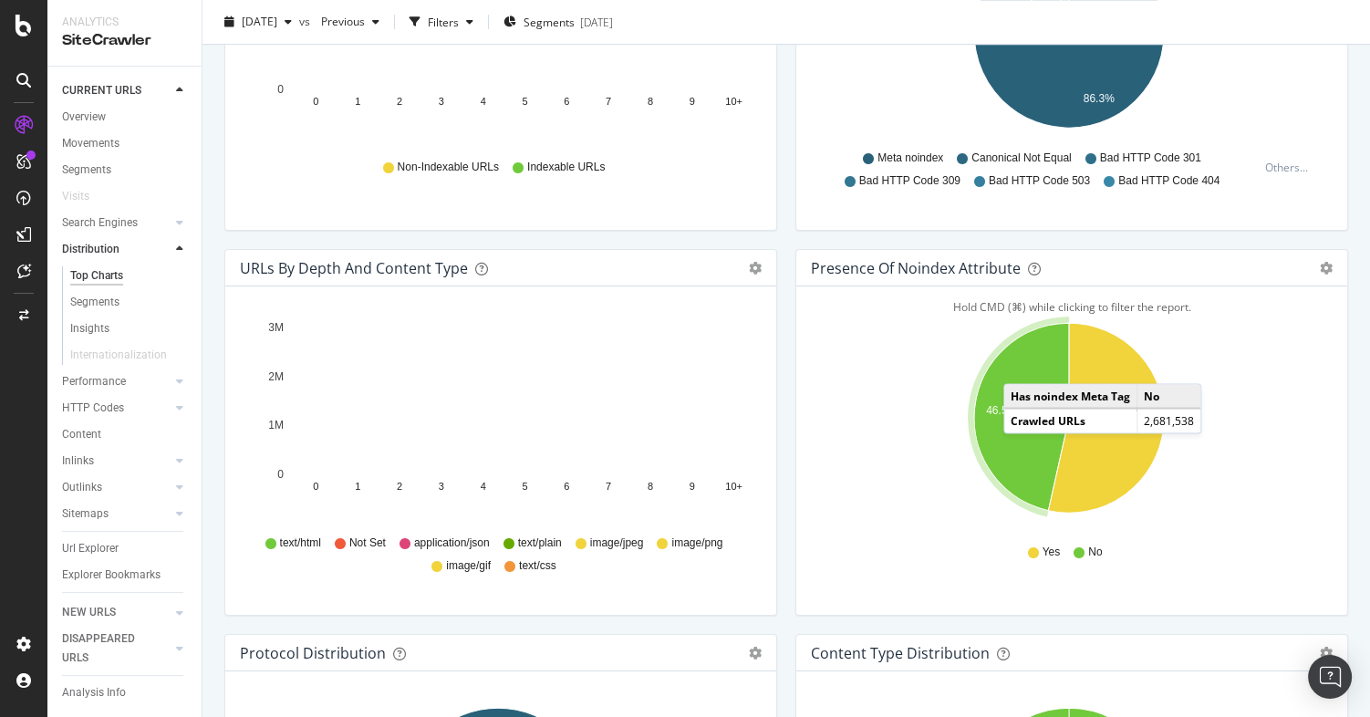
scroll to position [830, 0]
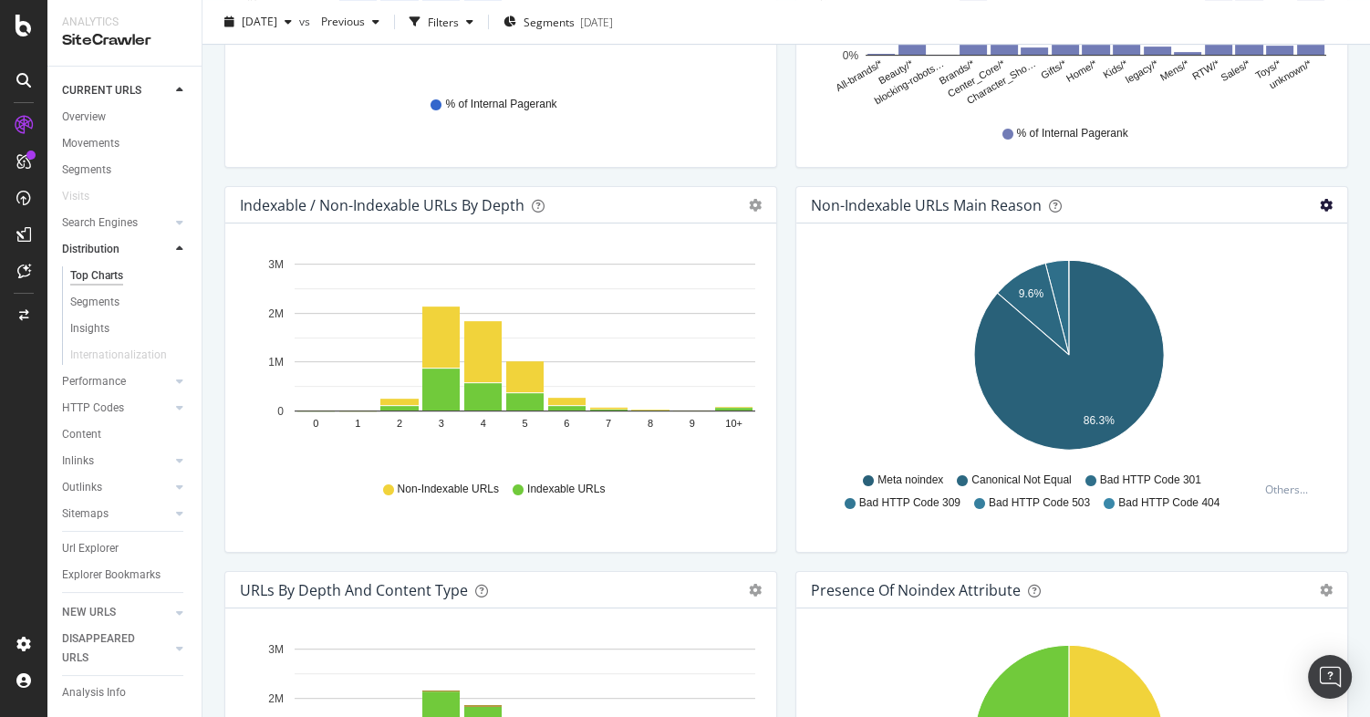
click at [1320, 199] on icon "gear" at bounding box center [1326, 205] width 13 height 13
click at [1212, 272] on span "Table" at bounding box center [1253, 274] width 186 height 25
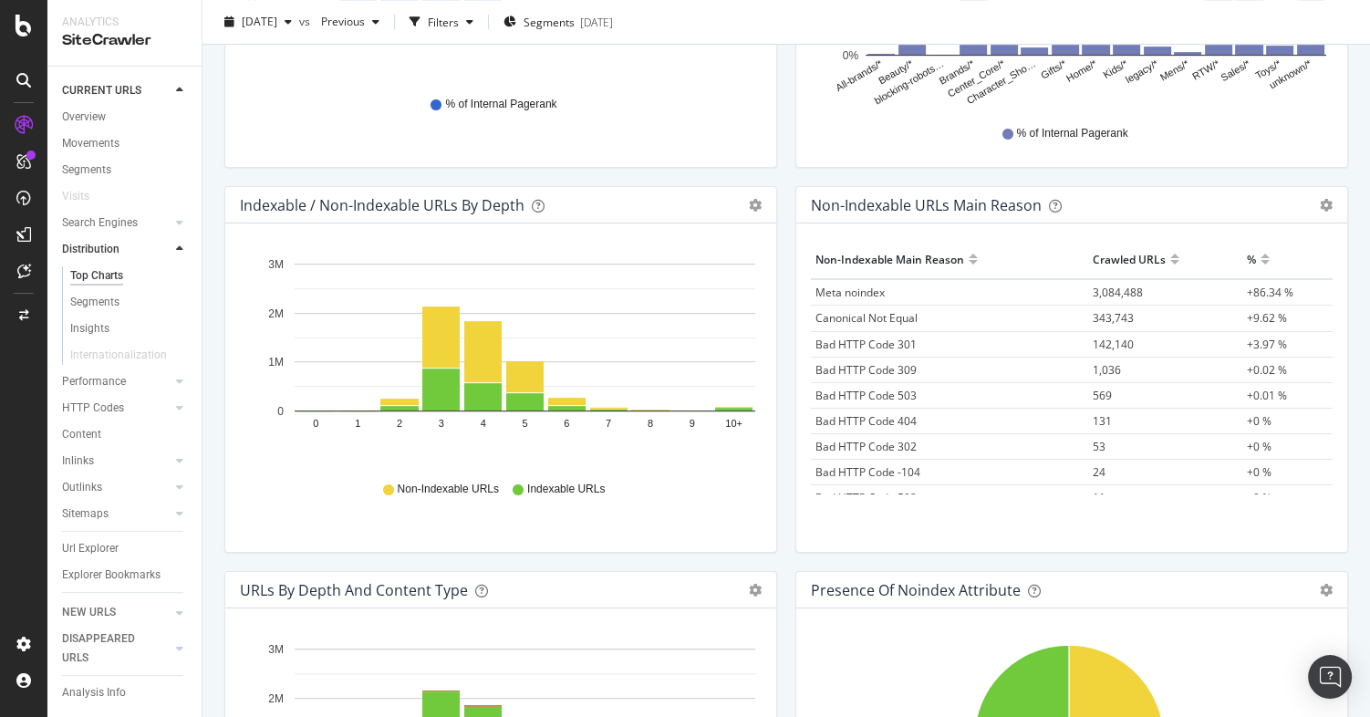
scroll to position [15, 0]
drag, startPoint x: 1052, startPoint y: 412, endPoint x: 1268, endPoint y: 416, distance: 216.2
click at [1268, 416] on tr "Bad HTTP Code 404 131 +0 %" at bounding box center [1072, 419] width 522 height 26
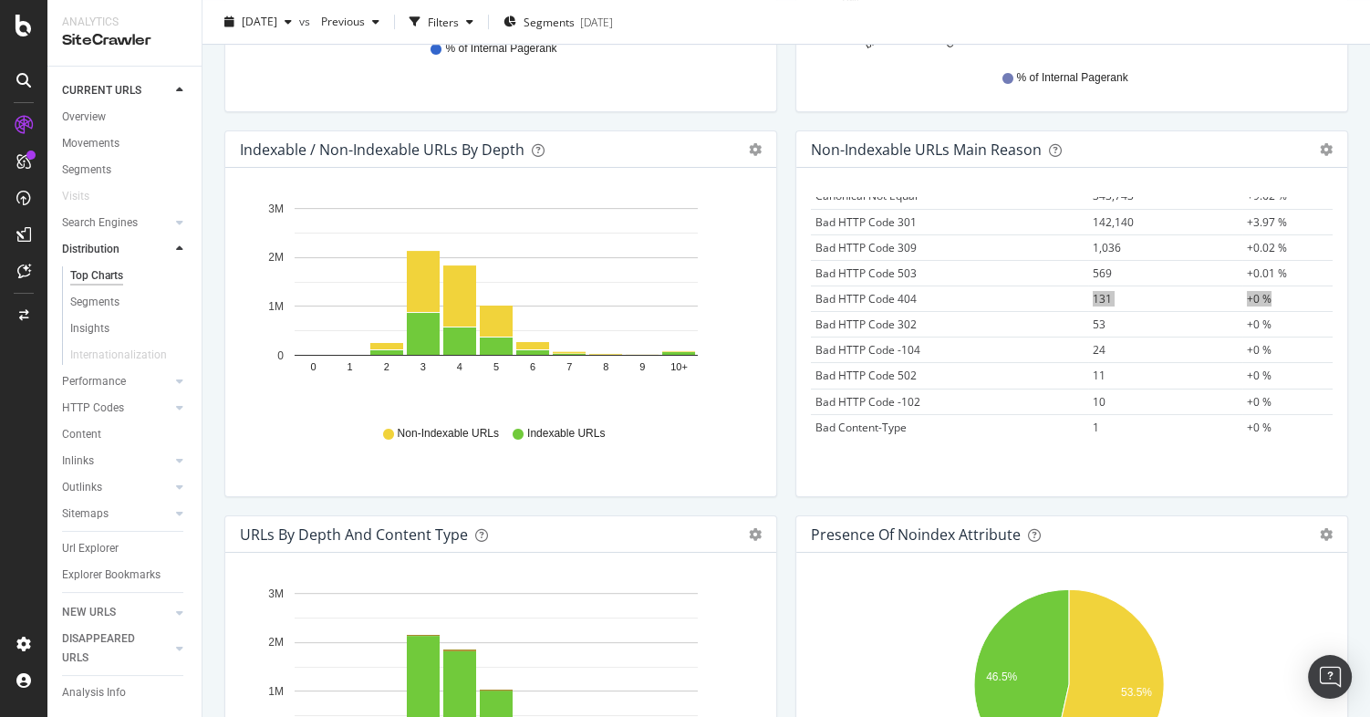
scroll to position [79, 0]
